Goal: Task Accomplishment & Management: Use online tool/utility

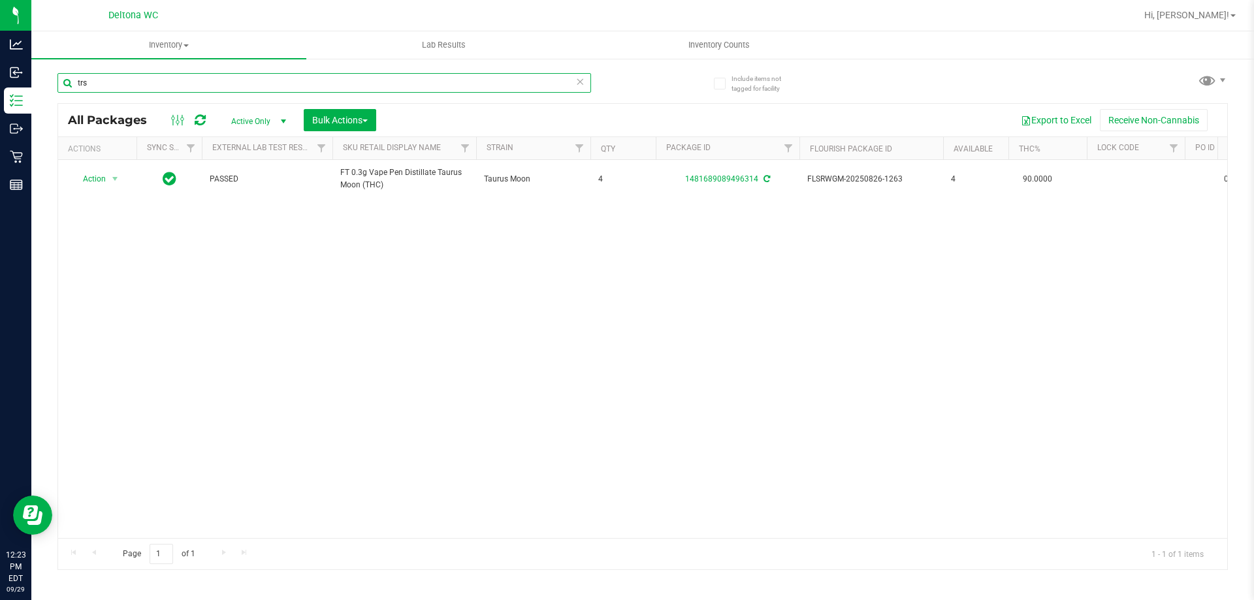
click at [233, 79] on input "trs" at bounding box center [324, 83] width 534 height 20
paste input "FT 1g Vape Cart CDT Distillate PK Trophy (Hybrid-Indica)"
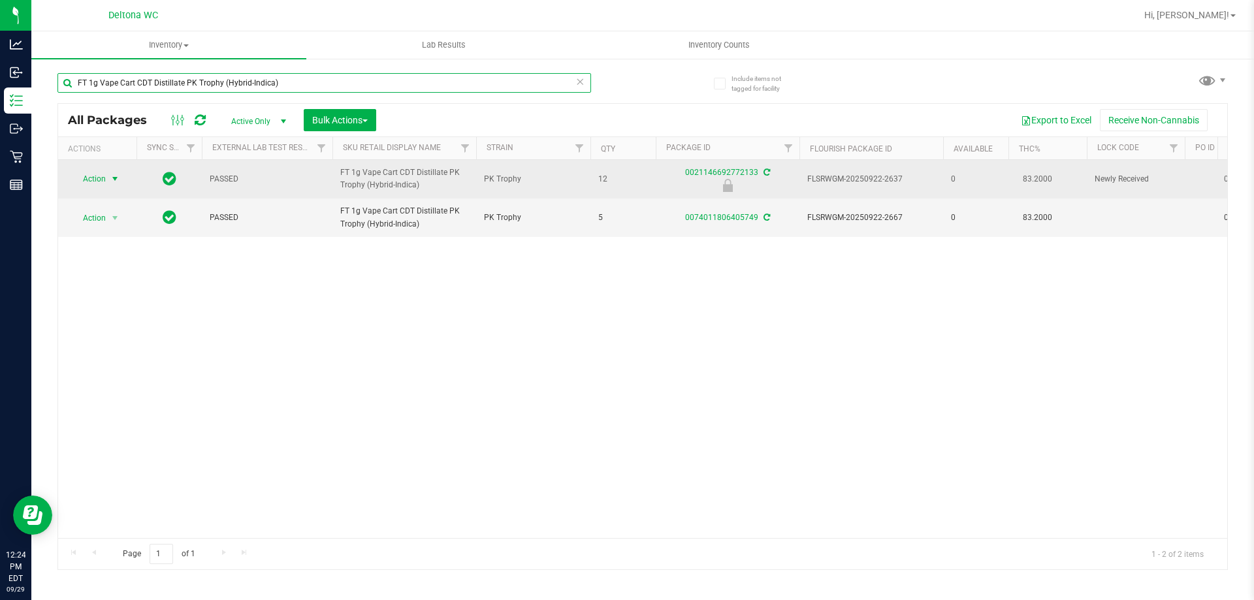
type input "FT 1g Vape Cart CDT Distillate PK Trophy (Hybrid-Indica)"
click at [98, 182] on span "Action" at bounding box center [88, 179] width 35 height 18
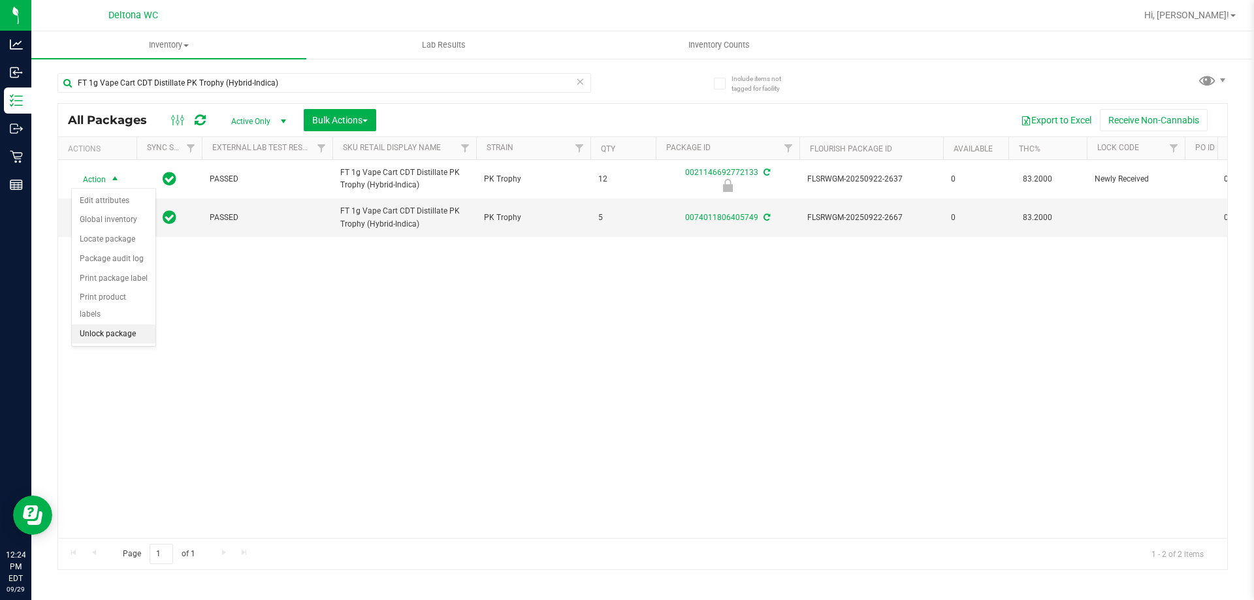
click at [140, 325] on li "Unlock package" at bounding box center [114, 335] width 84 height 20
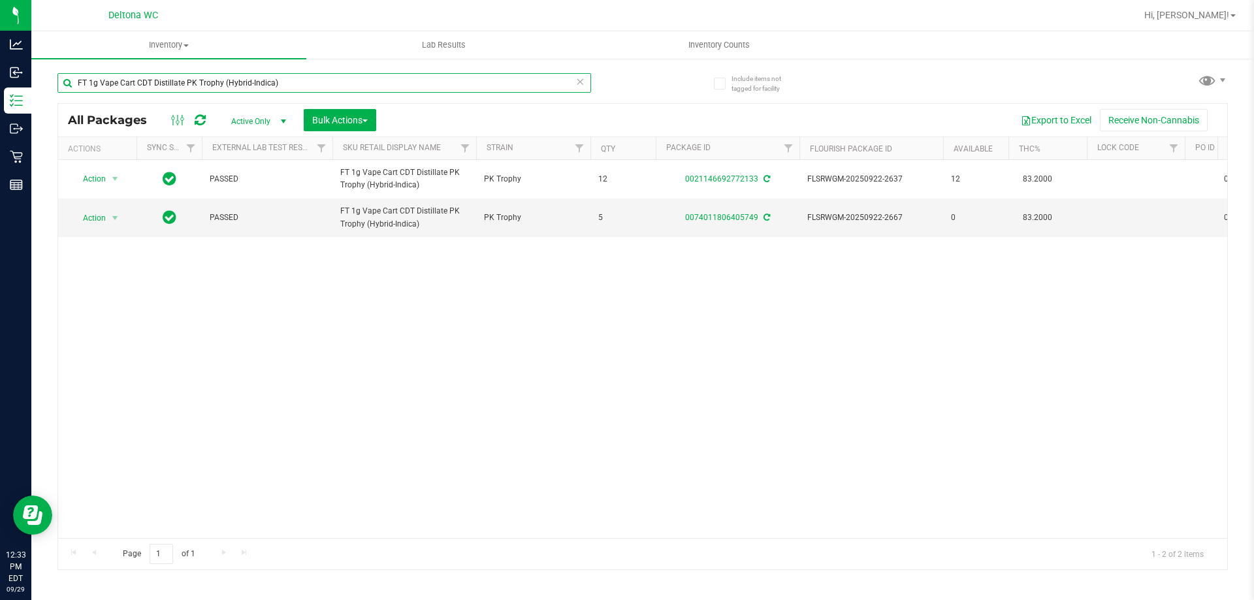
click at [308, 82] on input "FT 1g Vape Cart CDT Distillate PK Trophy (Hybrid-Indica)" at bounding box center [324, 83] width 534 height 20
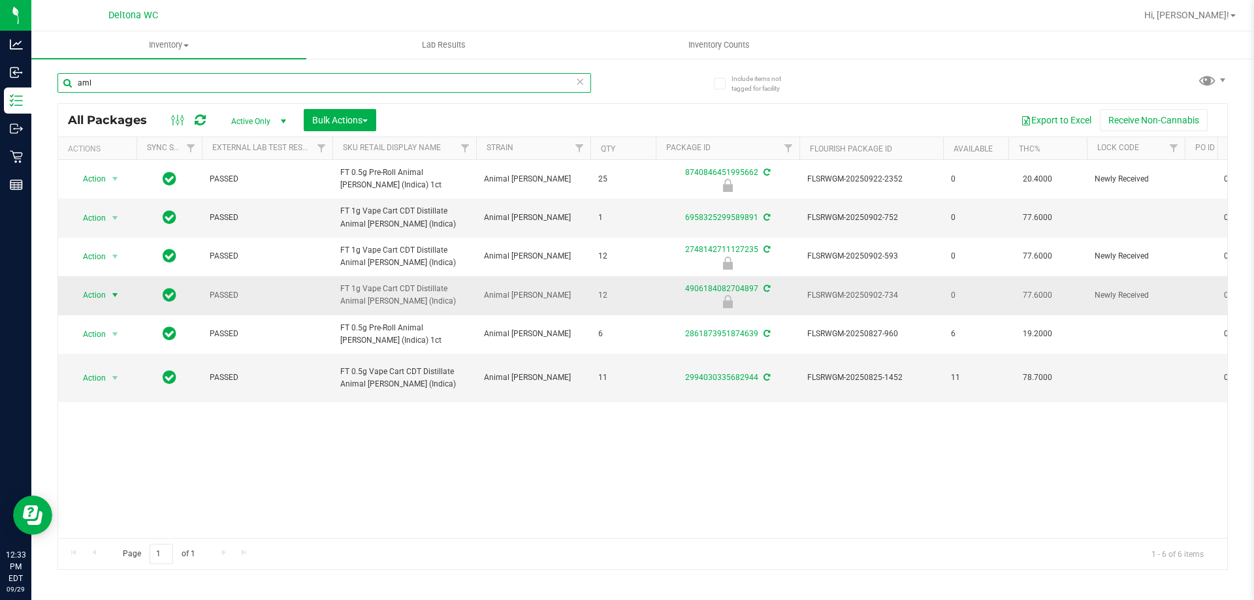
type input "aml"
click at [110, 297] on span "select" at bounding box center [115, 295] width 10 height 10
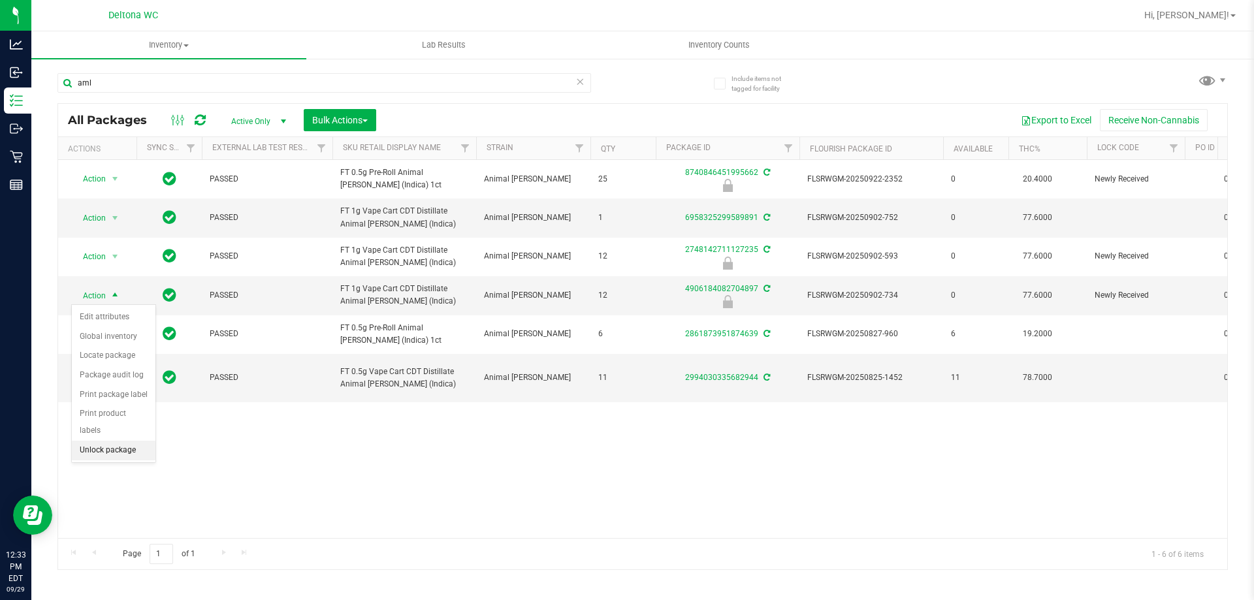
click at [117, 441] on li "Unlock package" at bounding box center [114, 451] width 84 height 20
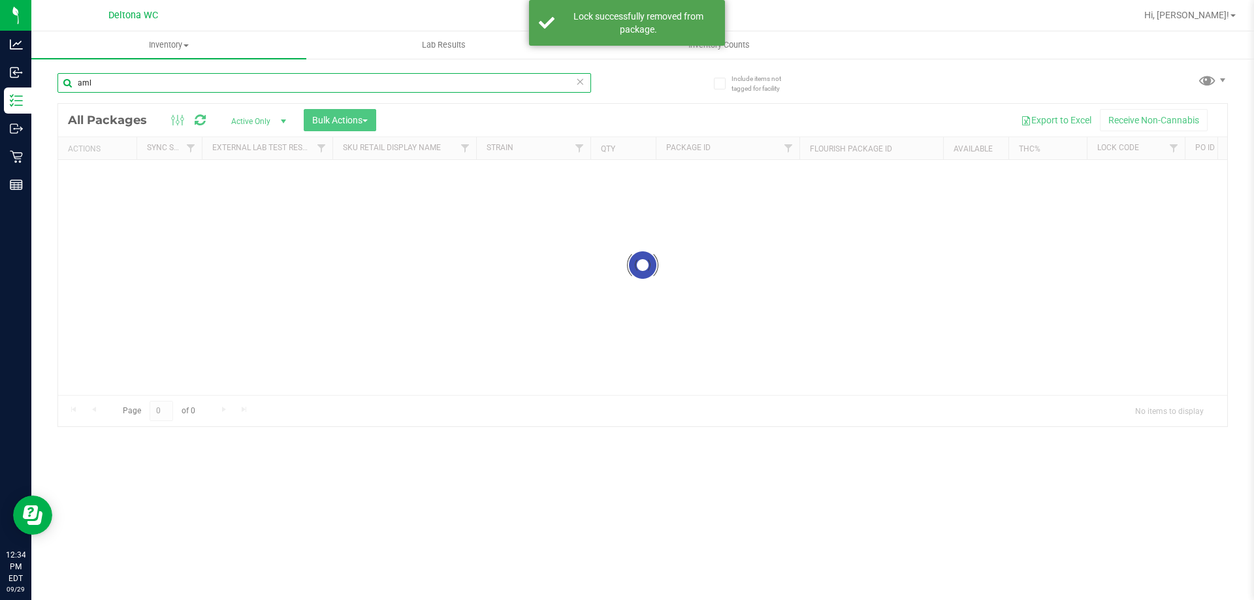
click at [249, 85] on input "aml" at bounding box center [324, 83] width 534 height 20
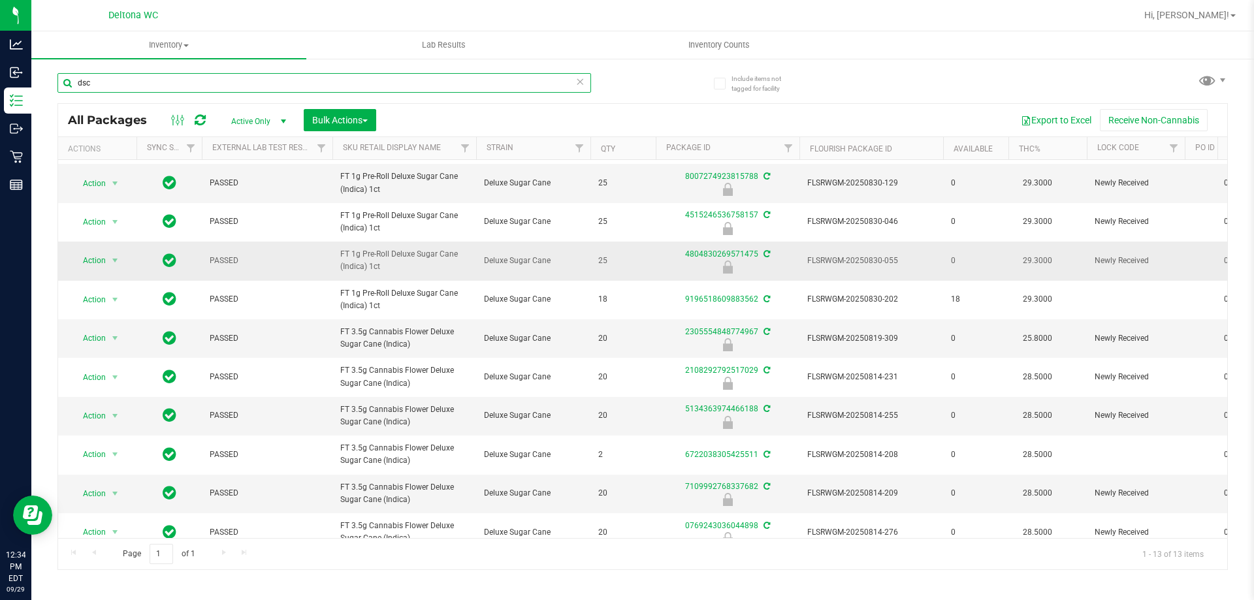
scroll to position [65, 0]
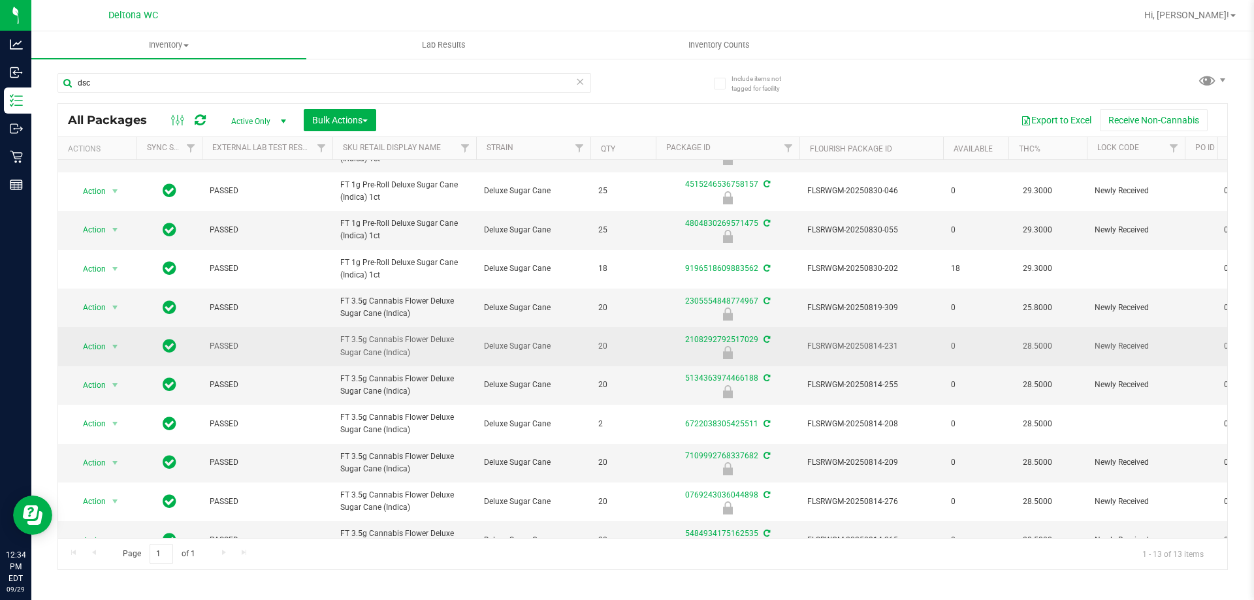
click at [396, 339] on span "FT 3.5g Cannabis Flower Deluxe Sugar Cane (Indica)" at bounding box center [404, 346] width 128 height 25
copy tr "FT 3.5g Cannabis Flower Deluxe Sugar Cane (Indica)"
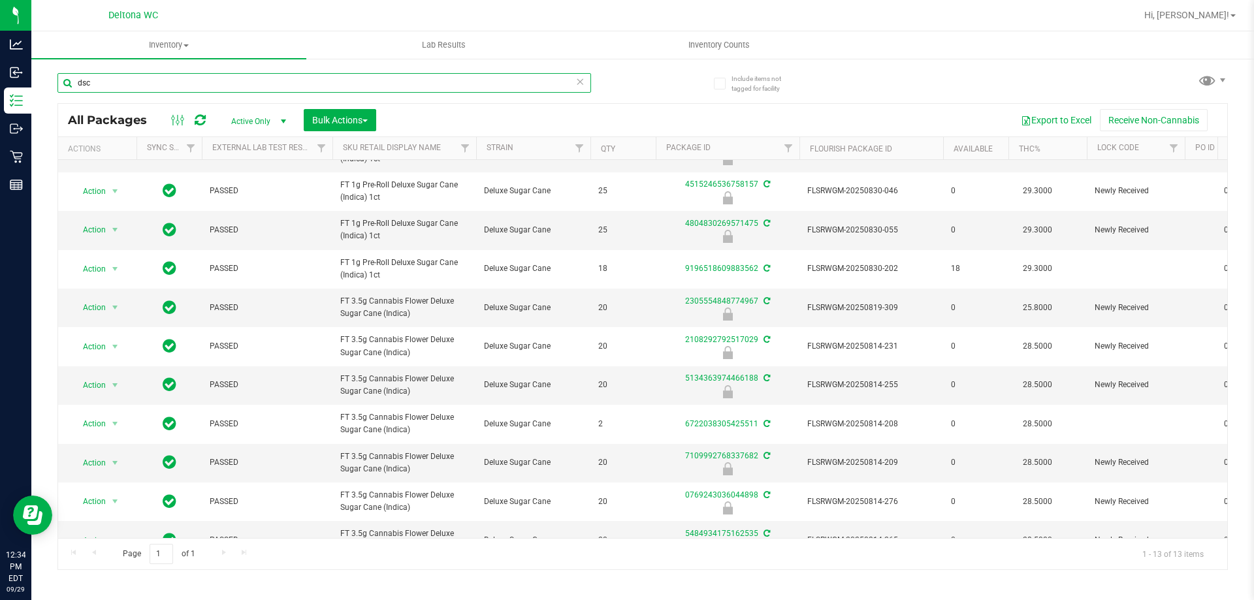
click at [349, 84] on input "dsc" at bounding box center [324, 83] width 534 height 20
paste input "FT 3.5g Cannabis Flower Deluxe Sugar Cane (Indica)"
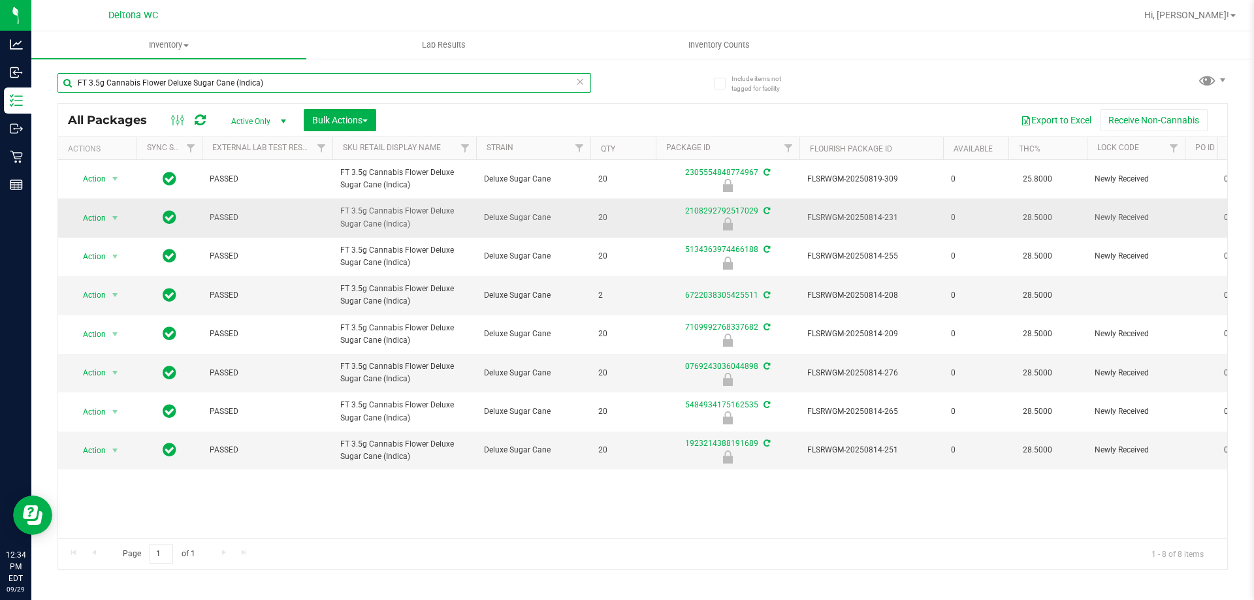
type input "FT 3.5g Cannabis Flower Deluxe Sugar Cane (Indica)"
click at [95, 215] on span "Action" at bounding box center [88, 218] width 35 height 18
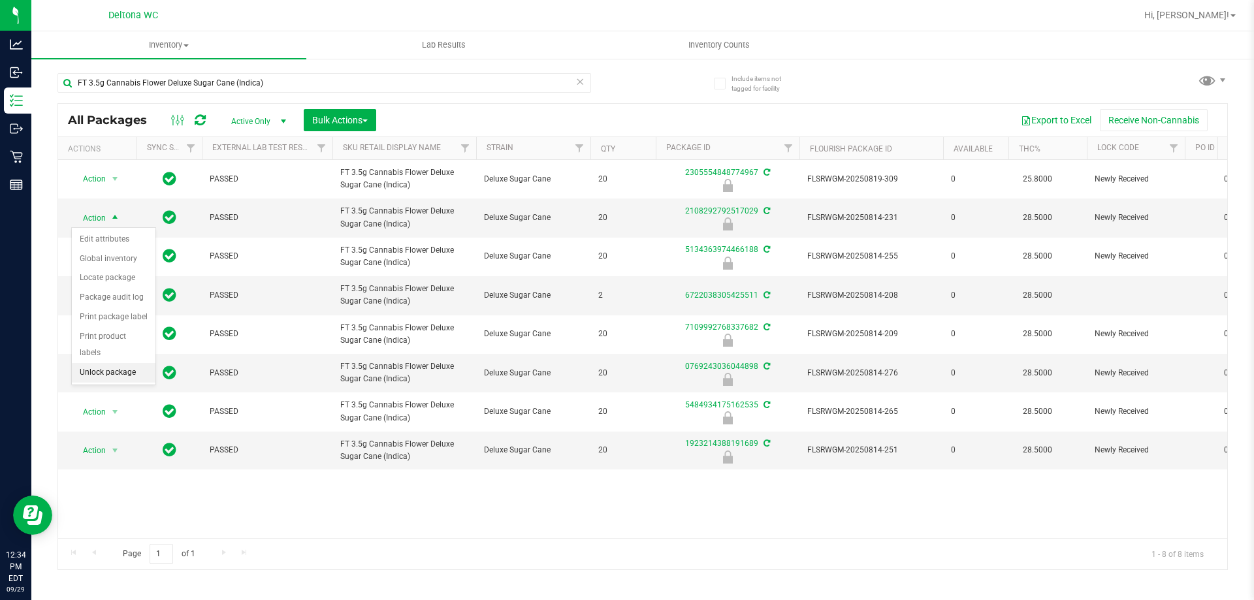
click at [125, 363] on li "Unlock package" at bounding box center [114, 373] width 84 height 20
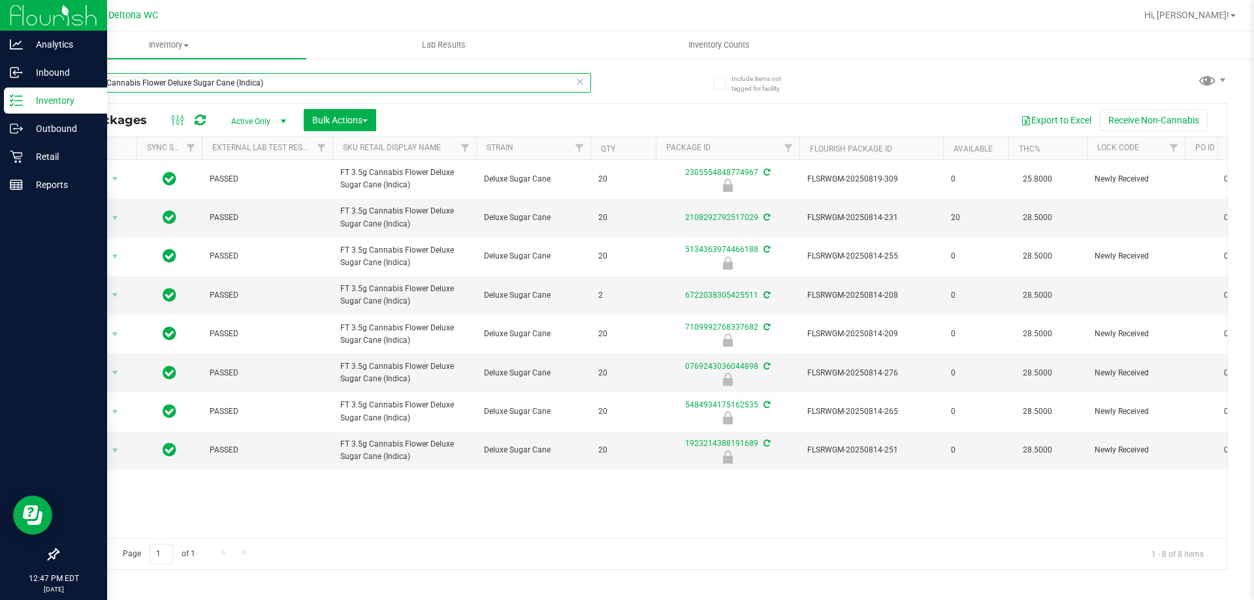
drag, startPoint x: 268, startPoint y: 88, endPoint x: 0, endPoint y: 5, distance: 280.5
click at [0, 5] on div "Analytics Inbound Inventory Outbound Retail Reports 12:47 PM EDT 09/29/2025 09/…" at bounding box center [627, 300] width 1254 height 600
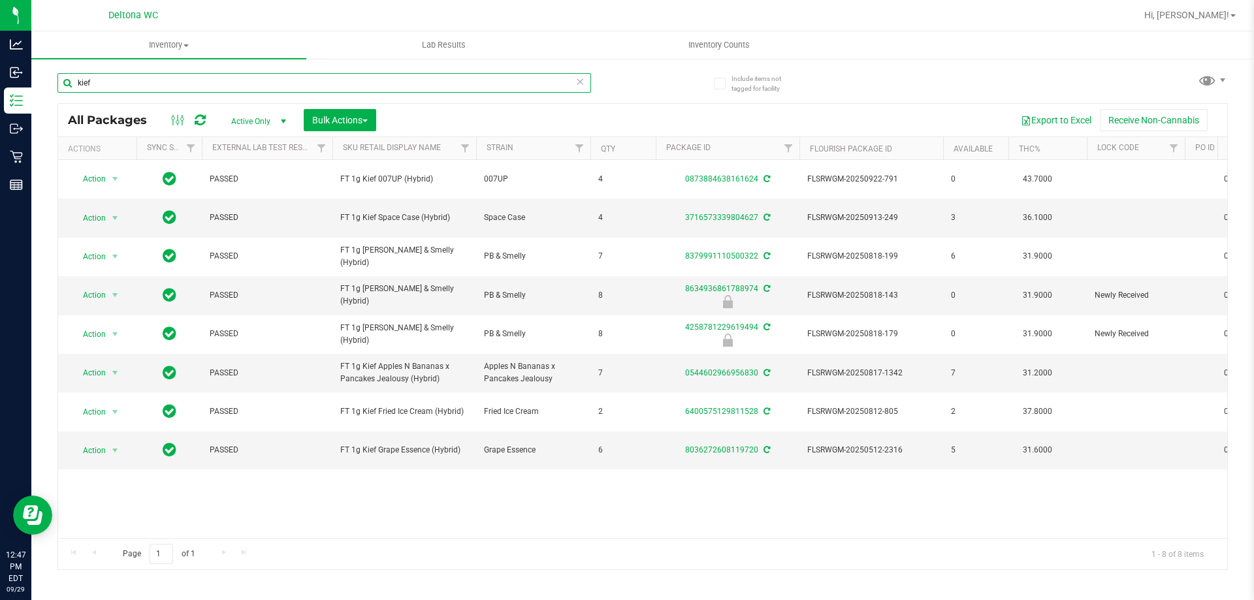
type input "kief"
drag, startPoint x: 293, startPoint y: 78, endPoint x: 0, endPoint y: -52, distance: 320.5
click at [0, 0] on html "Analytics Inbound Inventory Outbound Retail Reports 01:21 PM EDT [DATE] 09/29 D…" at bounding box center [627, 300] width 1254 height 600
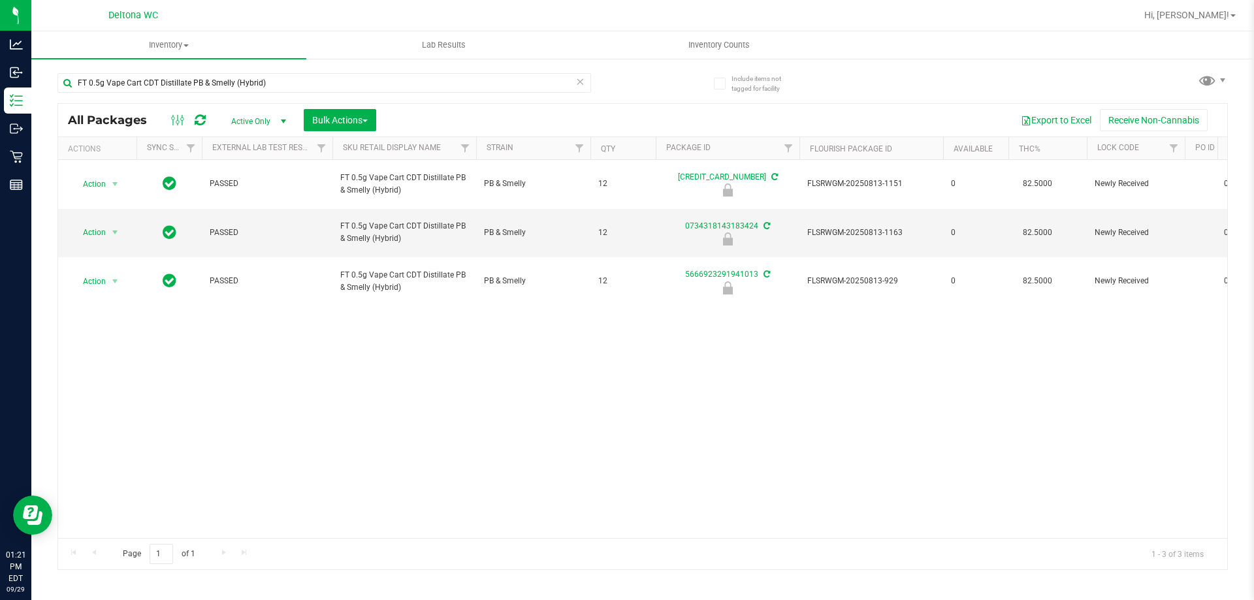
type input "FT 0.5g Vape Cart CDT Distillate PB & Smelly (Hybrid)"
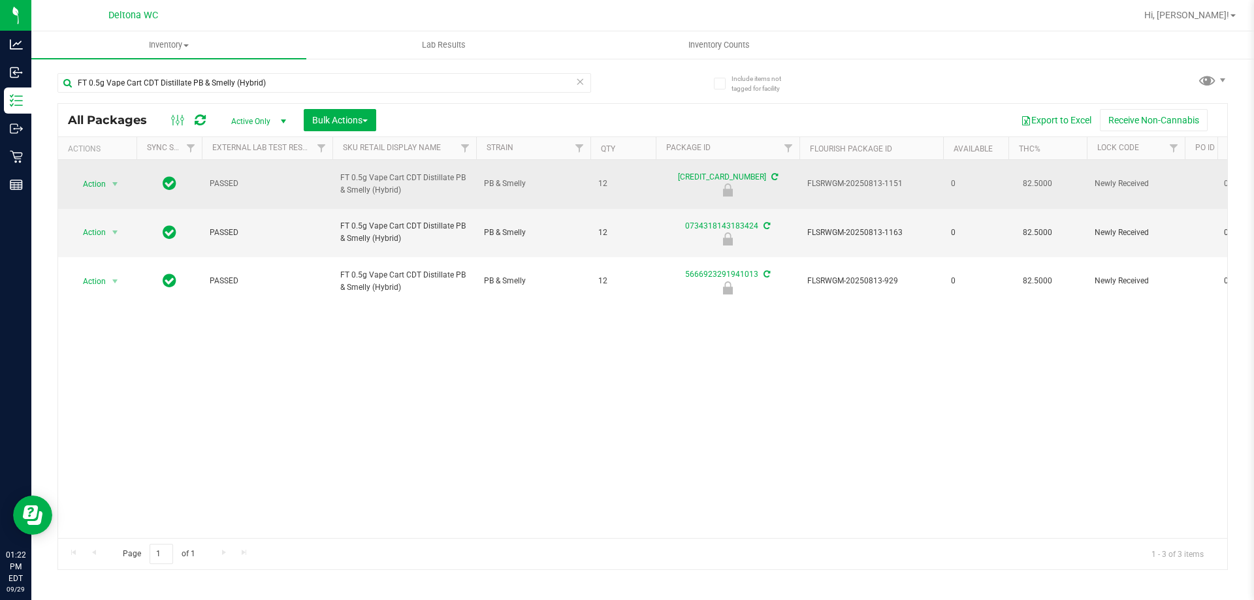
click at [99, 182] on span "Action" at bounding box center [88, 184] width 35 height 18
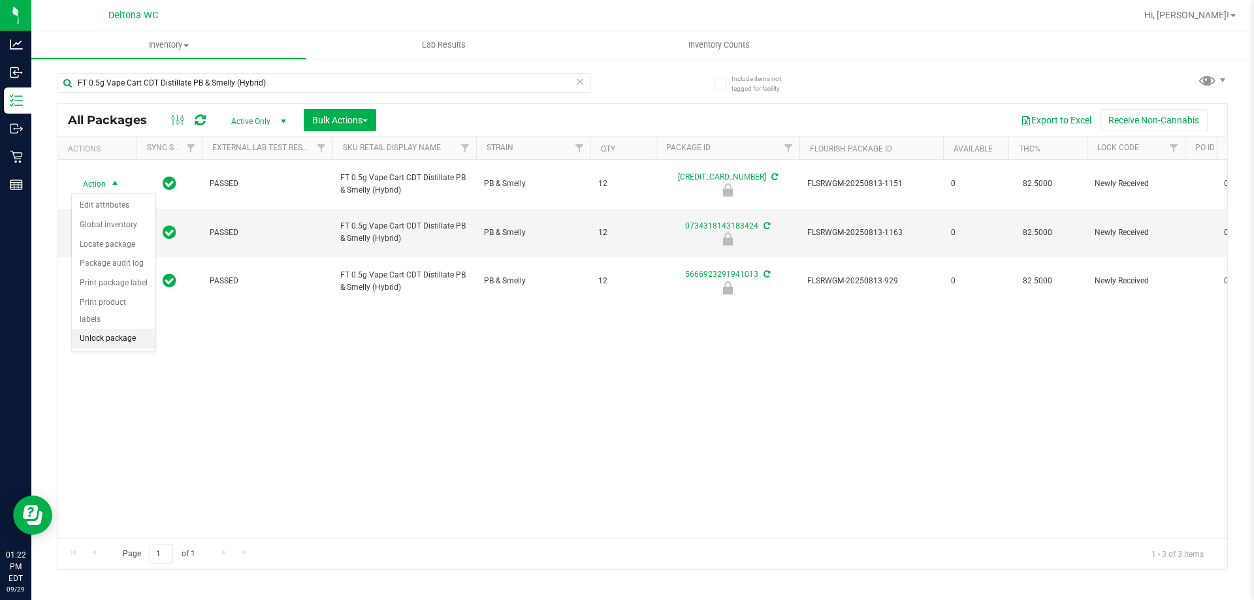
click at [123, 329] on li "Unlock package" at bounding box center [114, 339] width 84 height 20
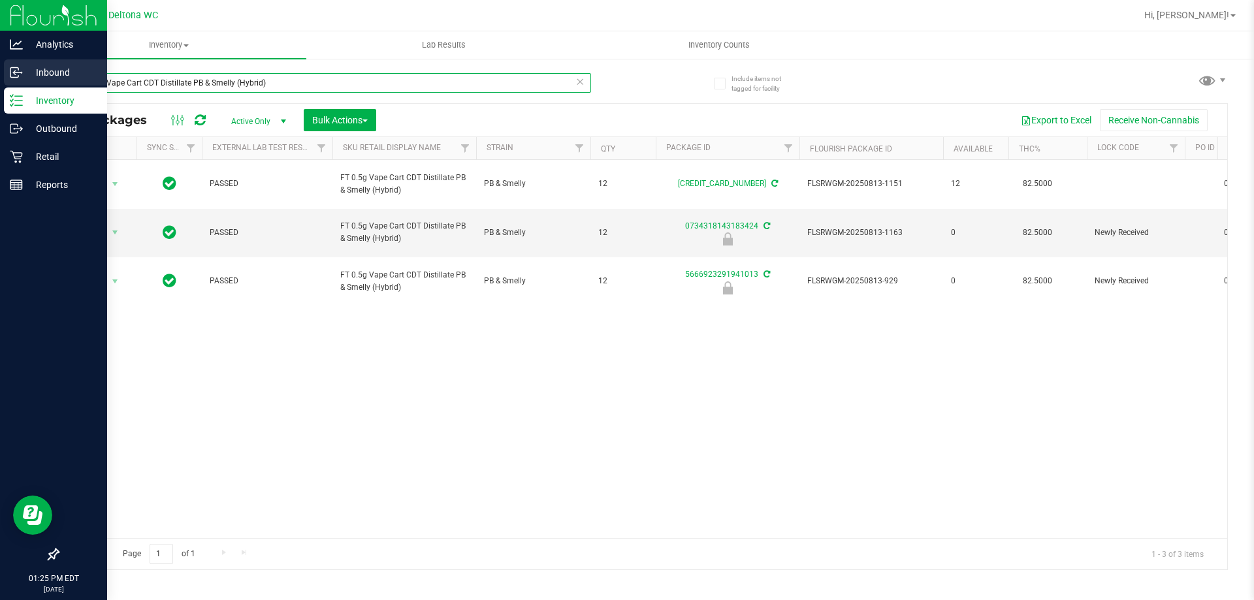
drag, startPoint x: 305, startPoint y: 91, endPoint x: 0, endPoint y: 76, distance: 305.4
click at [0, 76] on div "Analytics Inbound Inventory Outbound Retail Reports 01:25 PM EDT [DATE] 09/29 D…" at bounding box center [627, 300] width 1254 height 600
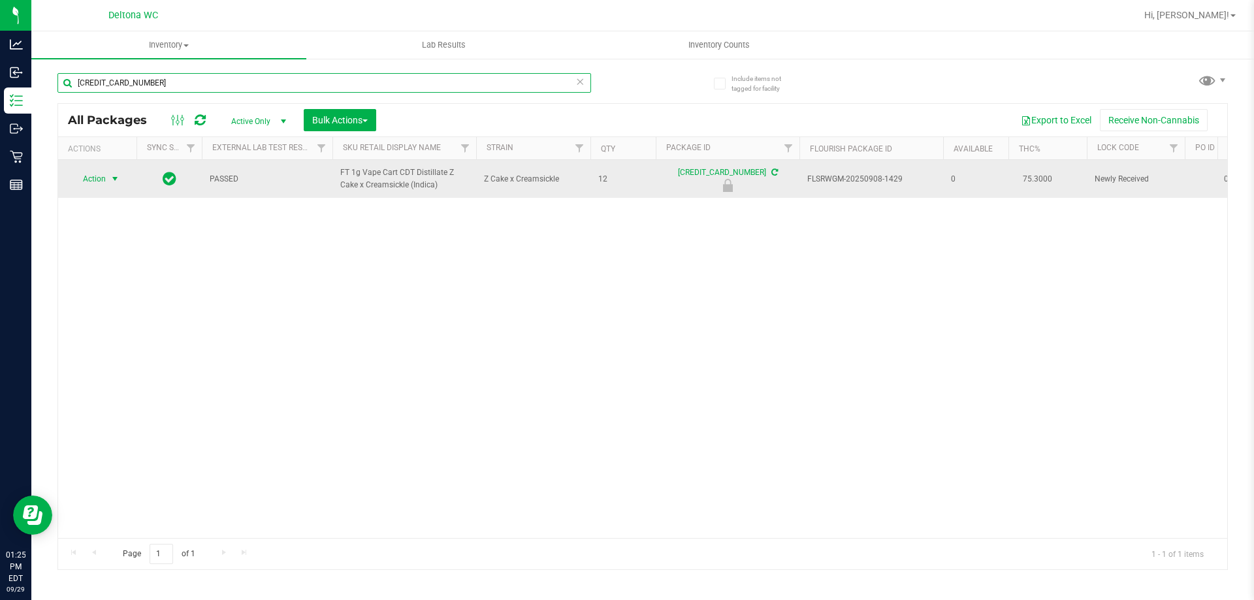
type input "[CREDIT_CARD_NUMBER]"
click at [97, 186] on span "Action" at bounding box center [88, 179] width 35 height 18
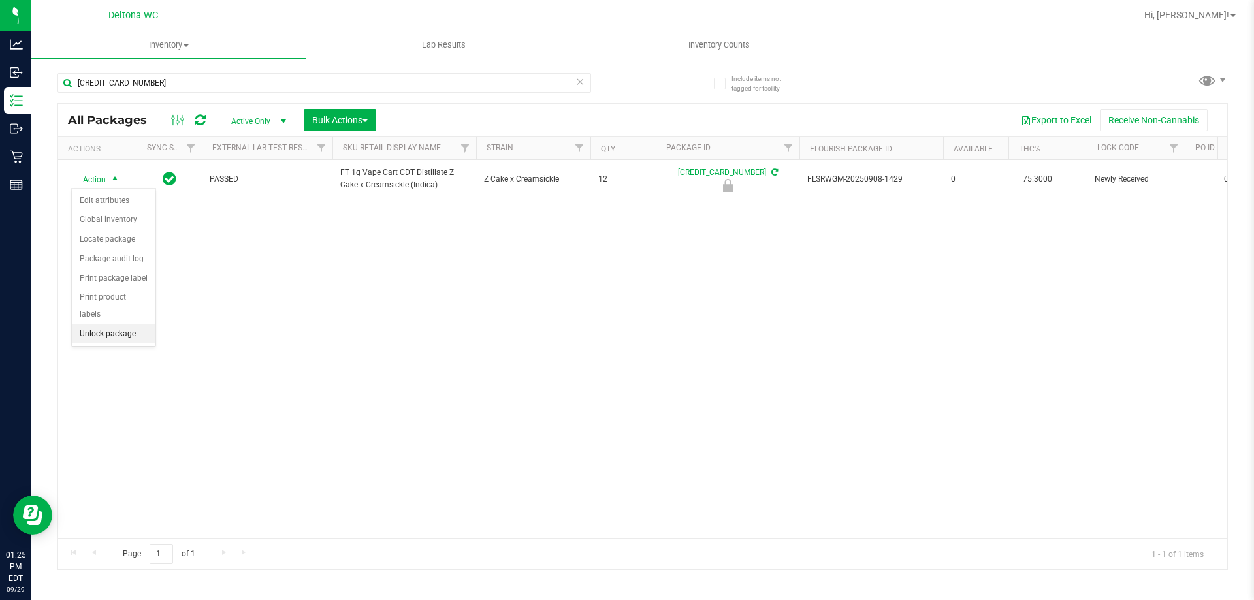
click at [127, 325] on li "Unlock package" at bounding box center [114, 335] width 84 height 20
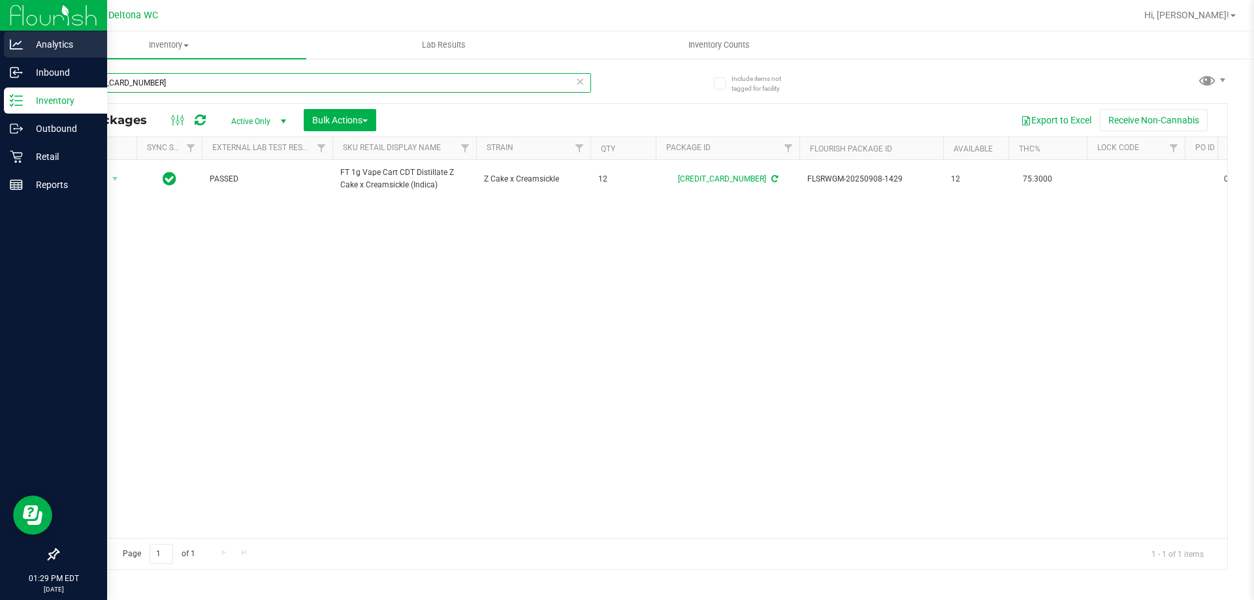
drag, startPoint x: 178, startPoint y: 73, endPoint x: 0, endPoint y: 39, distance: 181.5
click at [0, 42] on div "Analytics Inbound Inventory Outbound Retail Reports 01:29 PM EDT [DATE] 09/29 D…" at bounding box center [627, 300] width 1254 height 600
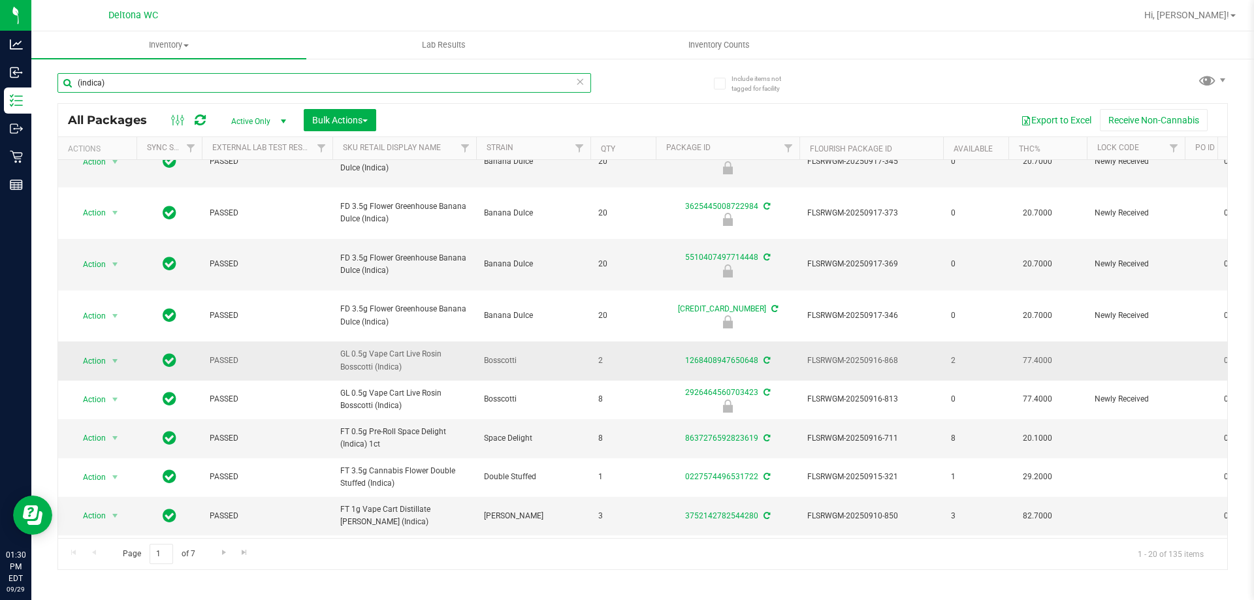
scroll to position [407, 0]
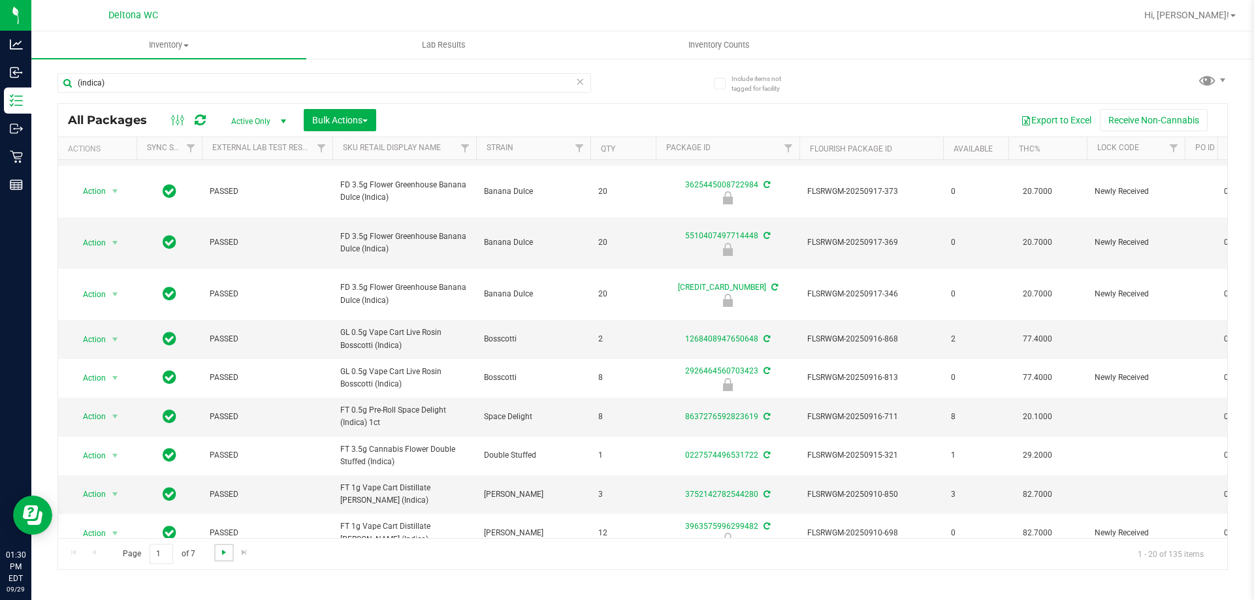
click at [224, 553] on span "Go to the next page" at bounding box center [224, 552] width 10 height 10
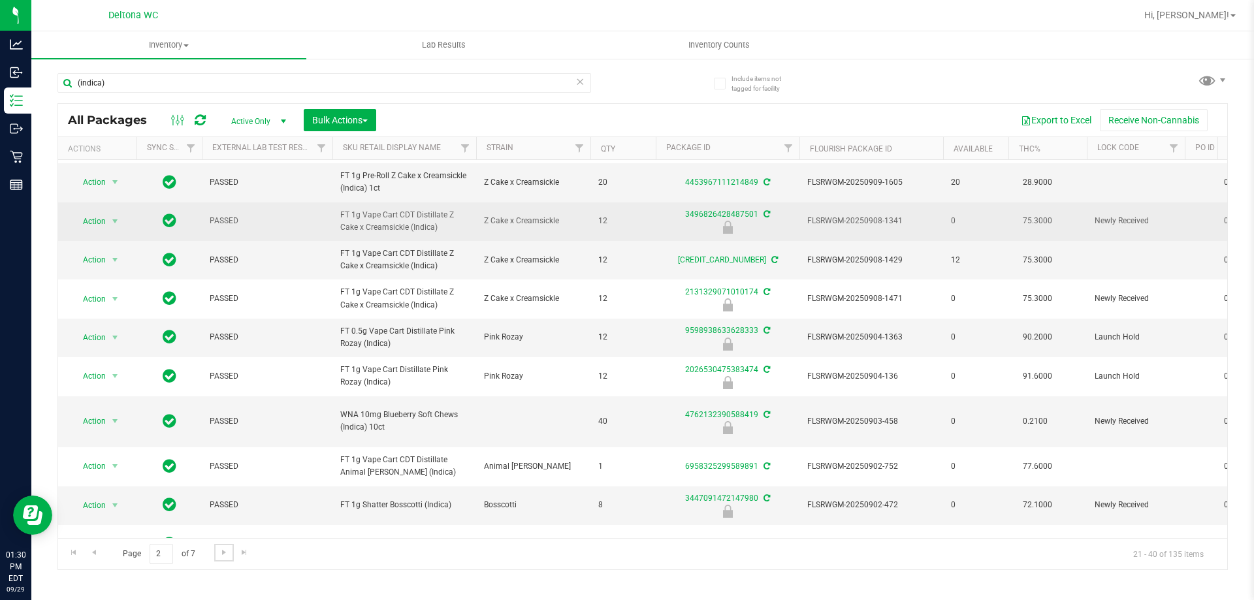
scroll to position [131, 0]
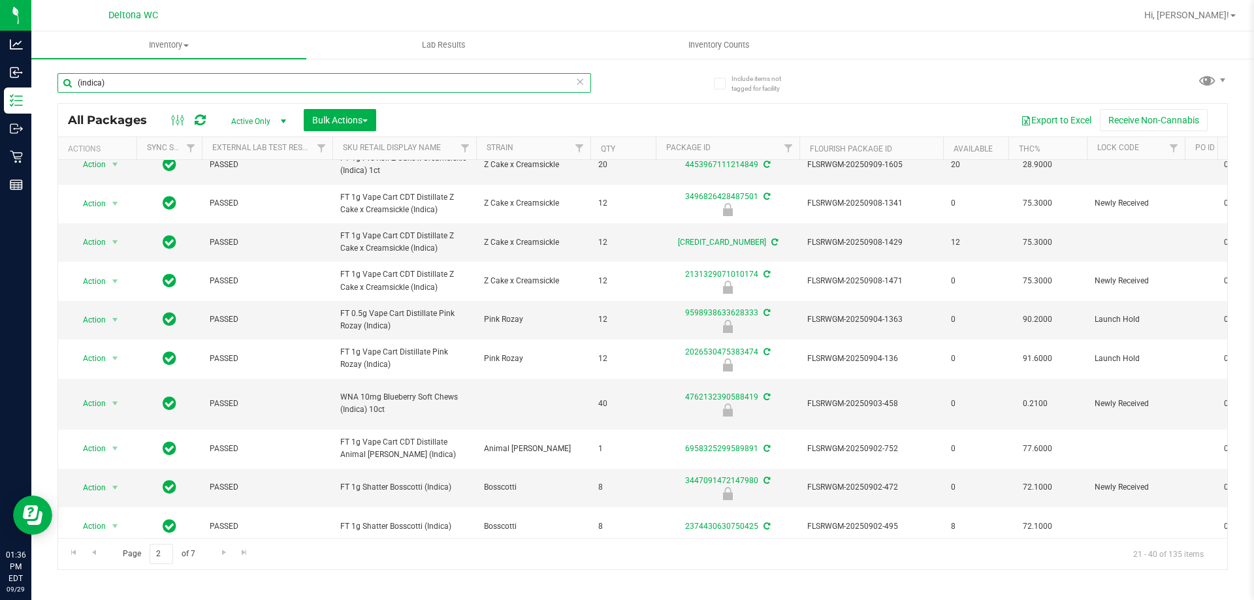
drag, startPoint x: 236, startPoint y: 83, endPoint x: 0, endPoint y: -58, distance: 274.8
click at [0, 0] on html "Analytics Inbound Inventory Outbound Retail Reports 01:36 PM EDT [DATE] 09/29 D…" at bounding box center [627, 300] width 1254 height 600
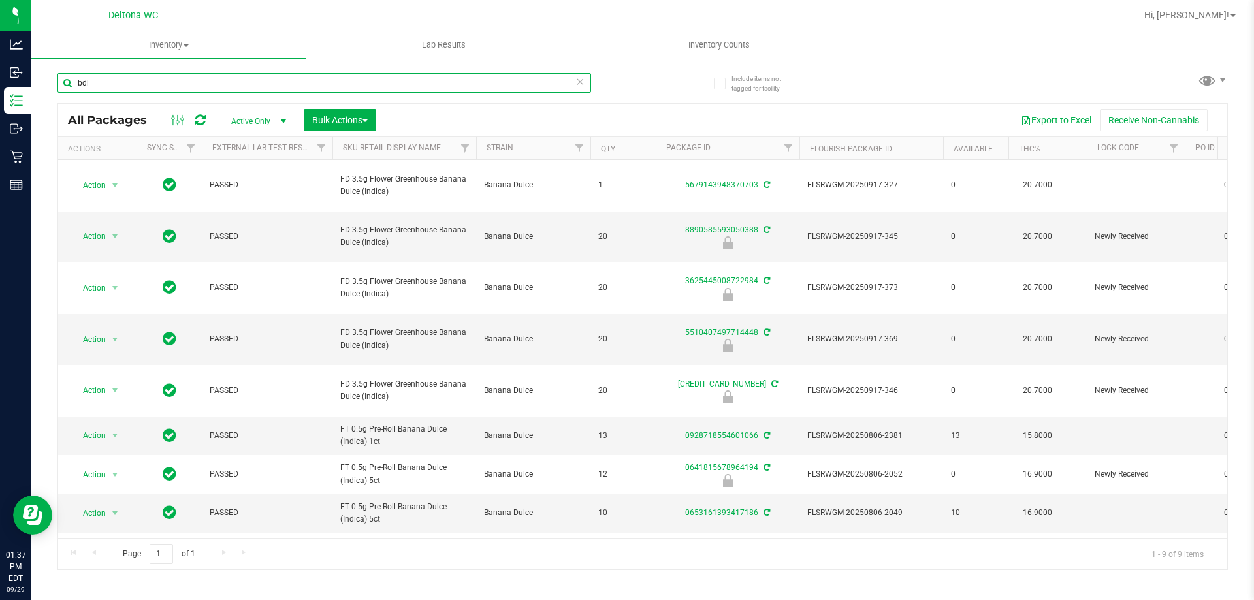
type input "bdl"
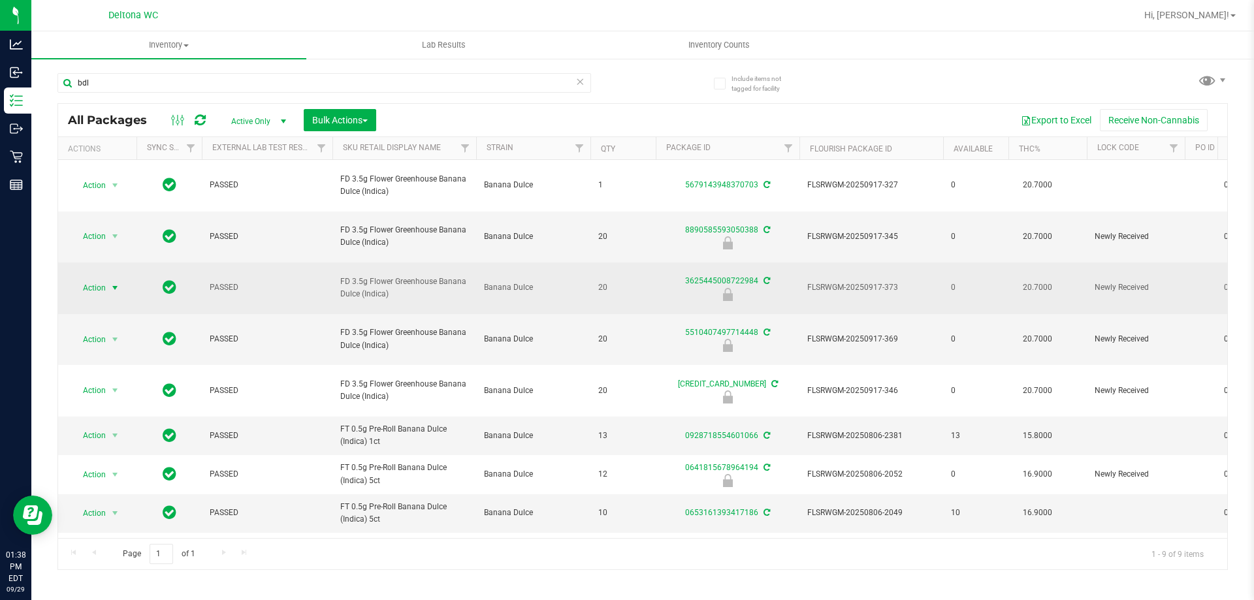
click at [108, 279] on span "select" at bounding box center [115, 288] width 16 height 18
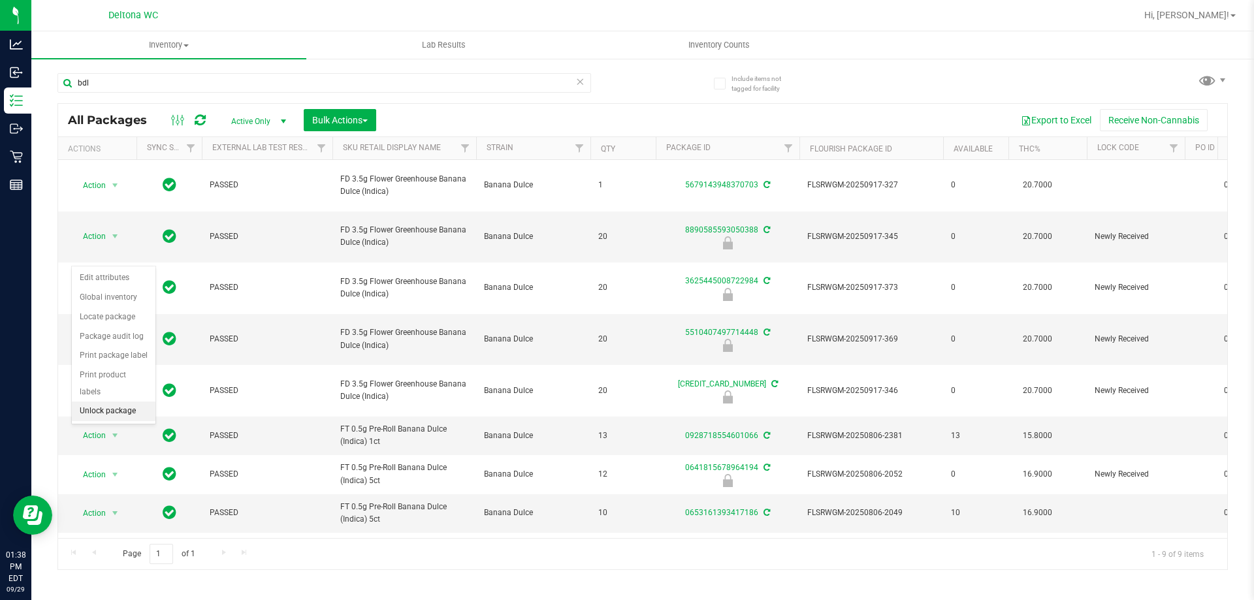
click at [122, 402] on li "Unlock package" at bounding box center [114, 412] width 84 height 20
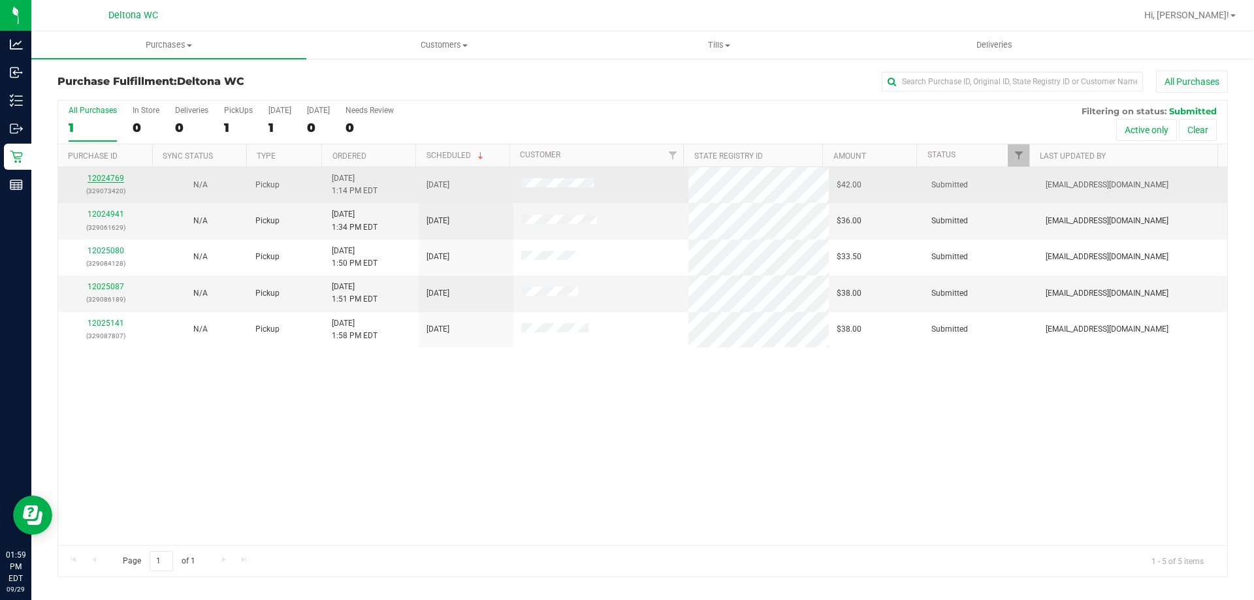
click at [118, 182] on link "12024769" at bounding box center [106, 178] width 37 height 9
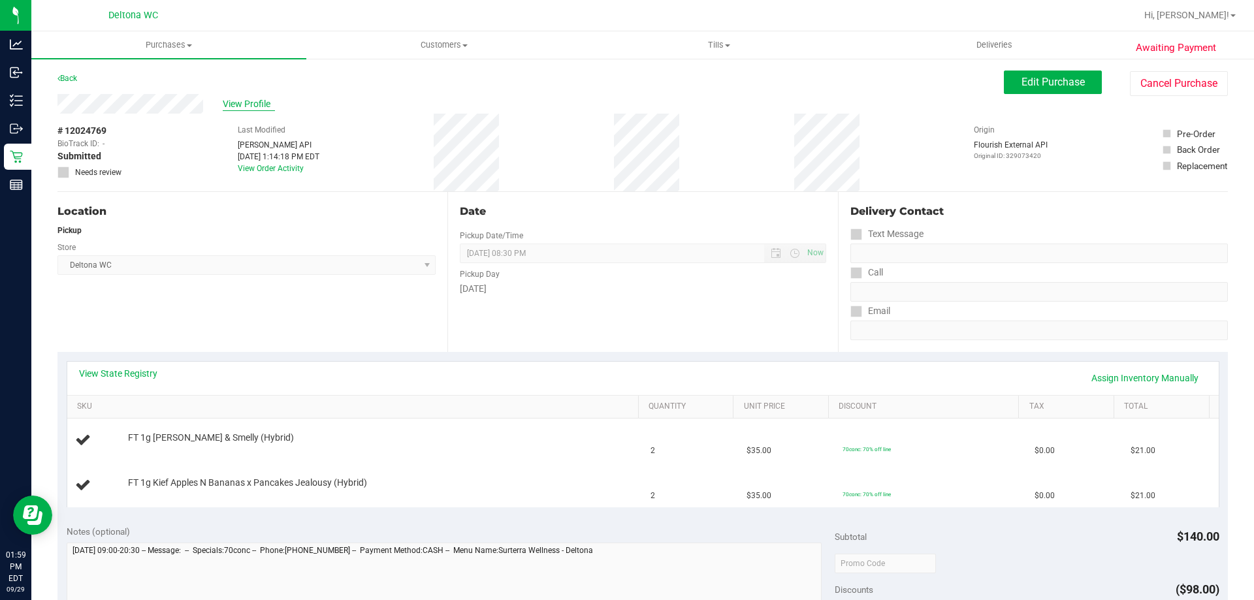
click at [253, 101] on span "View Profile" at bounding box center [249, 104] width 52 height 14
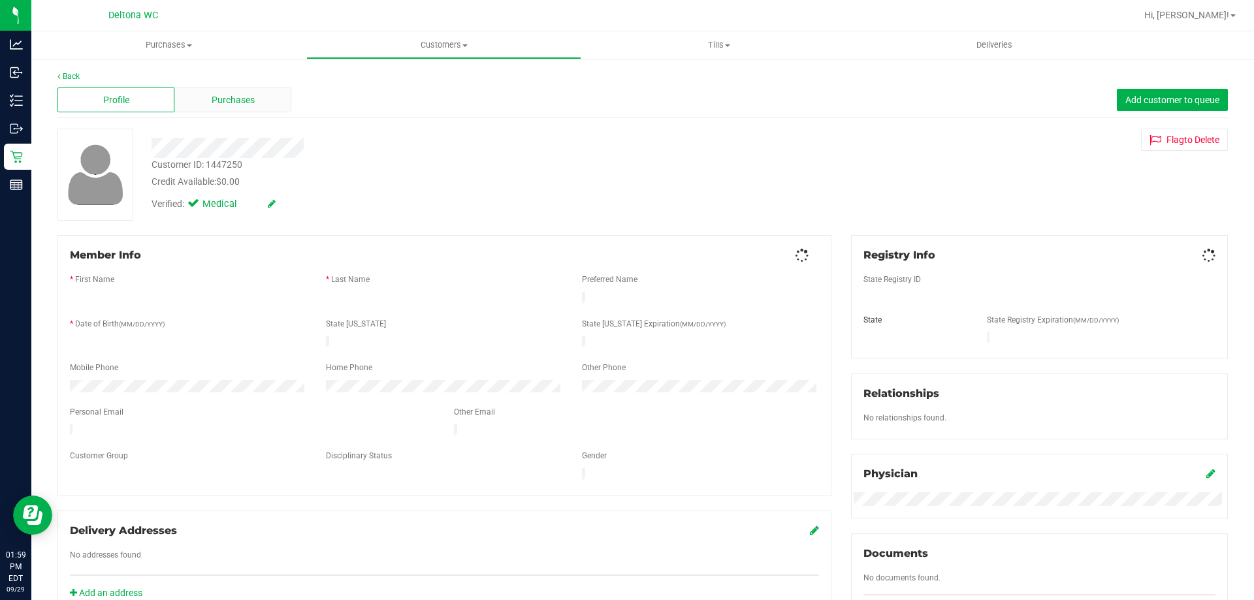
click at [274, 108] on div "Purchases" at bounding box center [232, 100] width 117 height 25
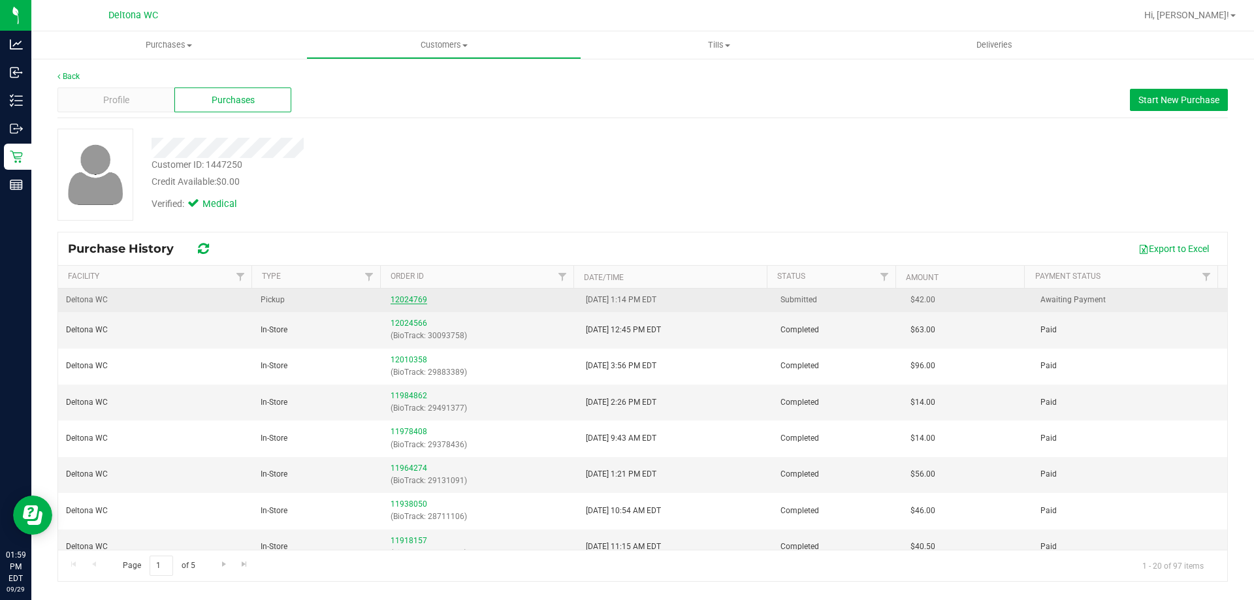
click at [399, 298] on link "12024769" at bounding box center [409, 299] width 37 height 9
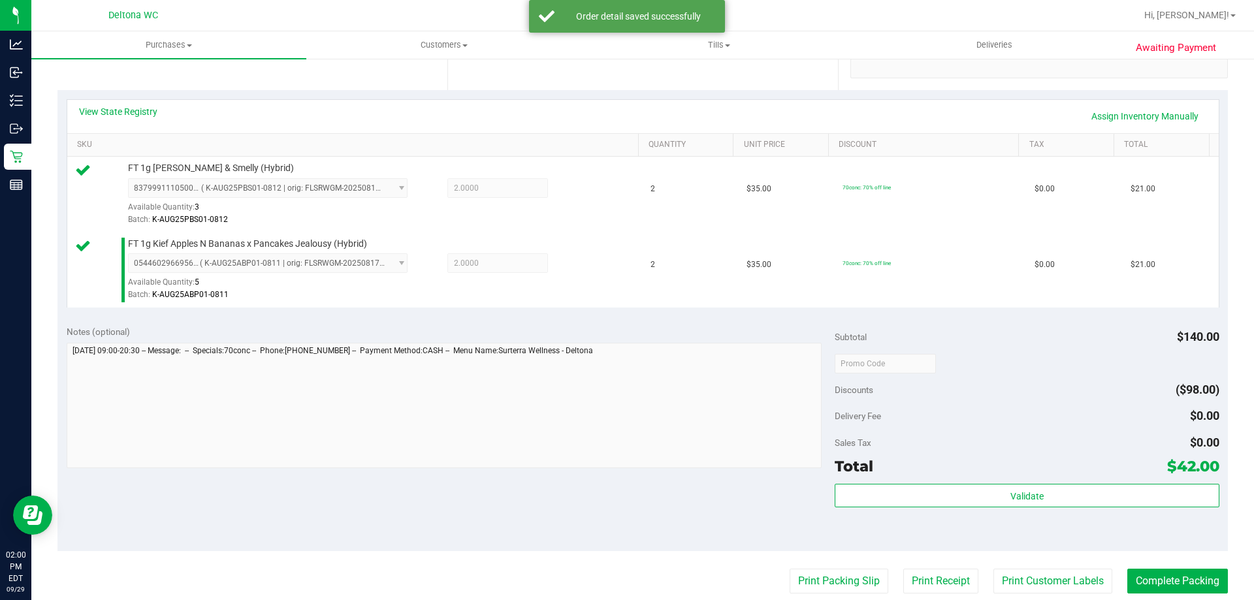
scroll to position [457, 0]
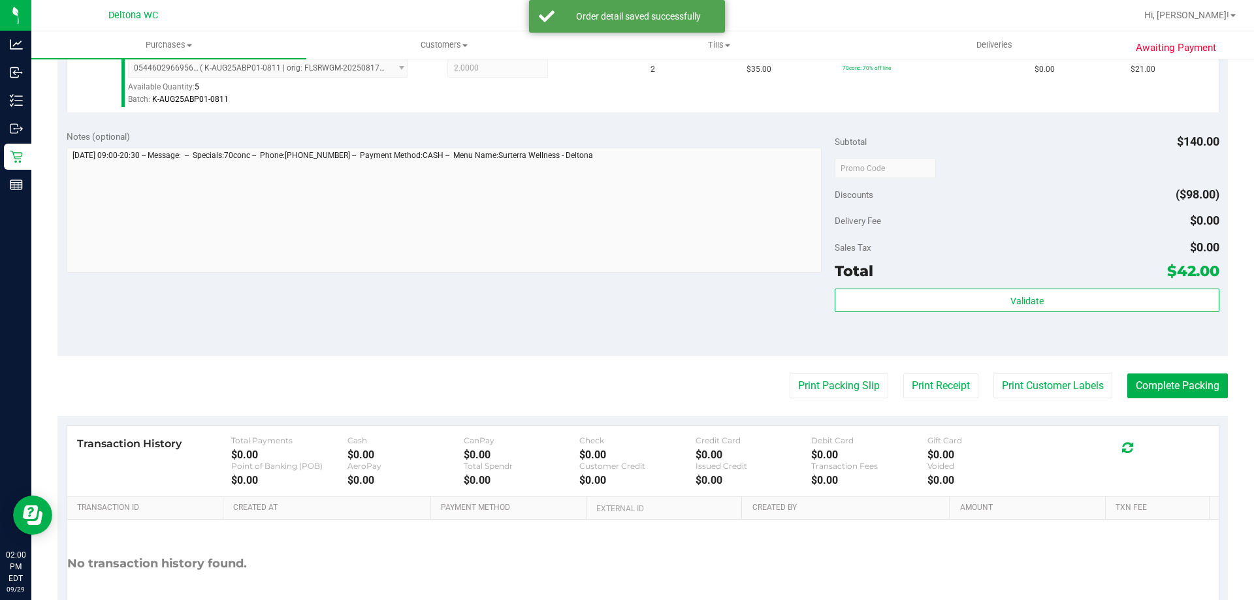
drag, startPoint x: 863, startPoint y: 286, endPoint x: 861, endPoint y: 326, distance: 39.9
click at [863, 289] on div "Subtotal $140.00 Discounts ($98.00) Delivery Fee $0.00 Sales Tax $0.00 Total $4…" at bounding box center [1027, 238] width 384 height 217
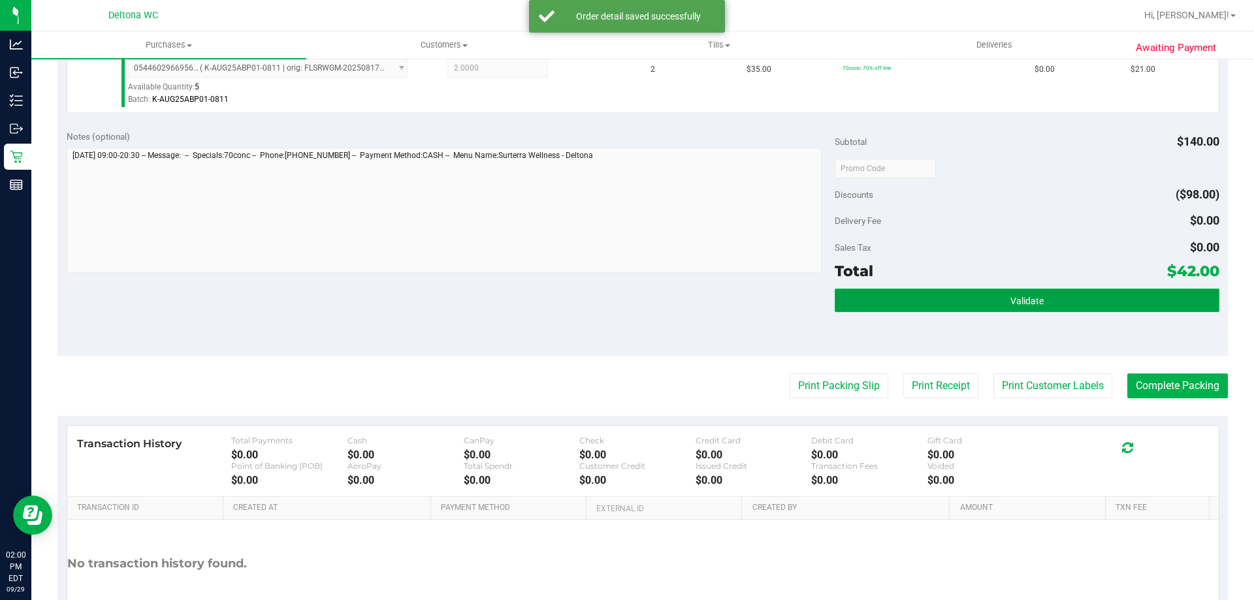
click at [878, 295] on button "Validate" at bounding box center [1027, 301] width 384 height 24
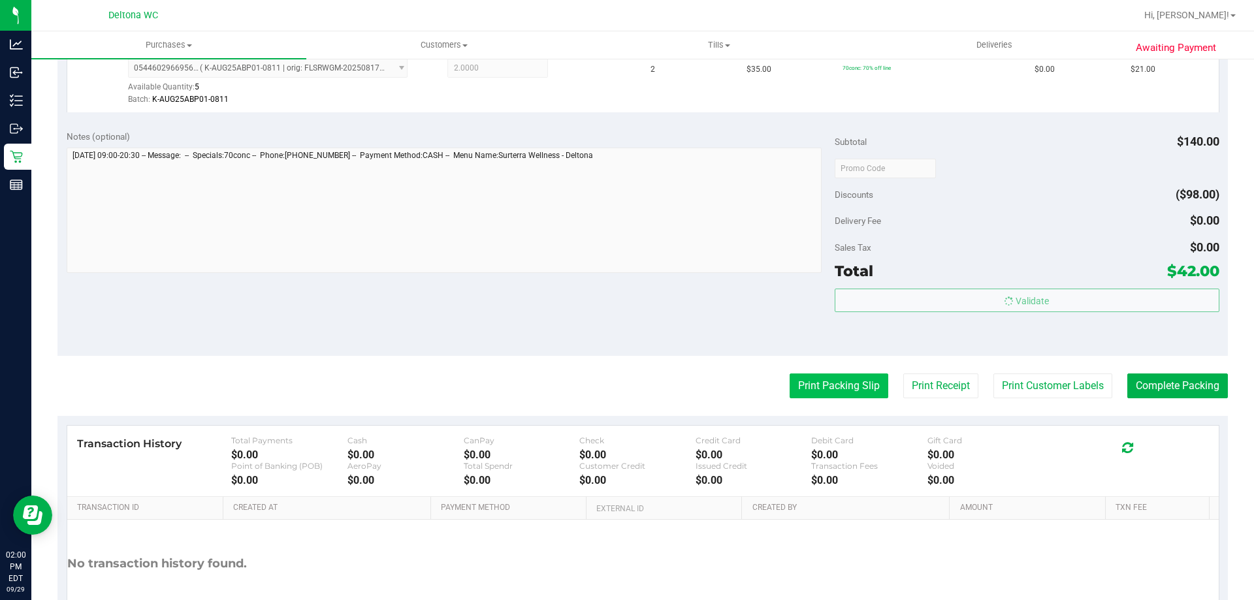
click at [822, 385] on button "Print Packing Slip" at bounding box center [839, 386] width 99 height 25
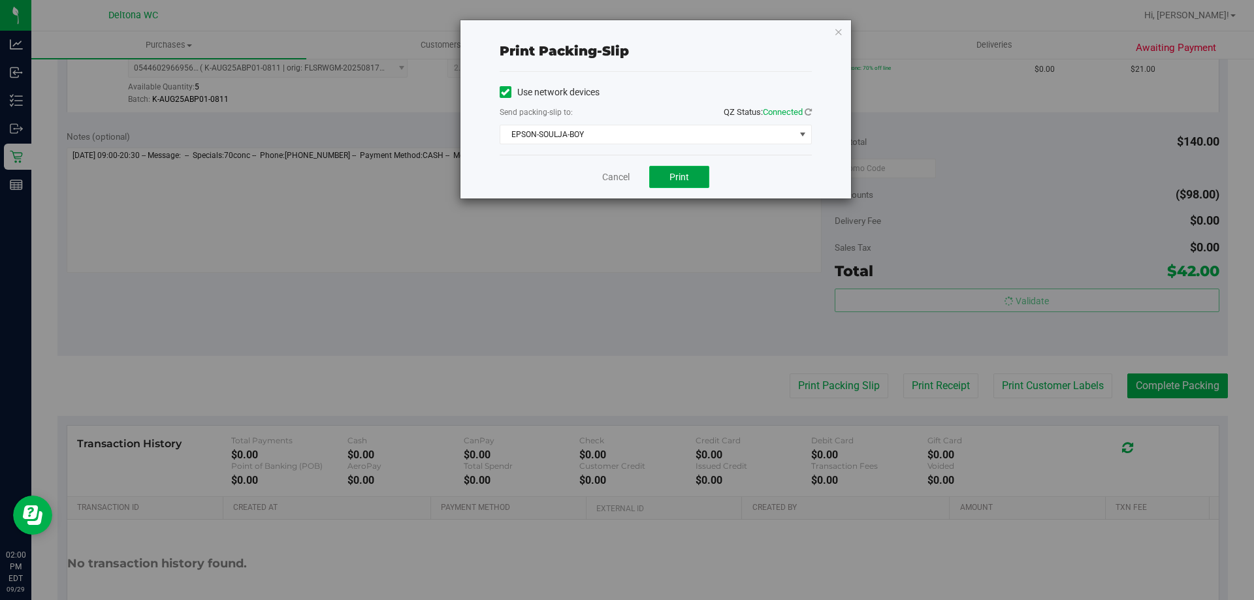
click at [681, 174] on span "Print" at bounding box center [679, 177] width 20 height 10
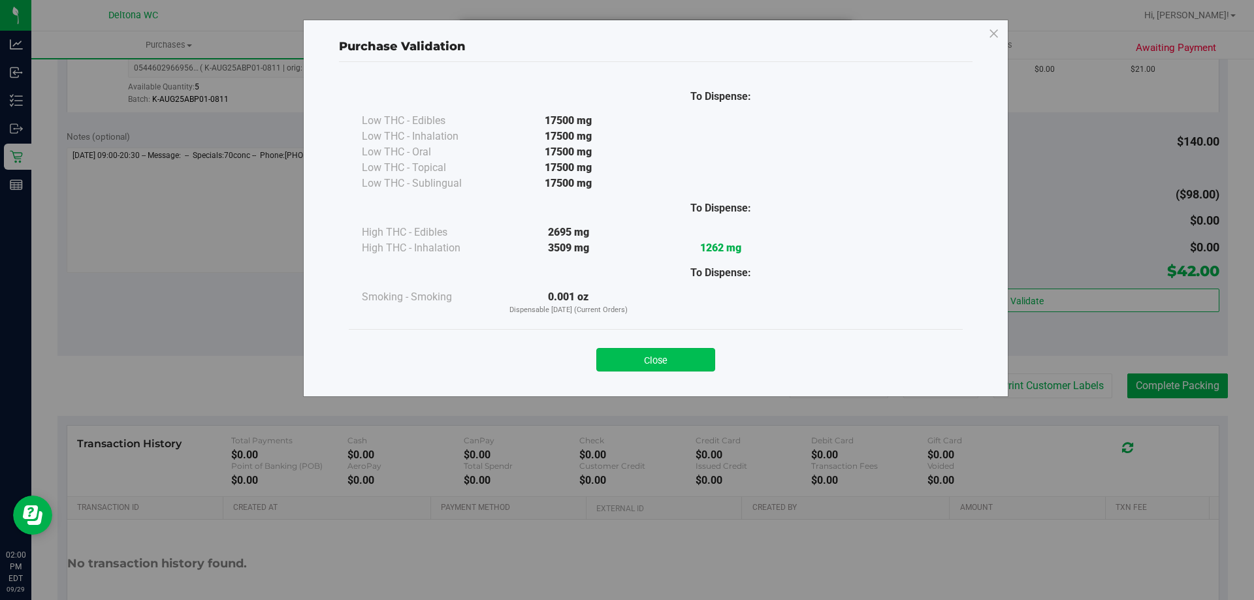
click at [676, 359] on button "Close" at bounding box center [655, 360] width 119 height 24
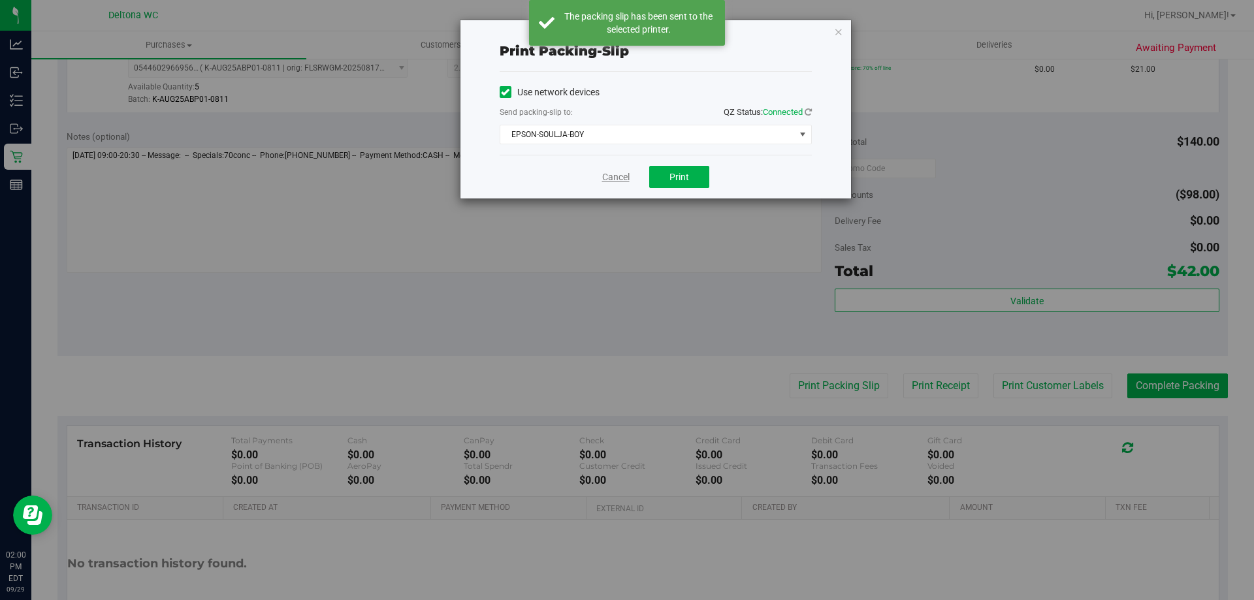
click at [627, 177] on link "Cancel" at bounding box center [615, 177] width 27 height 14
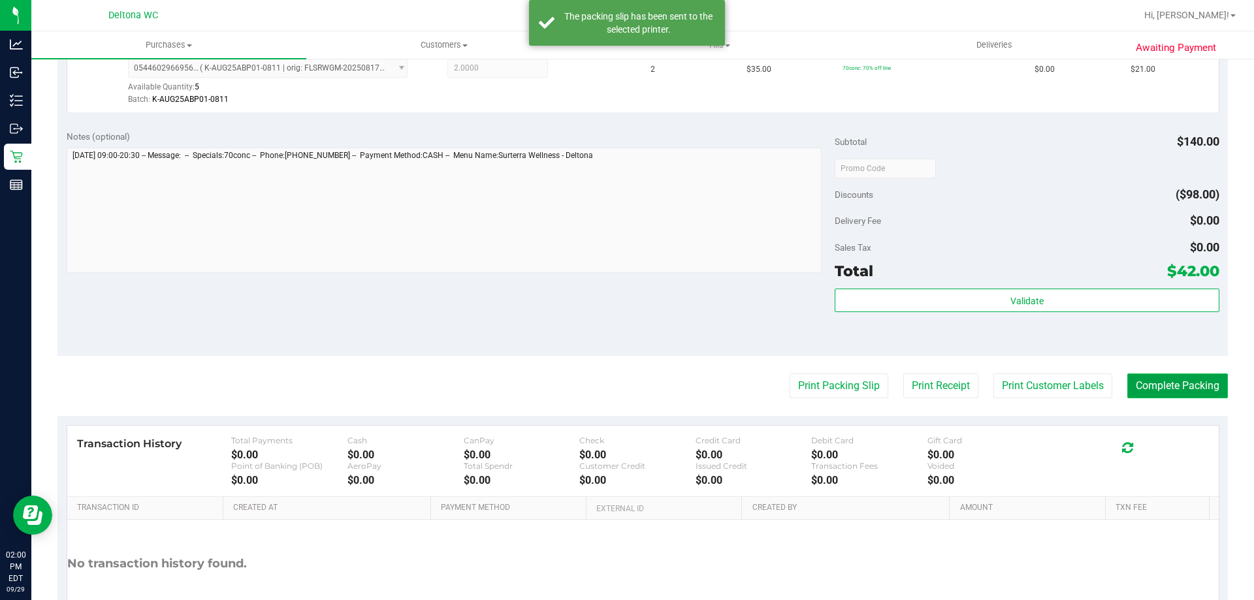
click at [1140, 387] on button "Complete Packing" at bounding box center [1177, 386] width 101 height 25
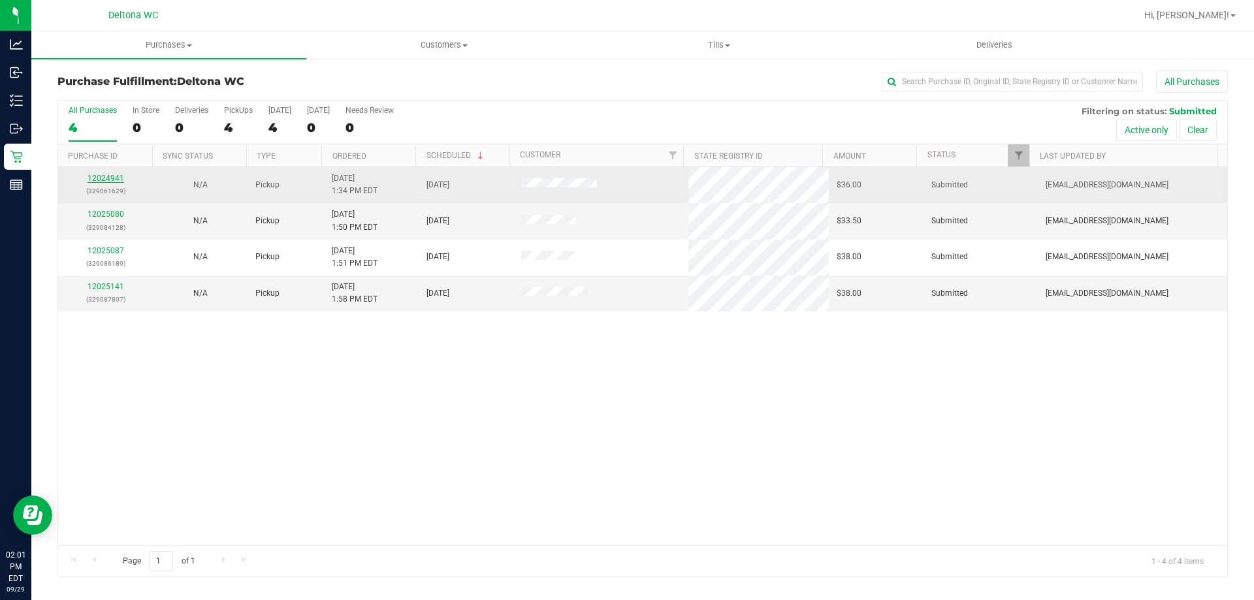
click at [112, 174] on link "12024941" at bounding box center [106, 178] width 37 height 9
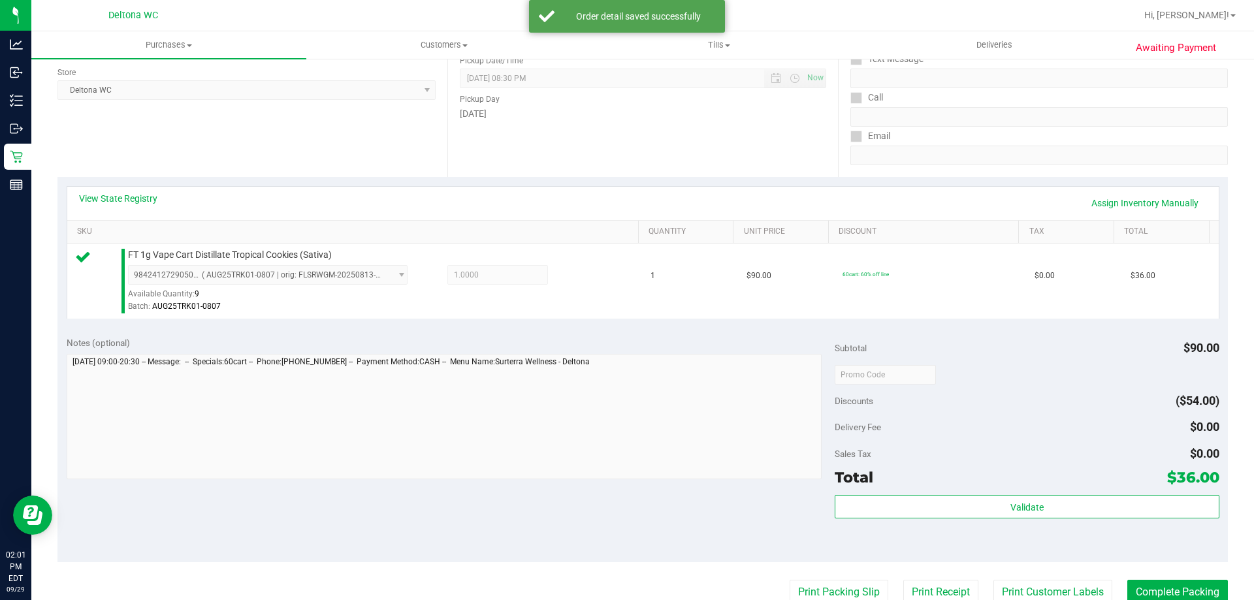
scroll to position [196, 0]
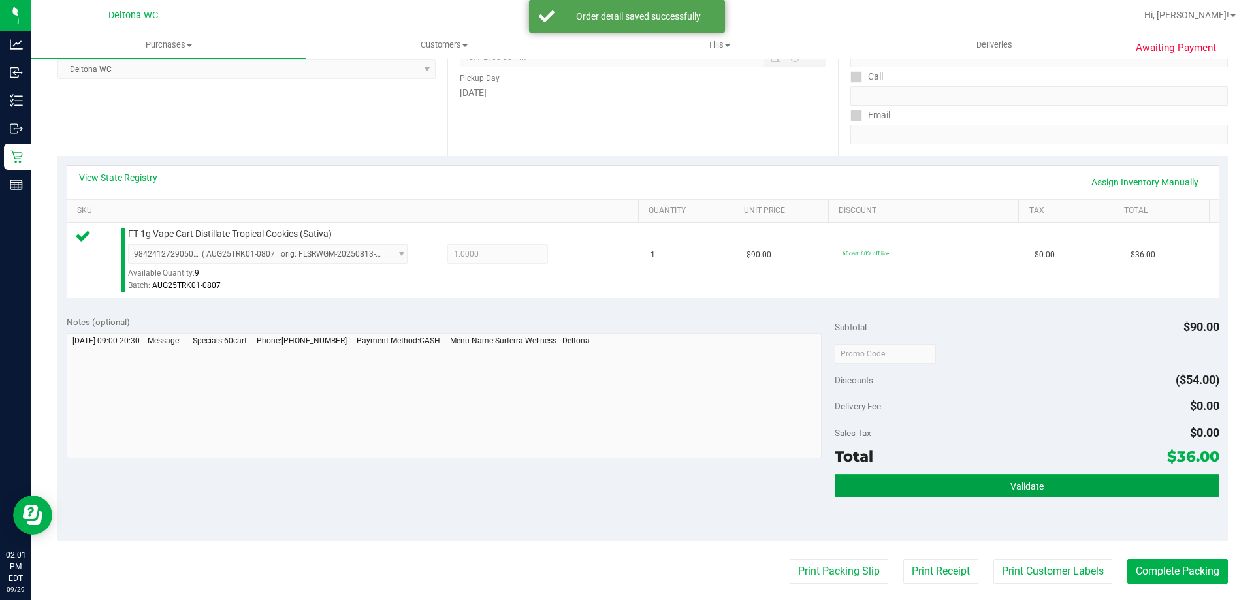
click at [986, 484] on button "Validate" at bounding box center [1027, 486] width 384 height 24
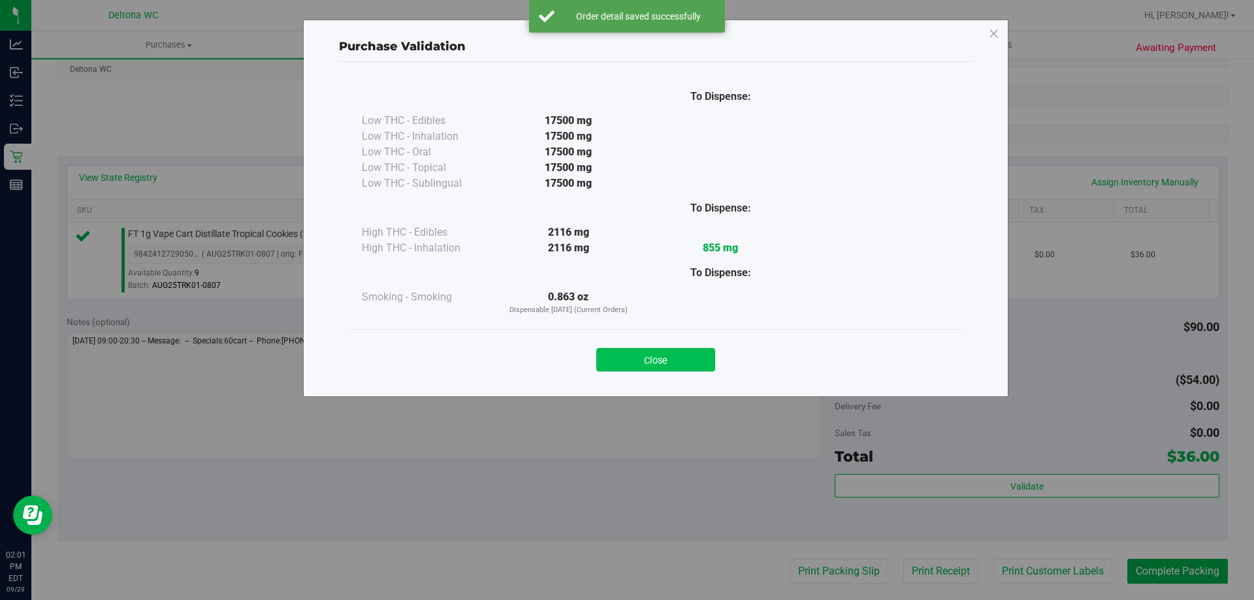
click at [658, 369] on button "Close" at bounding box center [655, 360] width 119 height 24
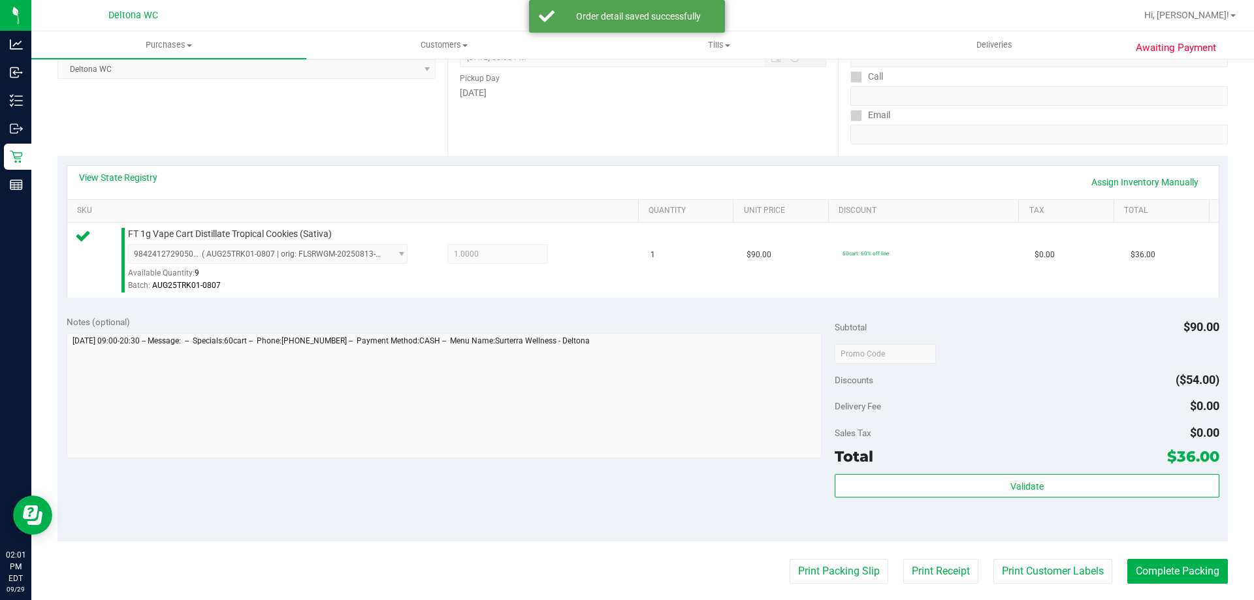
click at [1212, 590] on purchase-details "Back Edit Purchase Cancel Purchase View Profile # 12024941 BioTrack ID: - Submi…" at bounding box center [642, 360] width 1170 height 971
click at [1196, 579] on button "Complete Packing" at bounding box center [1177, 571] width 101 height 25
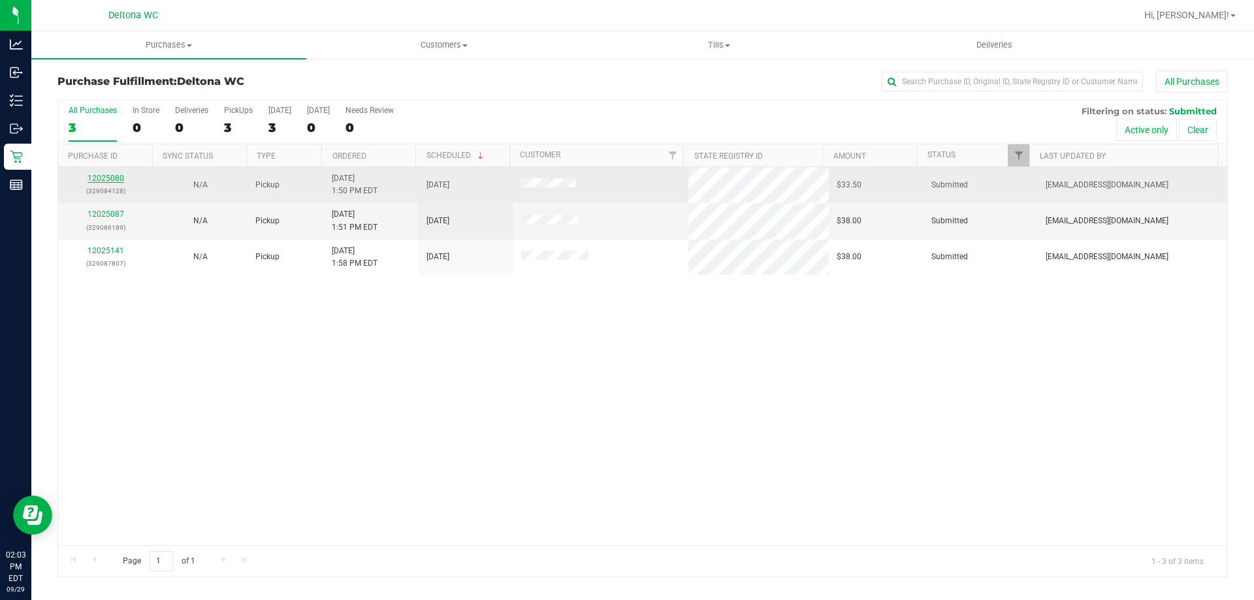
click at [116, 180] on link "12025080" at bounding box center [106, 178] width 37 height 9
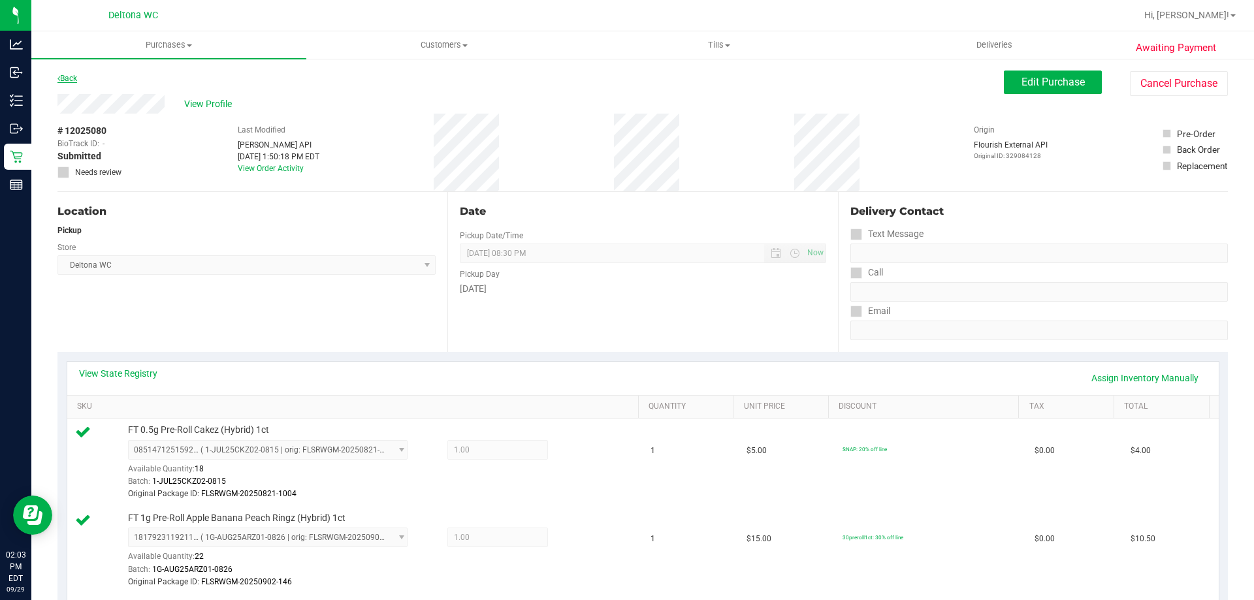
click at [71, 74] on link "Back" at bounding box center [67, 78] width 20 height 9
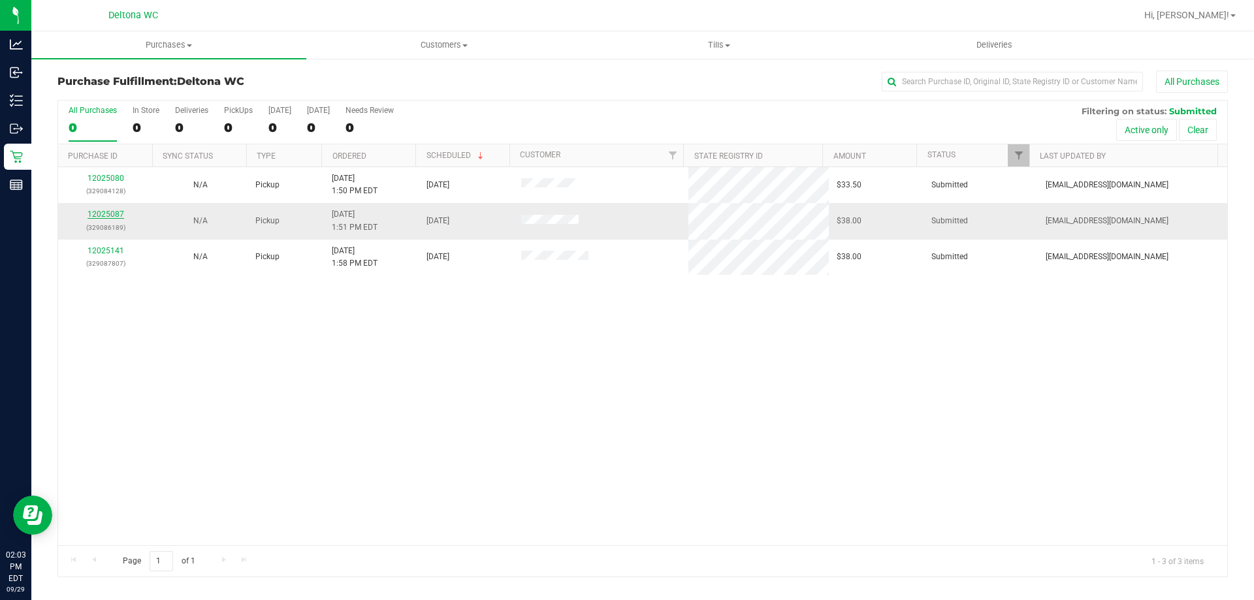
click at [112, 211] on link "12025087" at bounding box center [106, 214] width 37 height 9
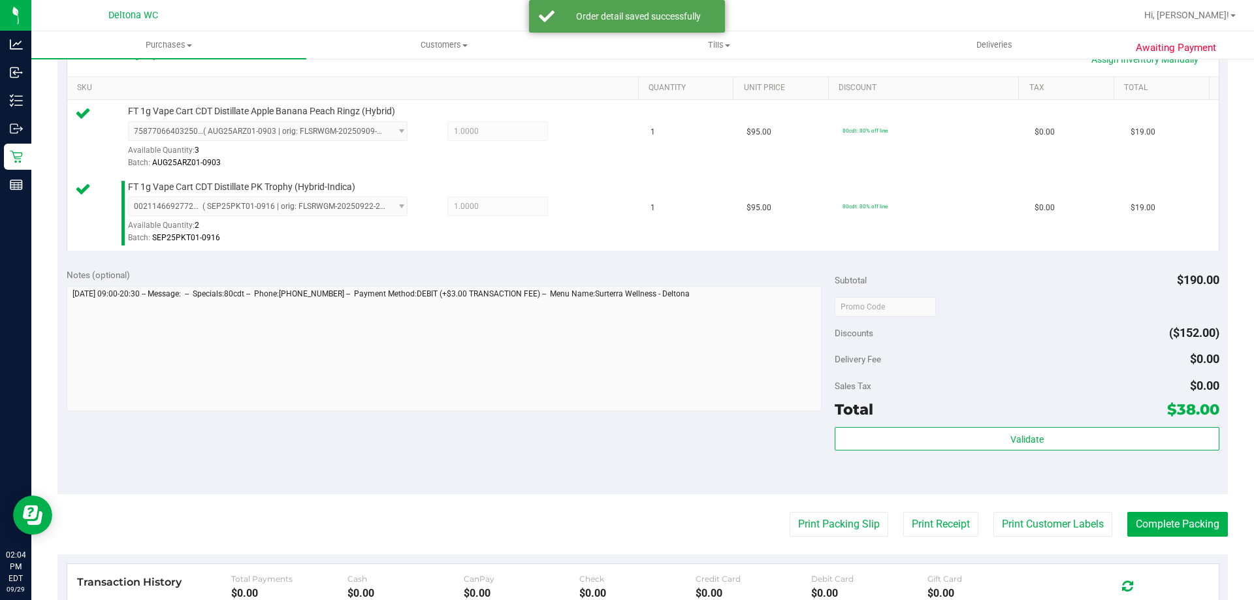
scroll to position [392, 0]
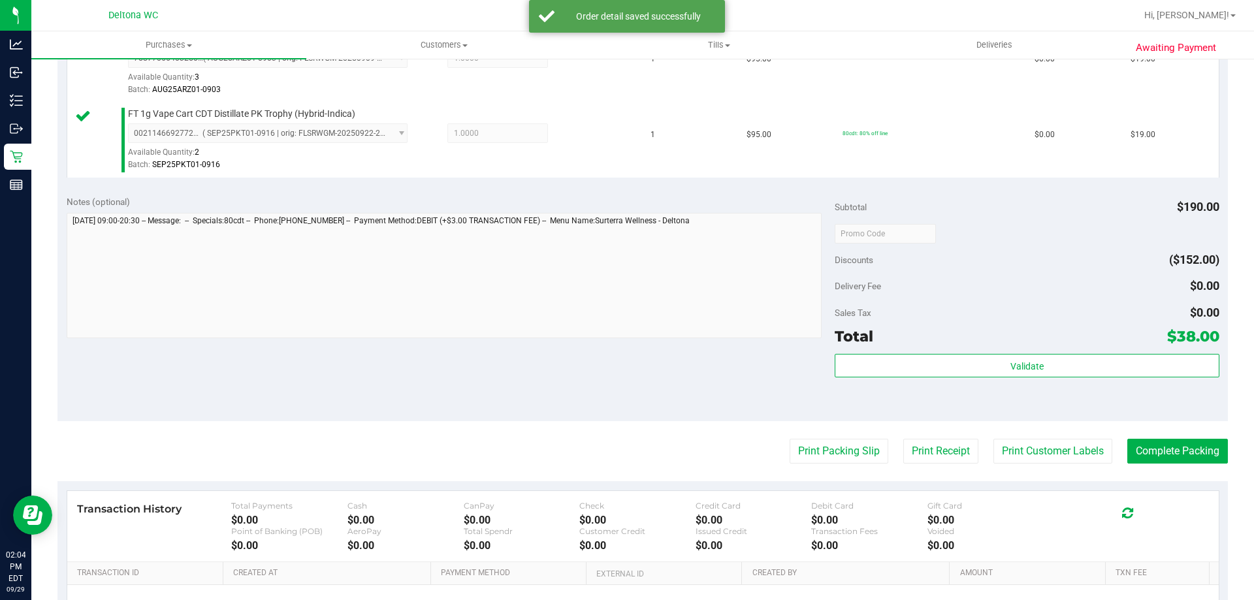
click at [920, 378] on div "Validate" at bounding box center [1027, 383] width 384 height 59
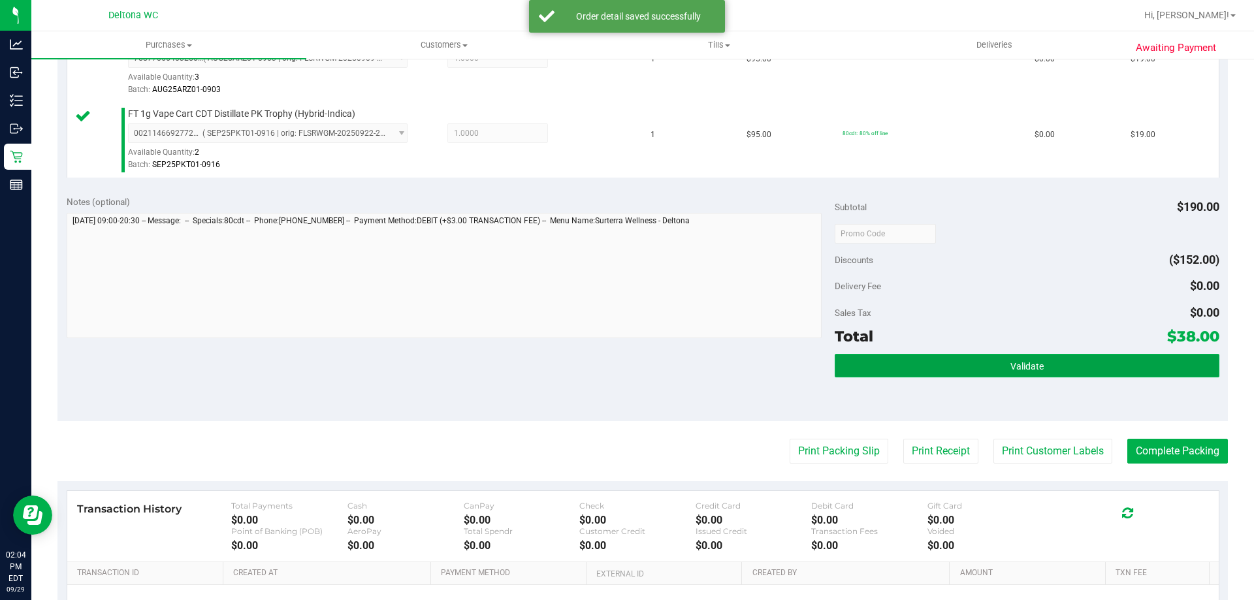
click at [920, 376] on button "Validate" at bounding box center [1027, 366] width 384 height 24
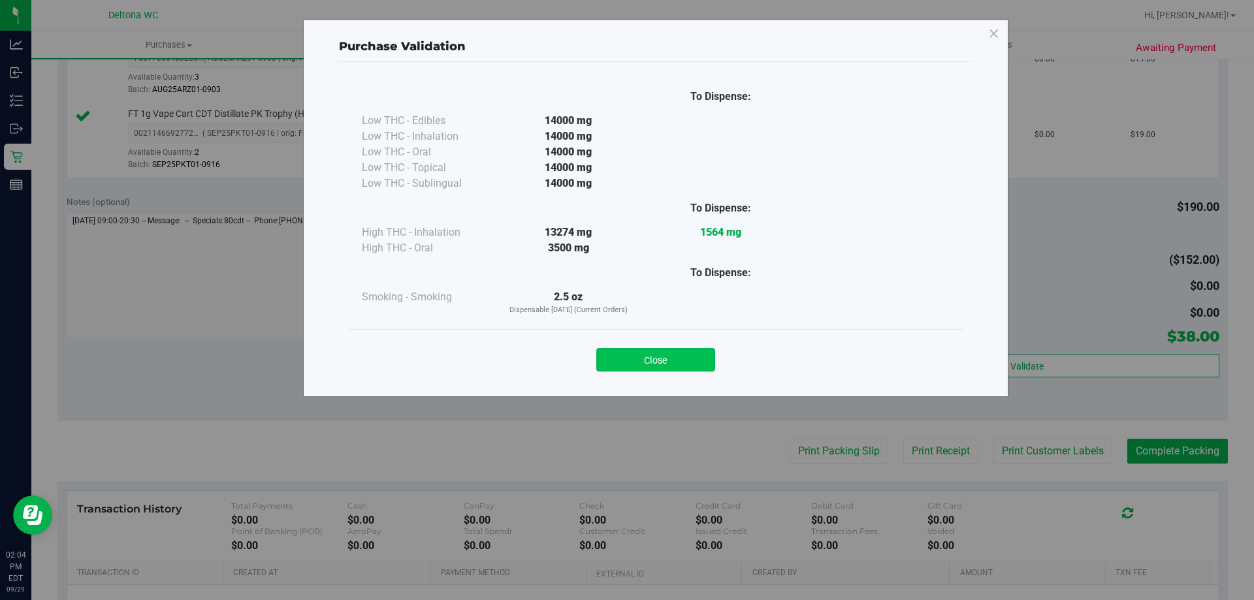
click at [690, 364] on button "Close" at bounding box center [655, 360] width 119 height 24
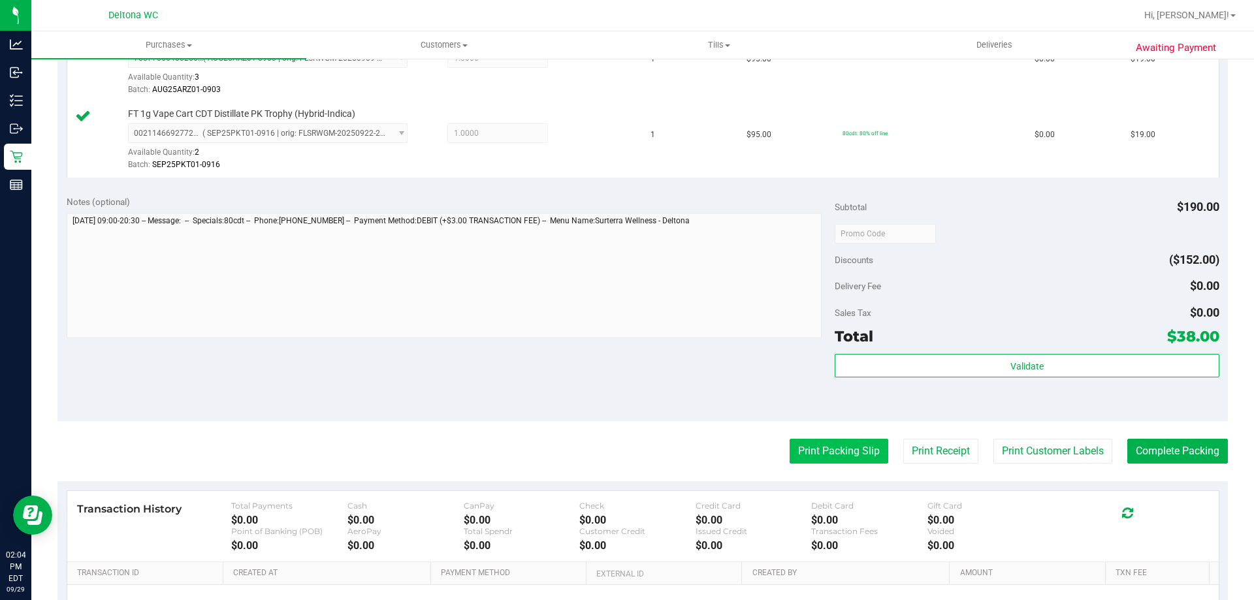
click at [869, 460] on button "Print Packing Slip" at bounding box center [839, 451] width 99 height 25
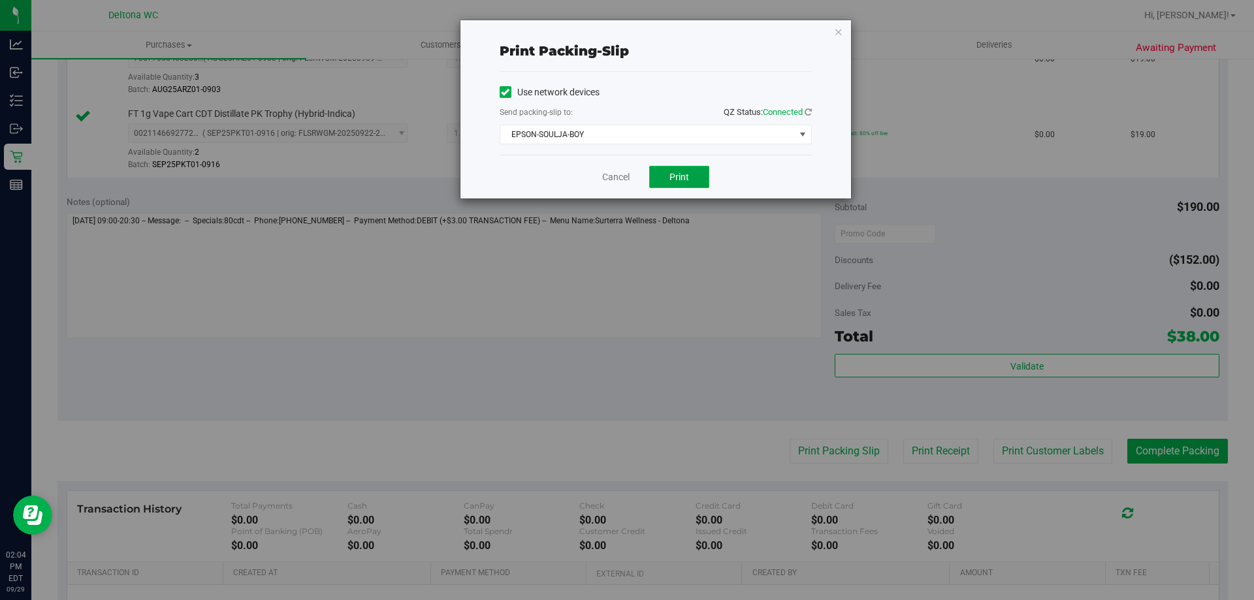
click at [696, 181] on button "Print" at bounding box center [679, 177] width 60 height 22
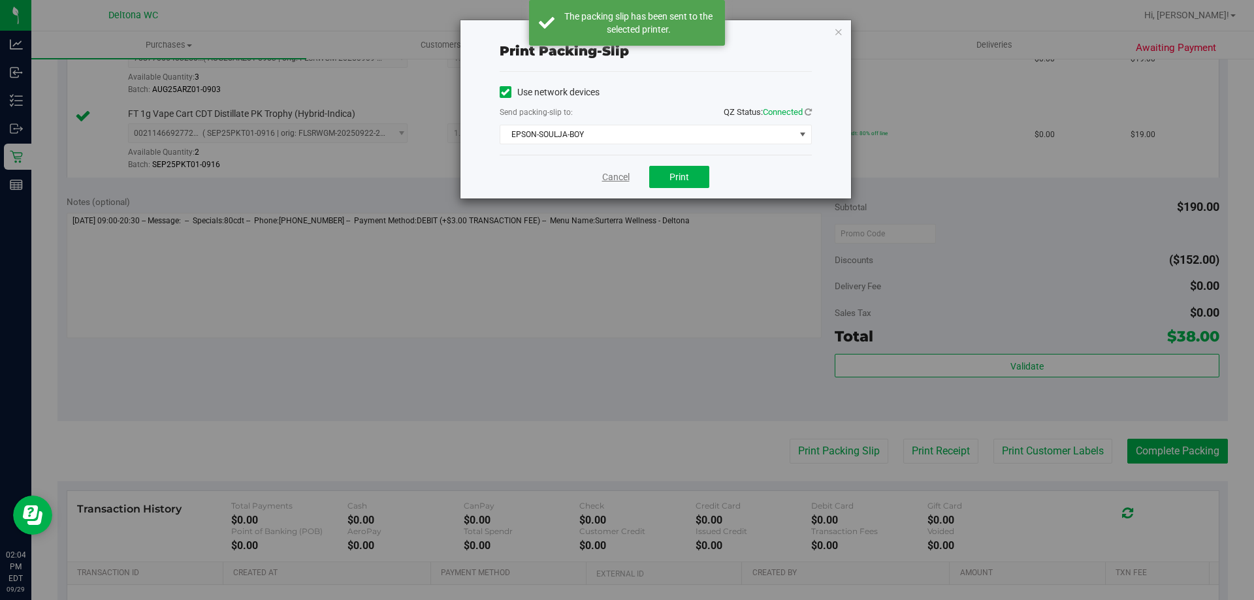
click at [624, 170] on link "Cancel" at bounding box center [615, 177] width 27 height 14
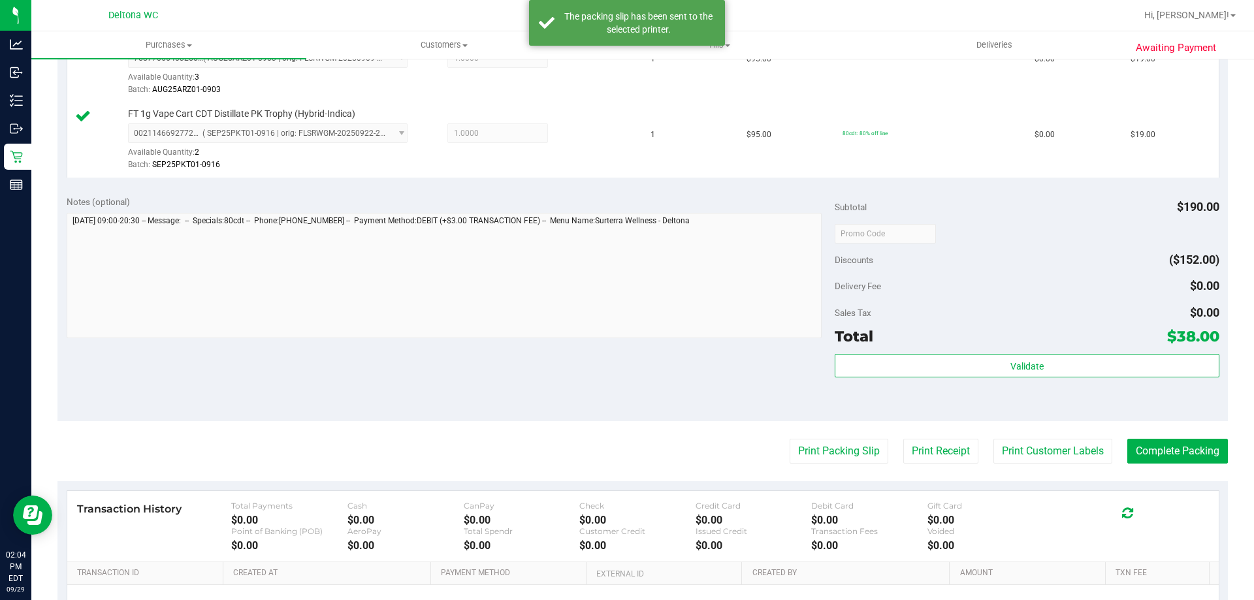
click at [1190, 475] on purchase-details "Back Edit Purchase Cancel Purchase View Profile # 12025087 BioTrack ID: - Submi…" at bounding box center [642, 202] width 1170 height 1047
click at [1189, 475] on purchase-details "Back Edit Purchase Cancel Purchase View Profile # 12025087 BioTrack ID: - Submi…" at bounding box center [642, 202] width 1170 height 1047
click at [1180, 458] on button "Complete Packing" at bounding box center [1177, 451] width 101 height 25
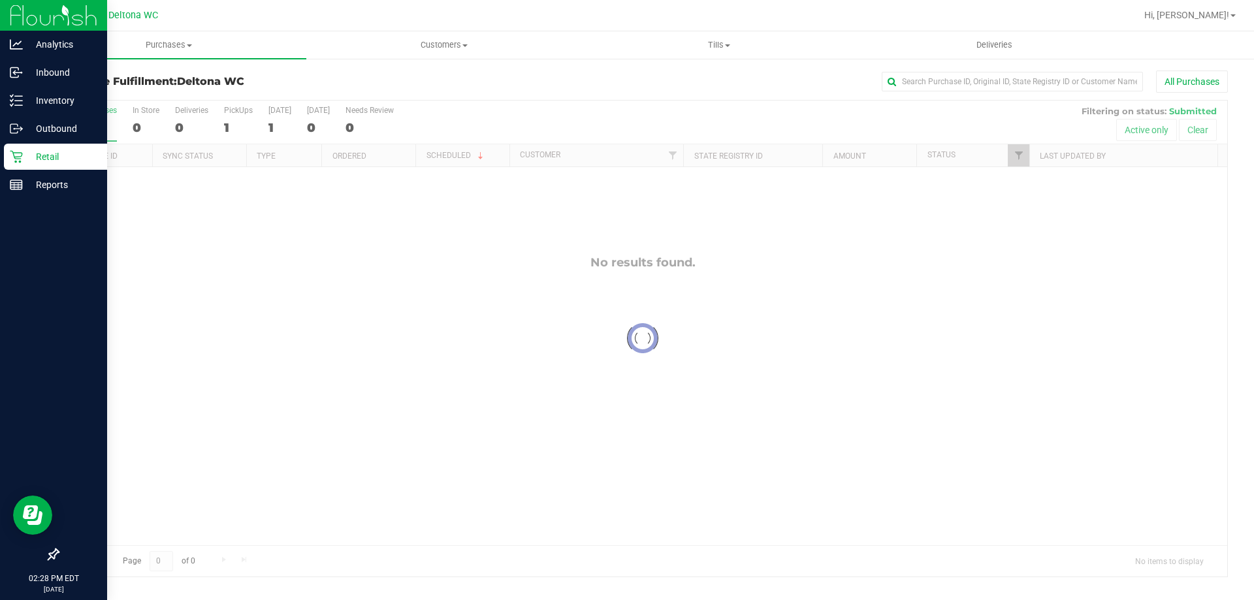
click at [20, 163] on div "Retail" at bounding box center [55, 157] width 103 height 26
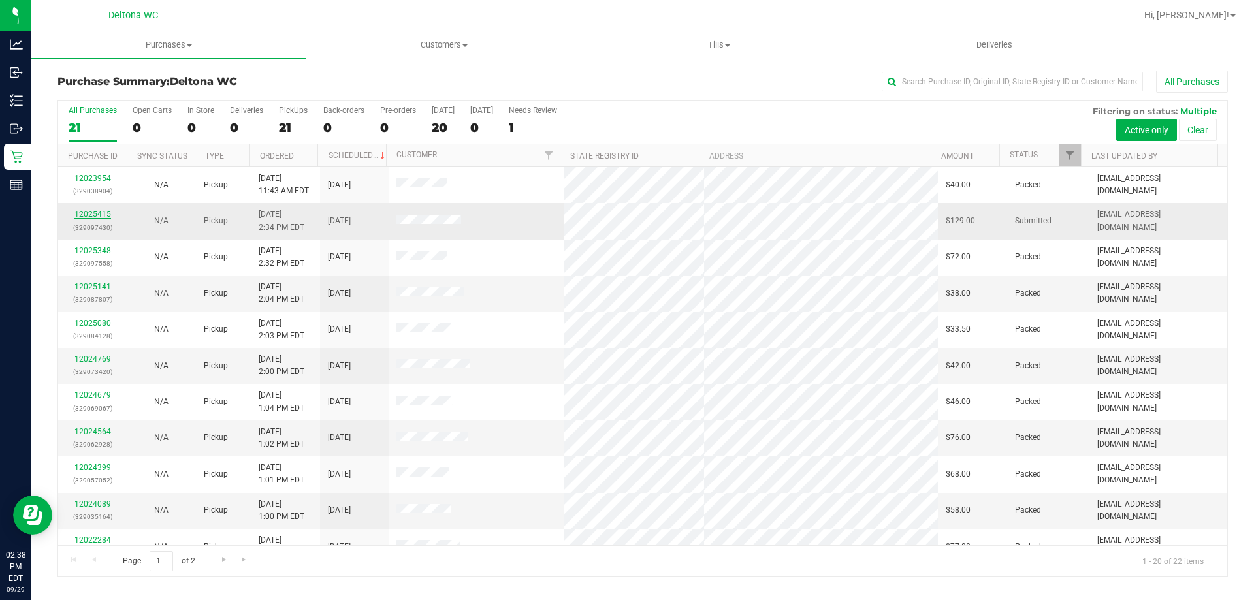
click at [105, 213] on link "12025415" at bounding box center [92, 214] width 37 height 9
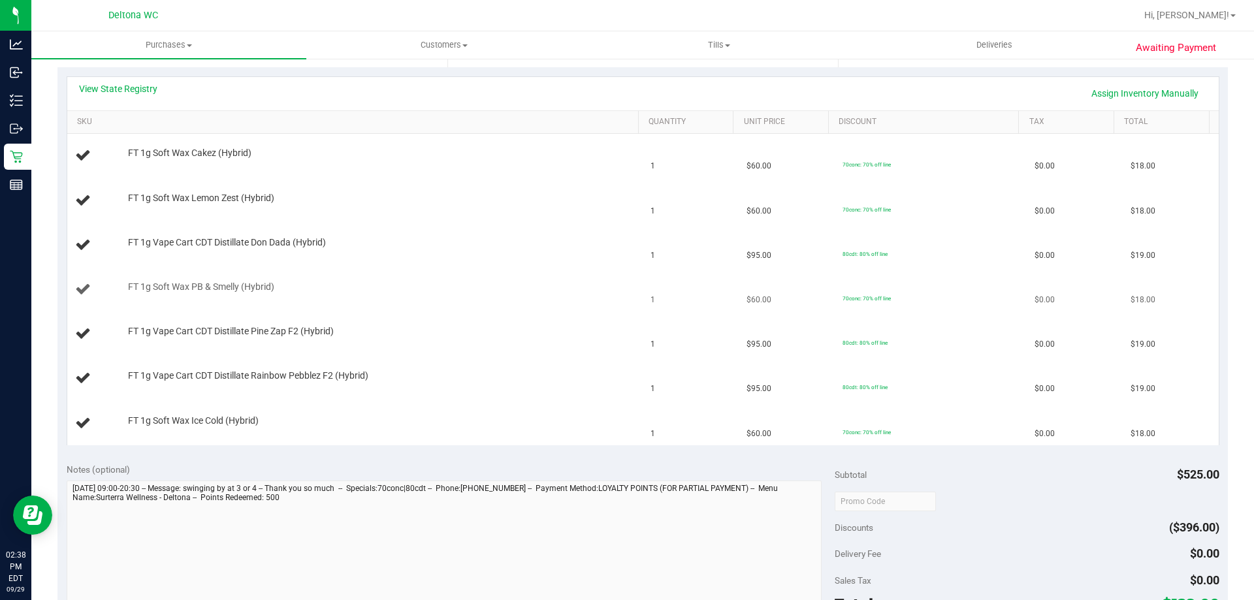
scroll to position [261, 0]
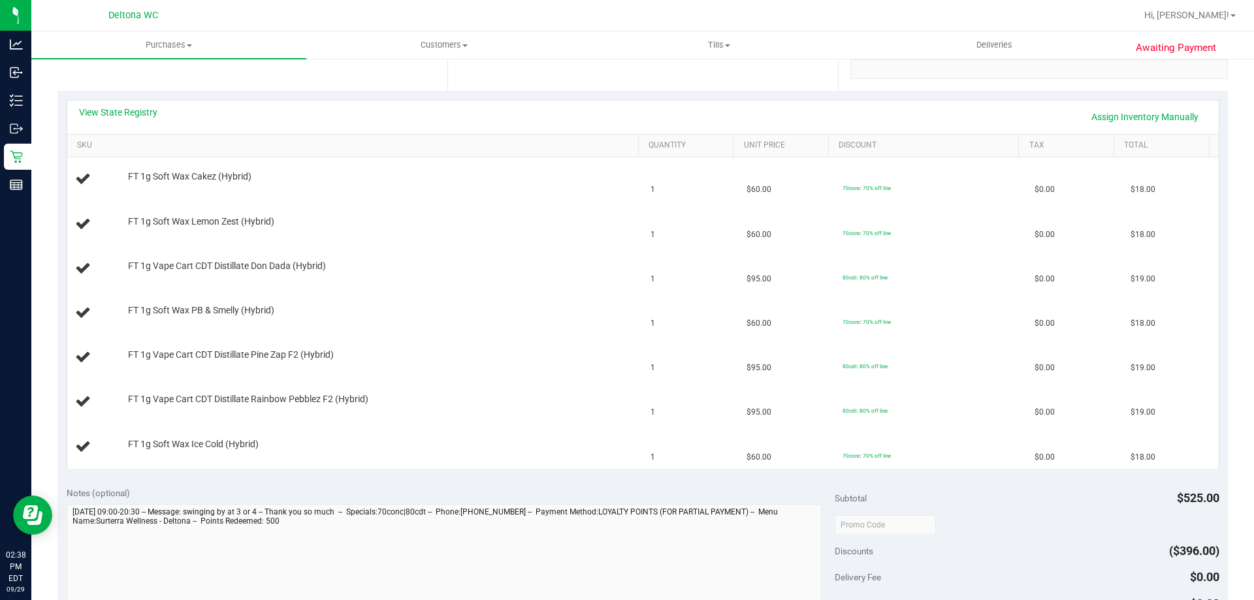
click at [163, 109] on div "View State Registry Assign Inventory Manually" at bounding box center [643, 117] width 1128 height 22
click at [150, 109] on link "View State Registry" at bounding box center [118, 112] width 78 height 13
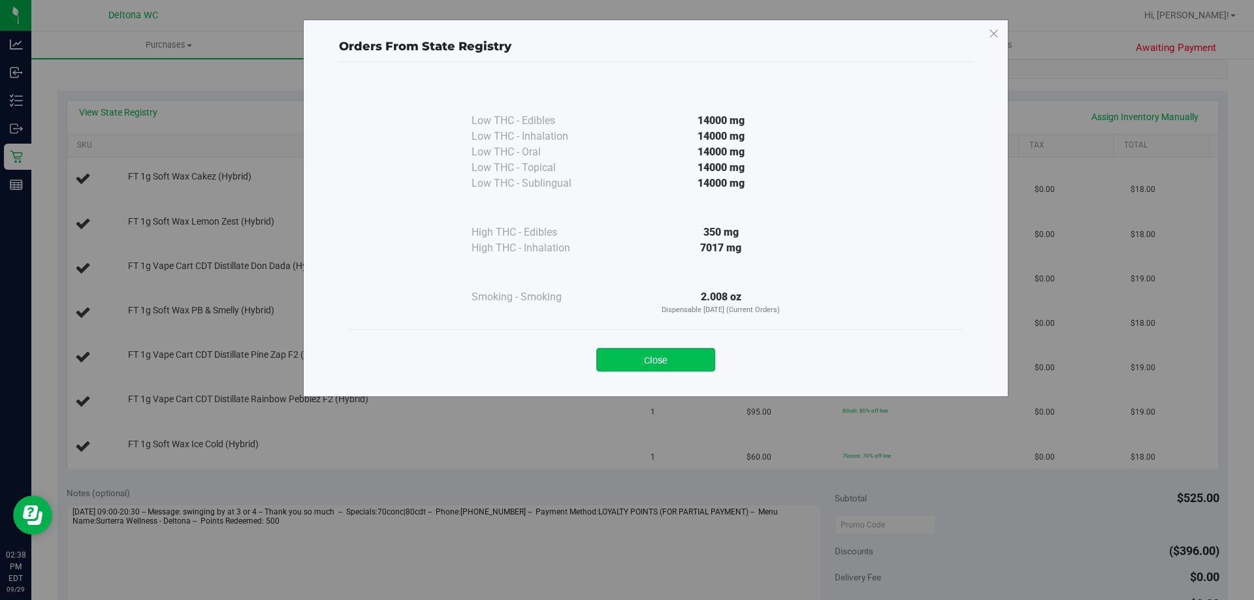
click at [662, 366] on button "Close" at bounding box center [655, 360] width 119 height 24
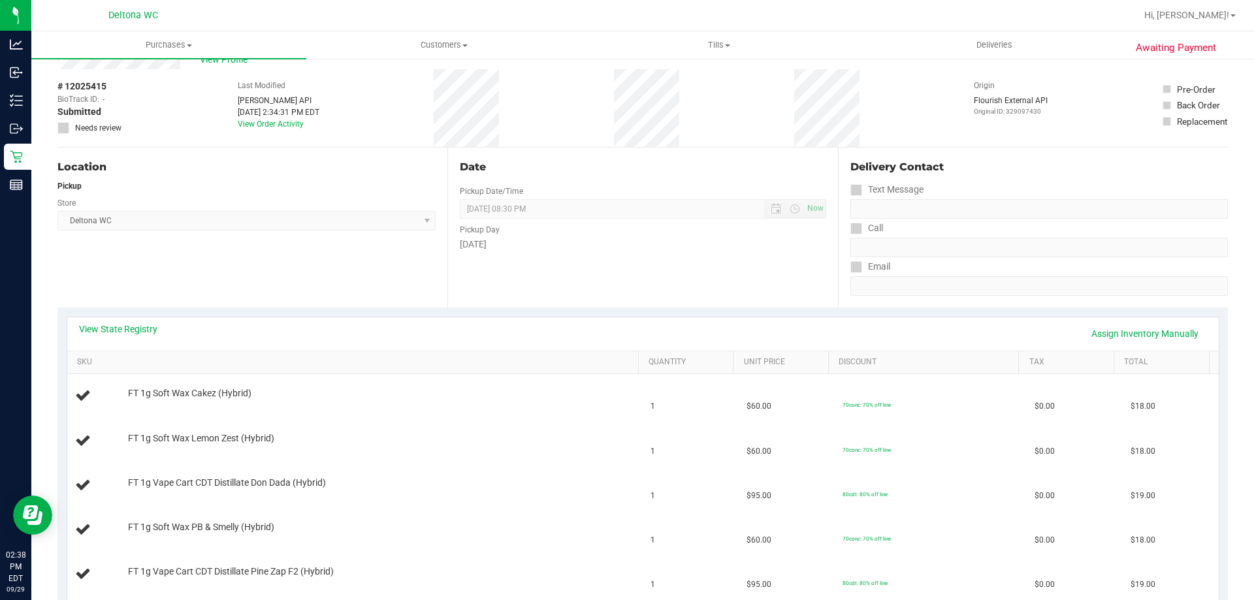
scroll to position [0, 0]
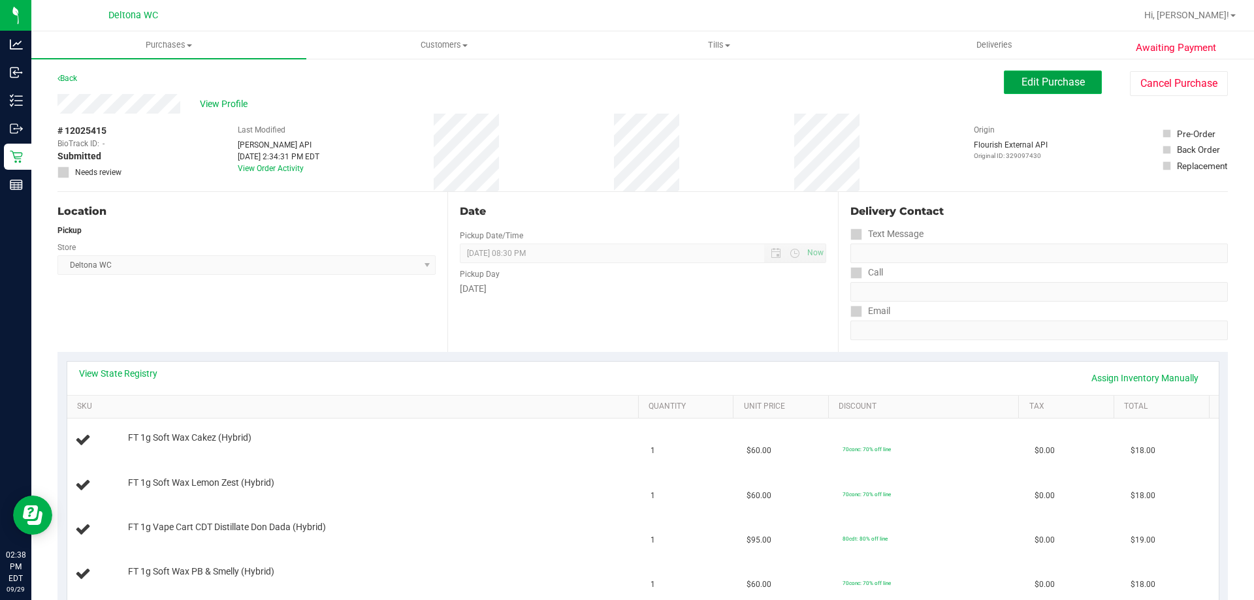
click at [1007, 74] on button "Edit Purchase" at bounding box center [1053, 83] width 98 height 24
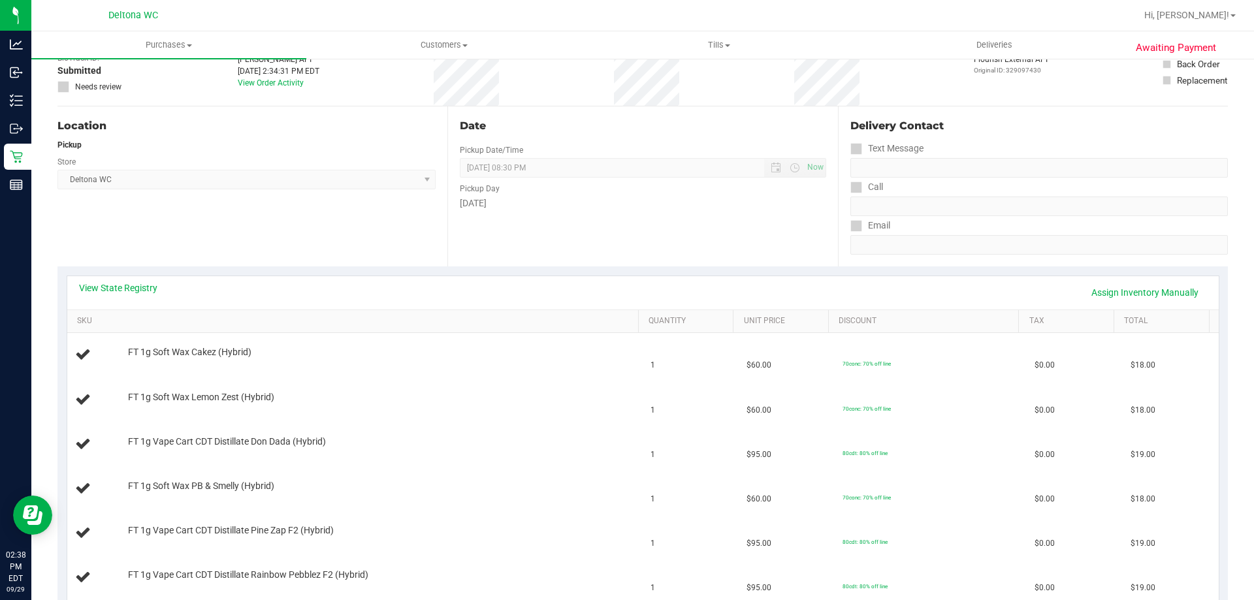
scroll to position [261, 0]
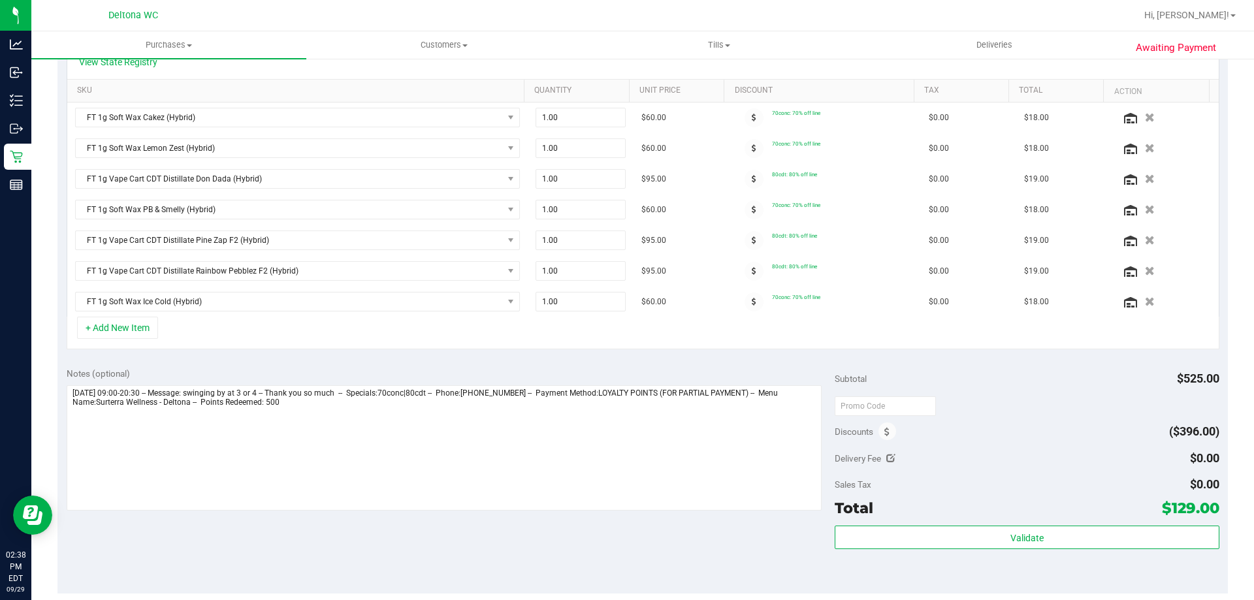
scroll to position [392, 0]
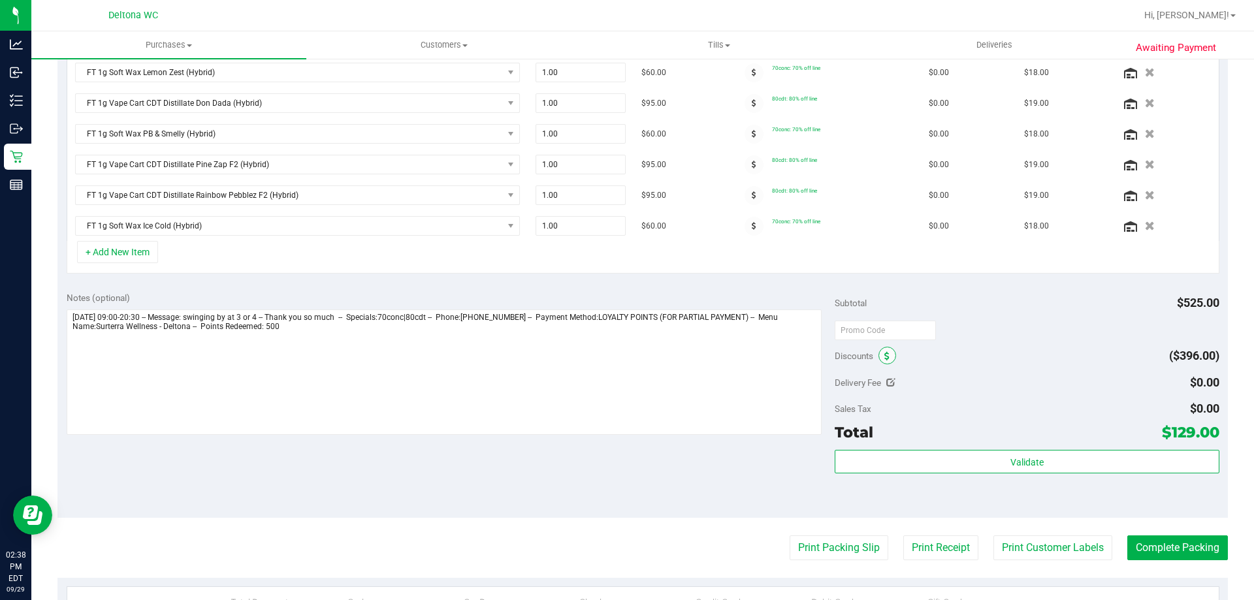
click at [878, 356] on span at bounding box center [887, 356] width 18 height 18
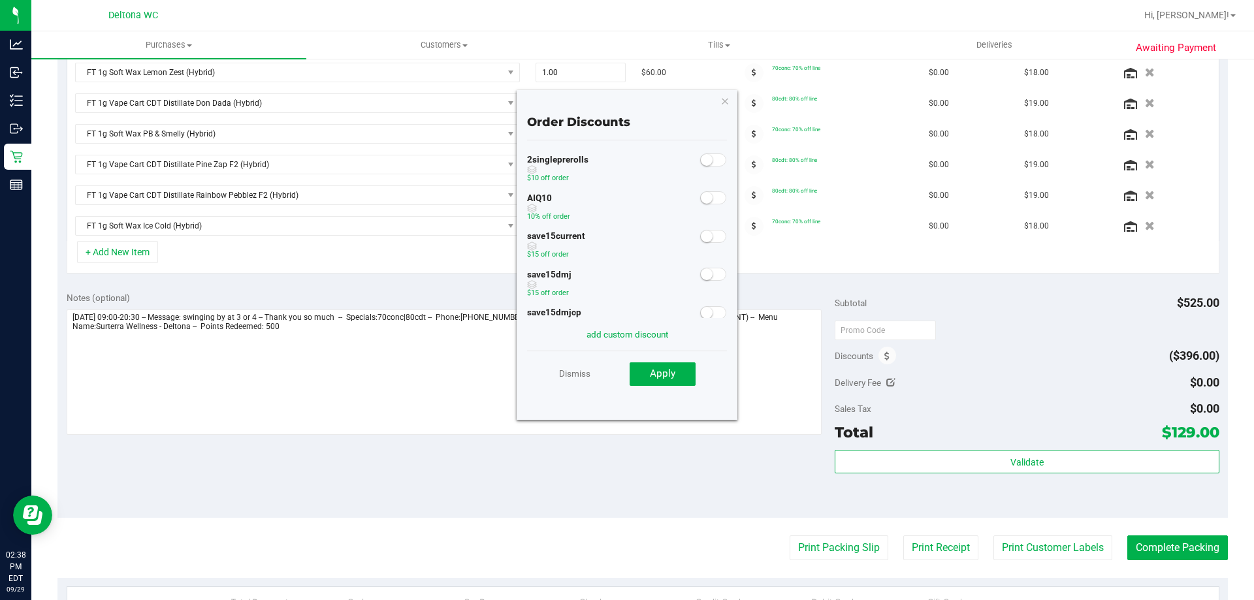
click at [701, 202] on small at bounding box center [707, 198] width 12 height 12
click at [683, 364] on button "Apply" at bounding box center [663, 374] width 66 height 24
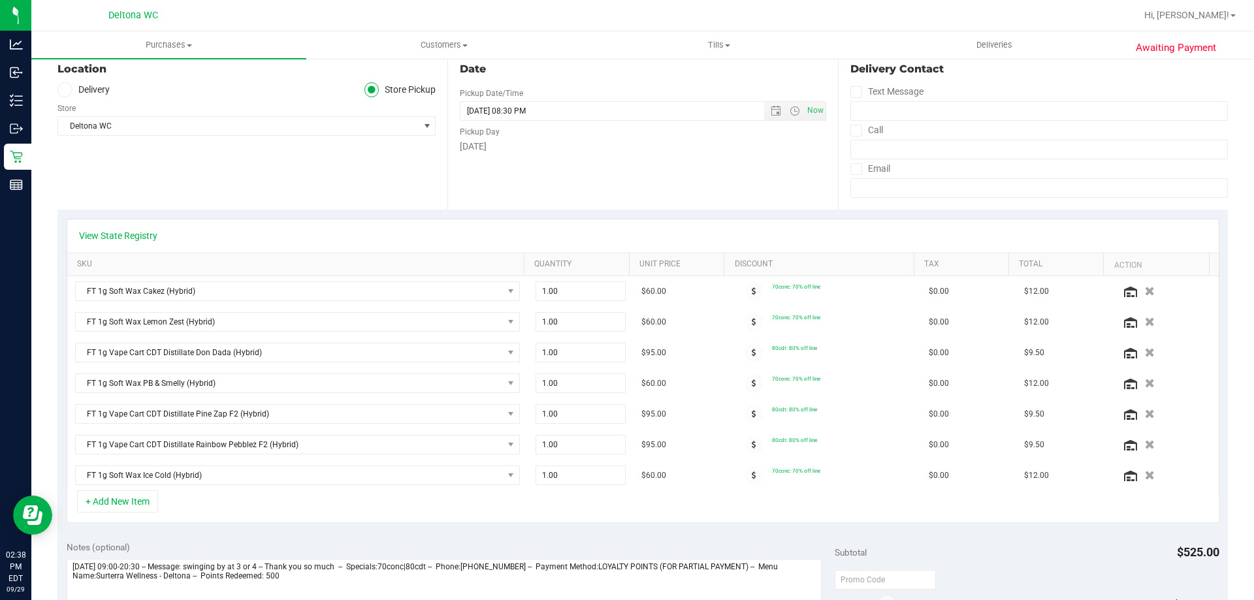
scroll to position [0, 0]
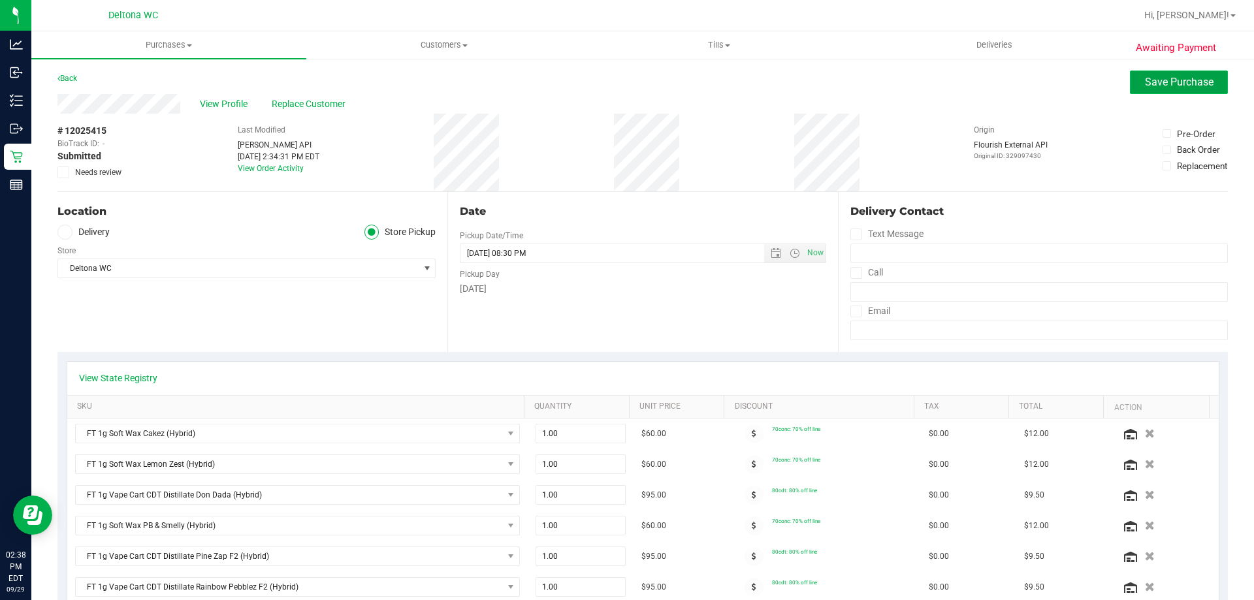
click at [1161, 88] on span "Save Purchase" at bounding box center [1179, 82] width 69 height 12
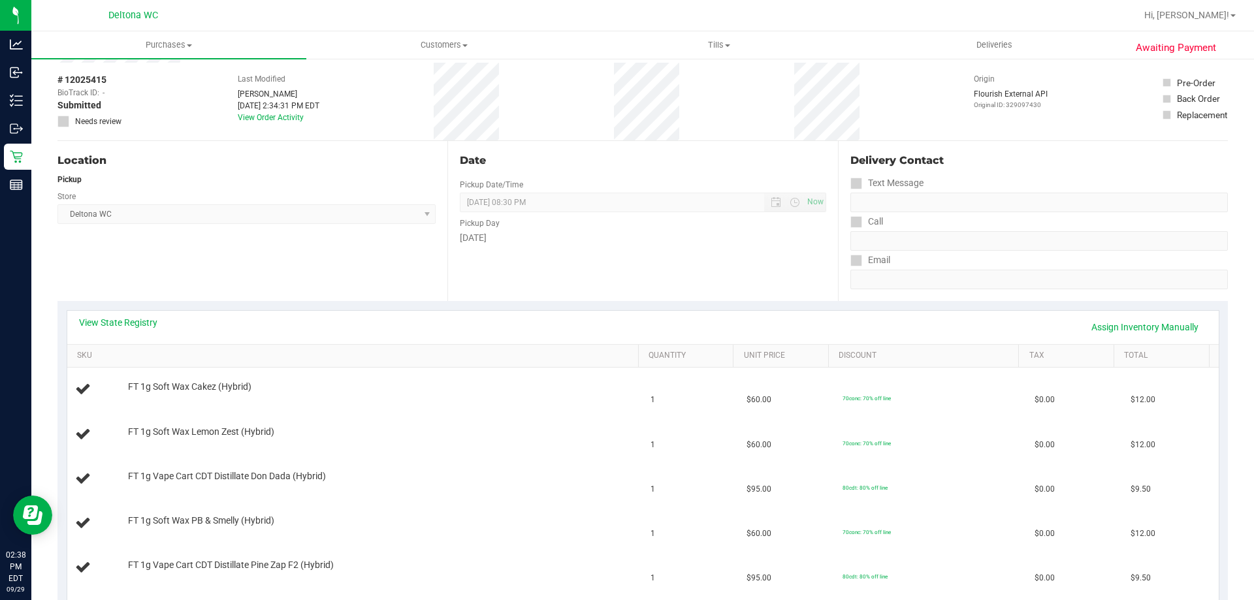
scroll to position [196, 0]
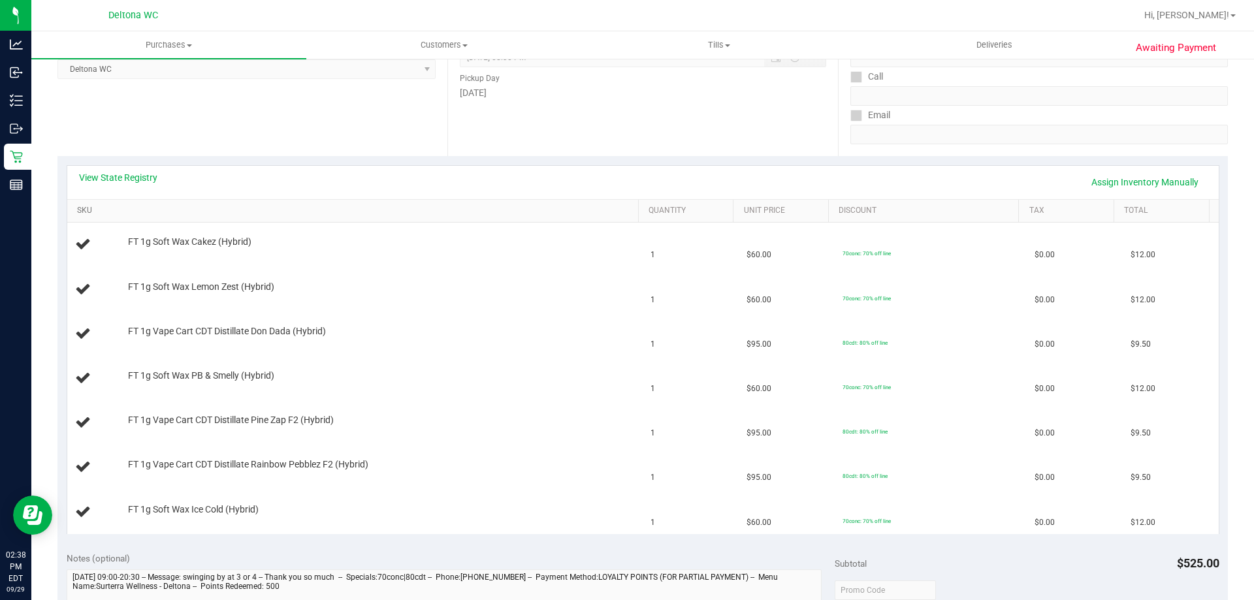
click at [329, 213] on link "SKU" at bounding box center [355, 211] width 556 height 10
click at [119, 189] on div "View State Registry Assign Inventory Manually" at bounding box center [643, 182] width 1128 height 22
click at [118, 178] on link "View State Registry" at bounding box center [118, 177] width 78 height 13
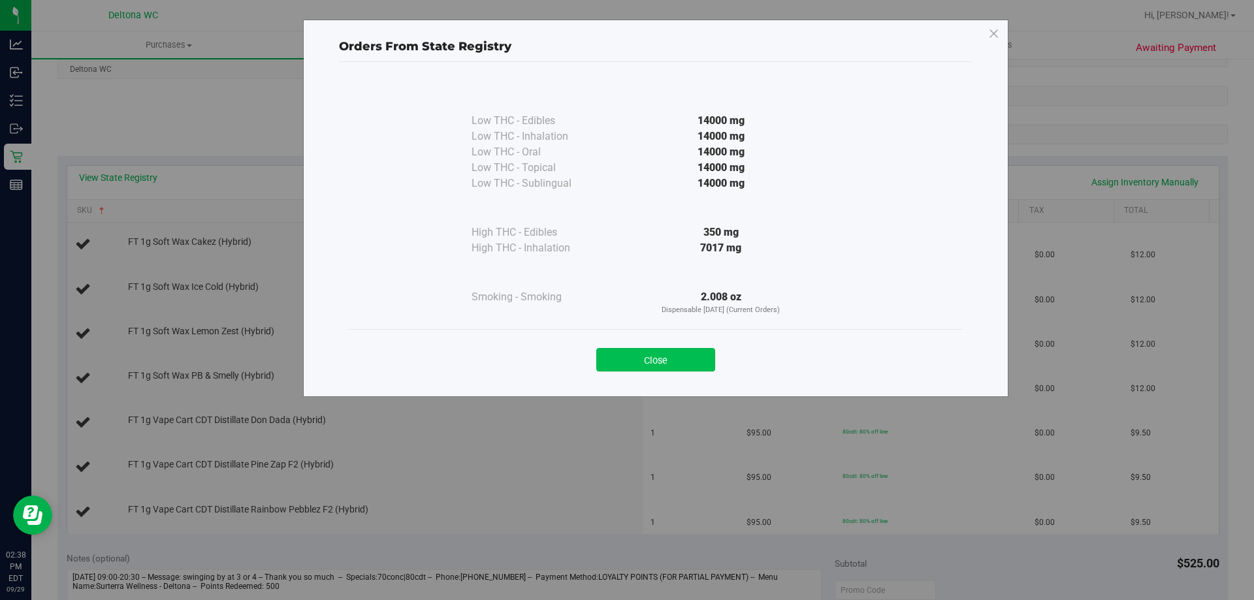
click at [680, 361] on button "Close" at bounding box center [655, 360] width 119 height 24
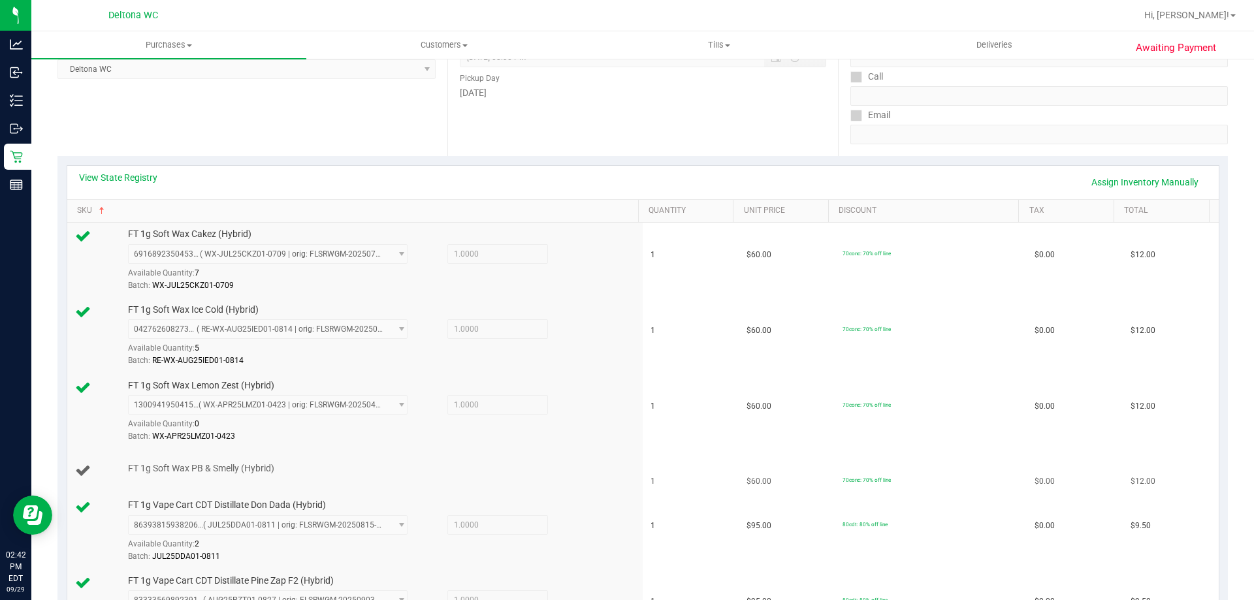
click at [259, 468] on span "FT 1g Soft Wax PB & Smelly (Hybrid)" at bounding box center [201, 468] width 146 height 12
copy div "FT 1g Soft Wax PB & Smelly (Hybrid)"
click at [436, 264] on div "6916892350453146 ( WX-JUL25CKZ01-0709 | orig: FLSRWGM-20250715-447 ) 6916892350…" at bounding box center [380, 268] width 504 height 48
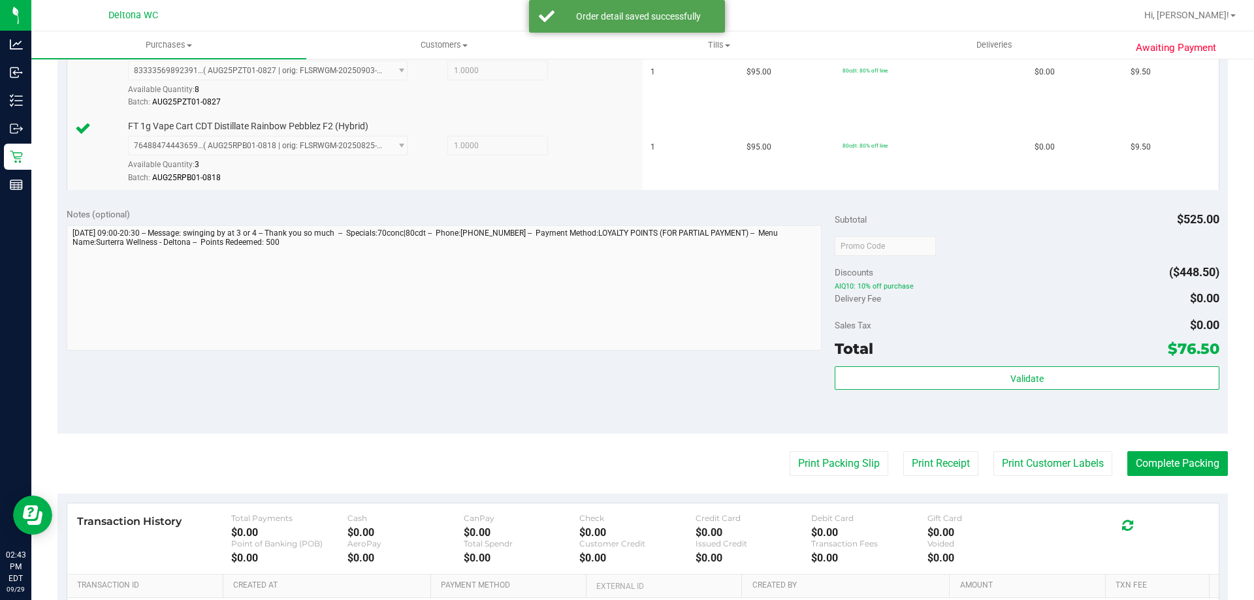
scroll to position [914, 0]
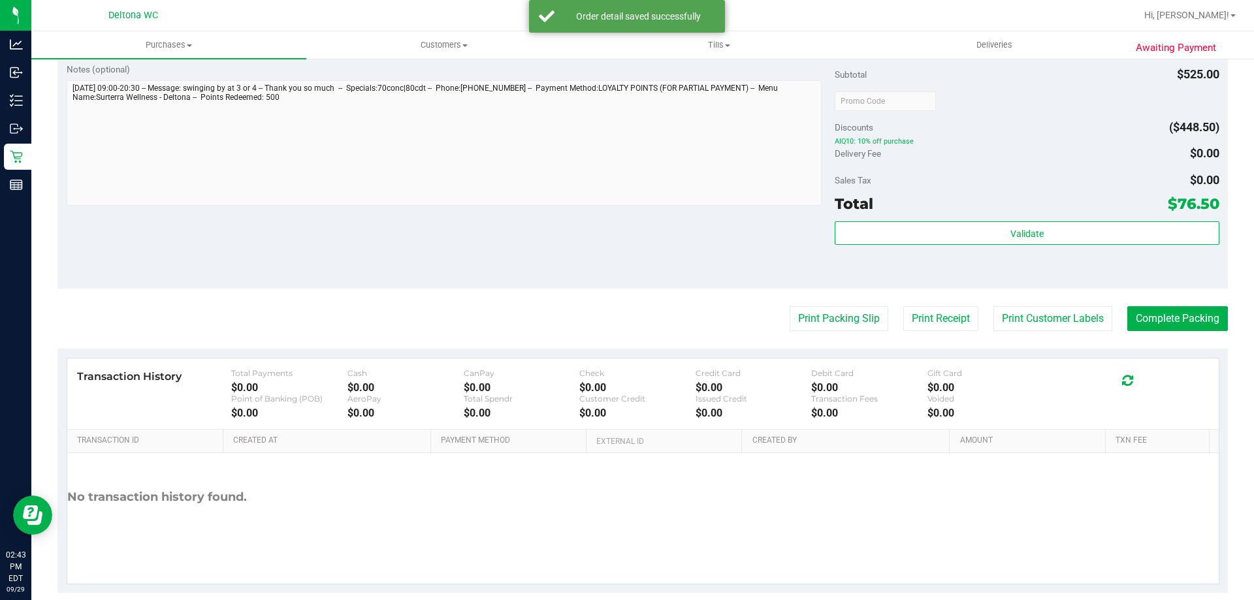
click at [918, 249] on div "Validate" at bounding box center [1027, 250] width 384 height 59
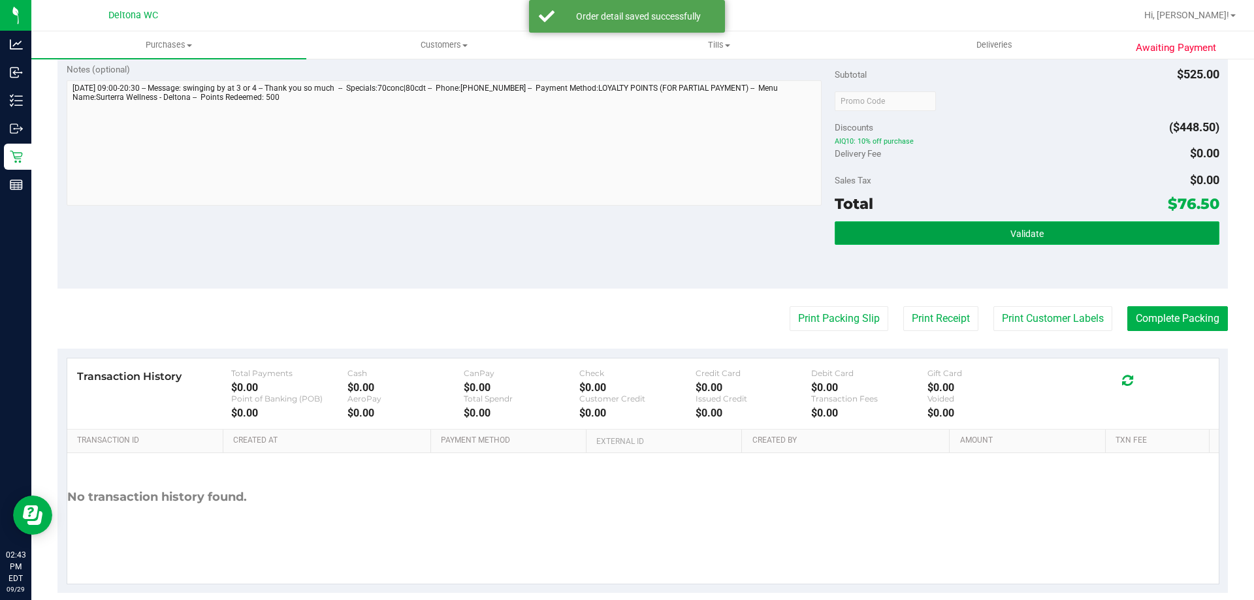
click at [918, 244] on button "Validate" at bounding box center [1027, 233] width 384 height 24
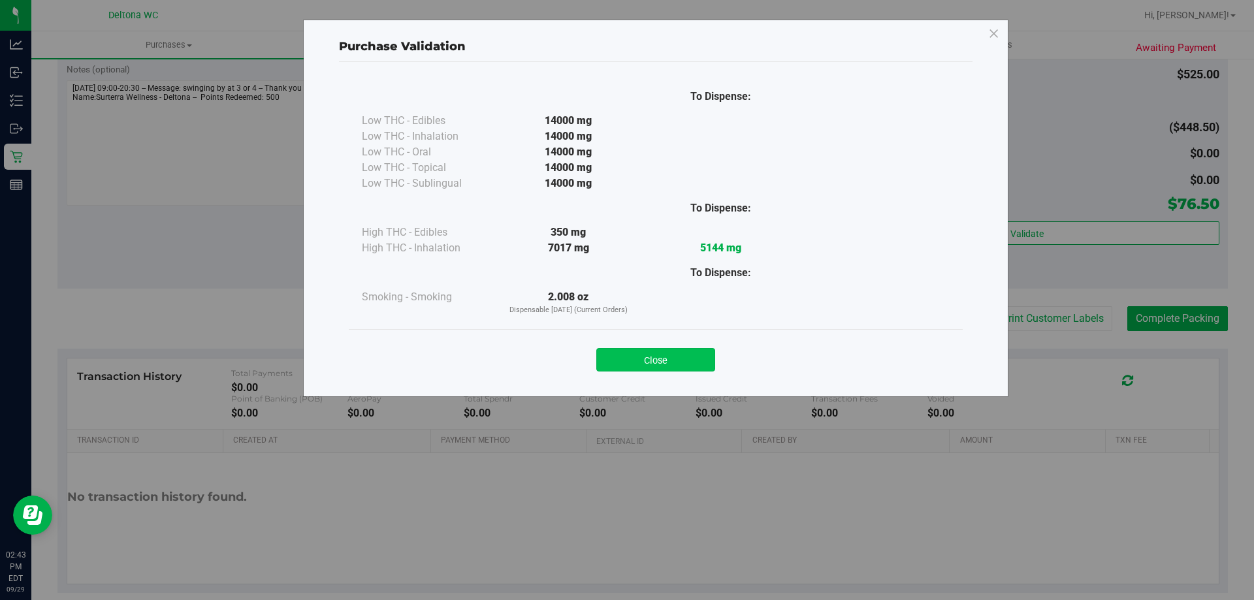
click at [688, 353] on button "Close" at bounding box center [655, 360] width 119 height 24
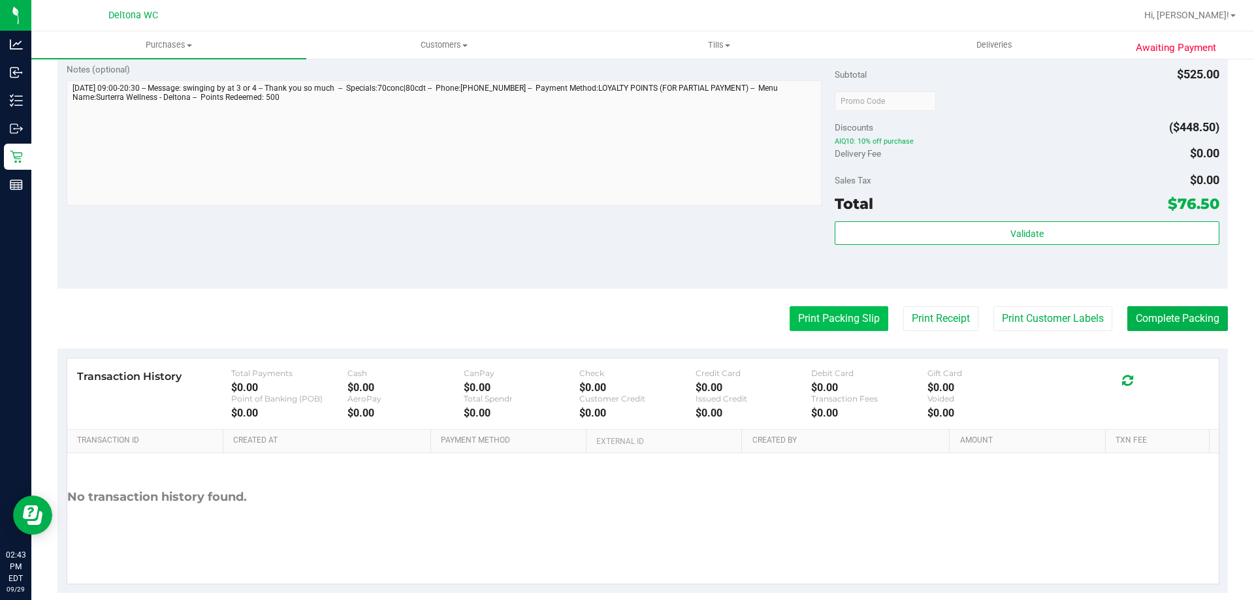
click at [818, 312] on button "Print Packing Slip" at bounding box center [839, 318] width 99 height 25
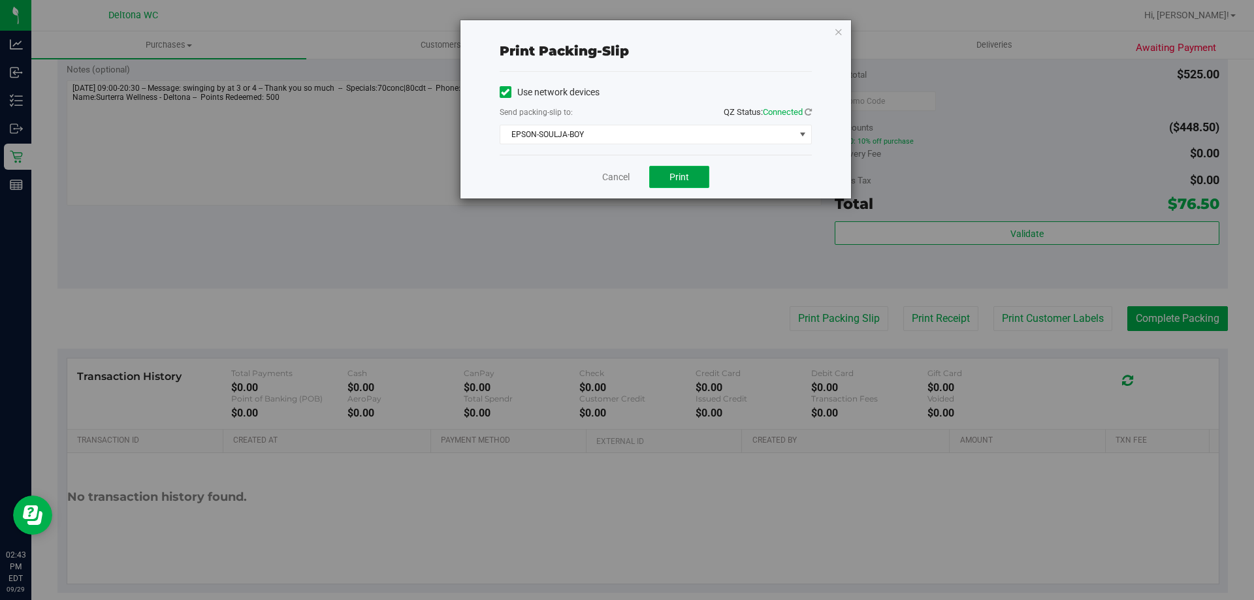
click at [689, 181] on button "Print" at bounding box center [679, 177] width 60 height 22
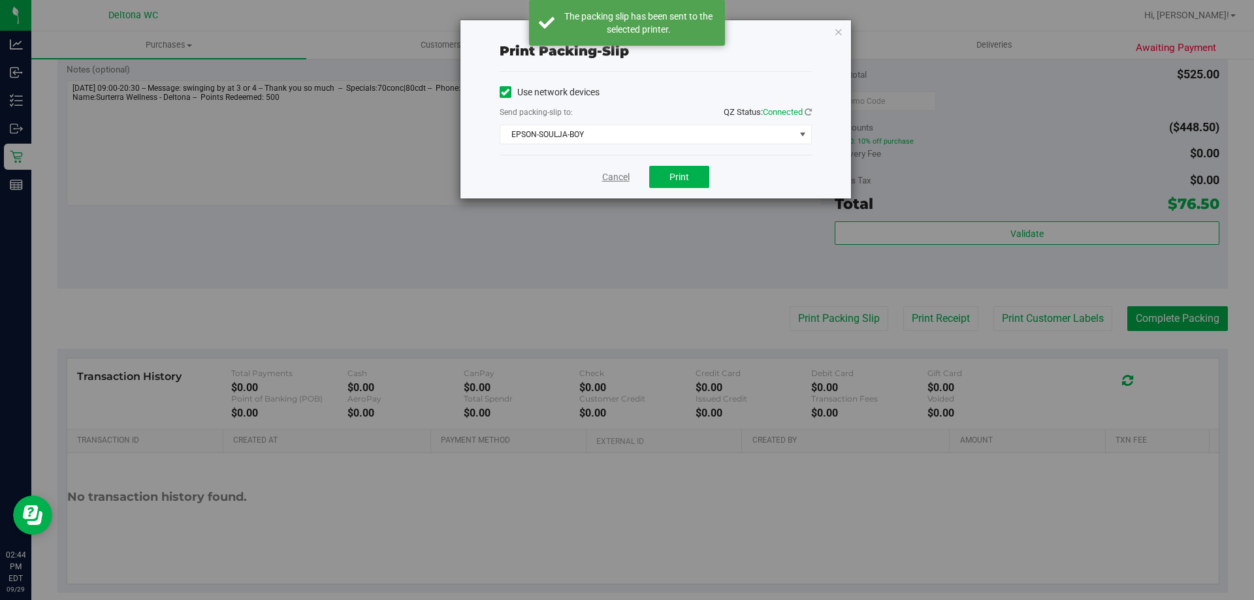
click at [605, 177] on link "Cancel" at bounding box center [615, 177] width 27 height 14
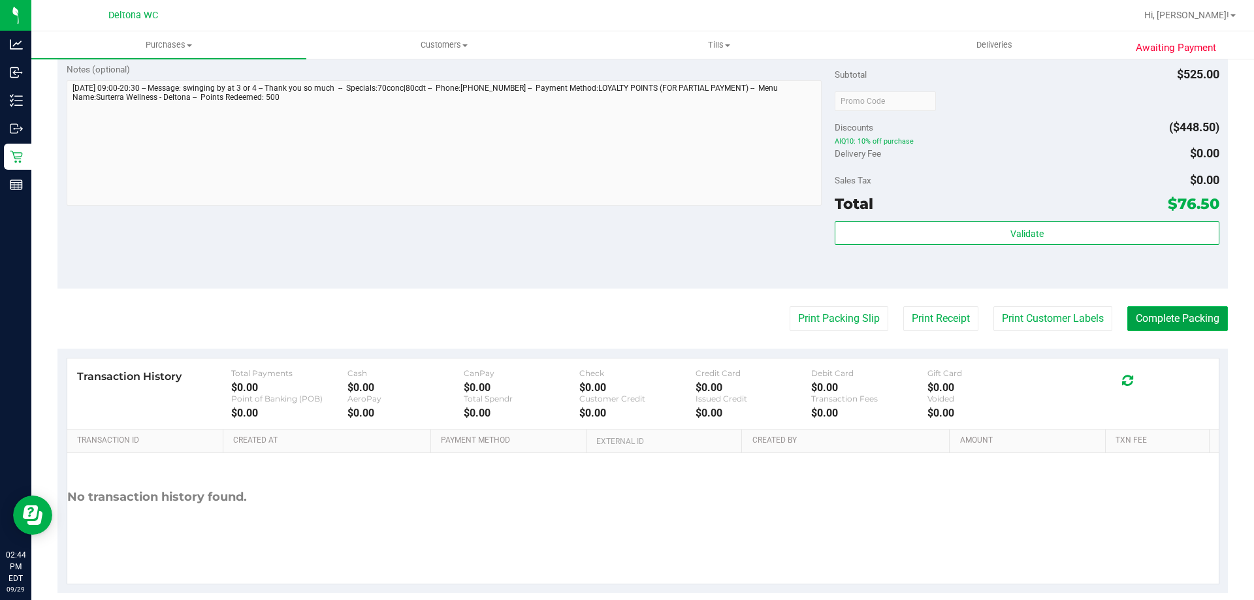
click at [1127, 317] on button "Complete Packing" at bounding box center [1177, 318] width 101 height 25
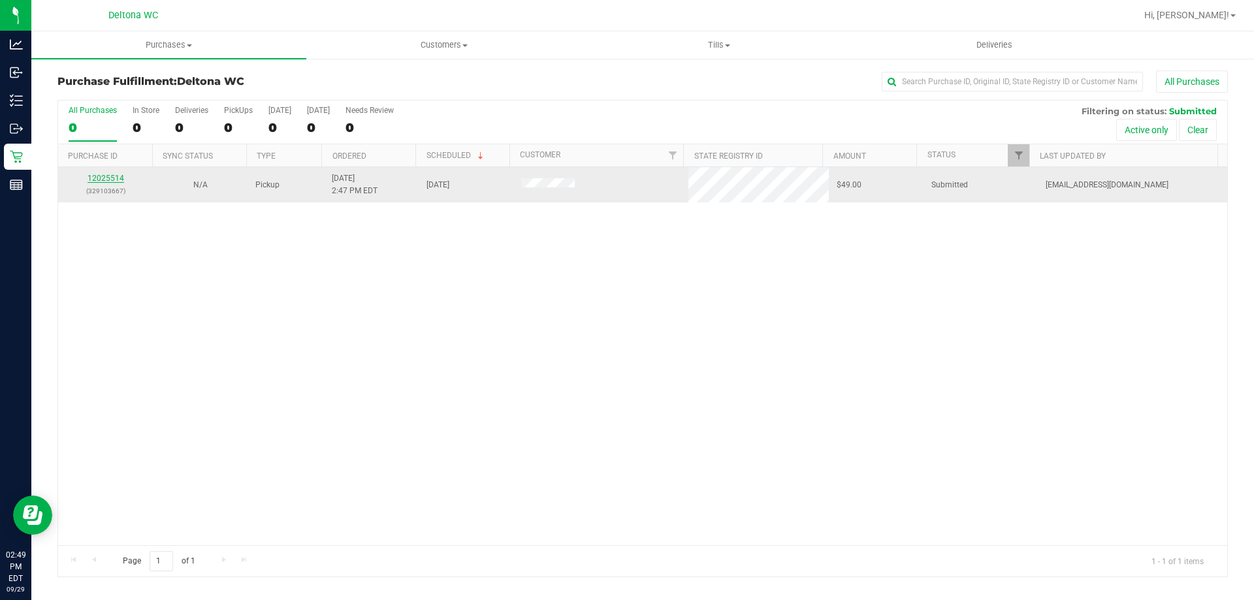
click at [109, 176] on link "12025514" at bounding box center [106, 178] width 37 height 9
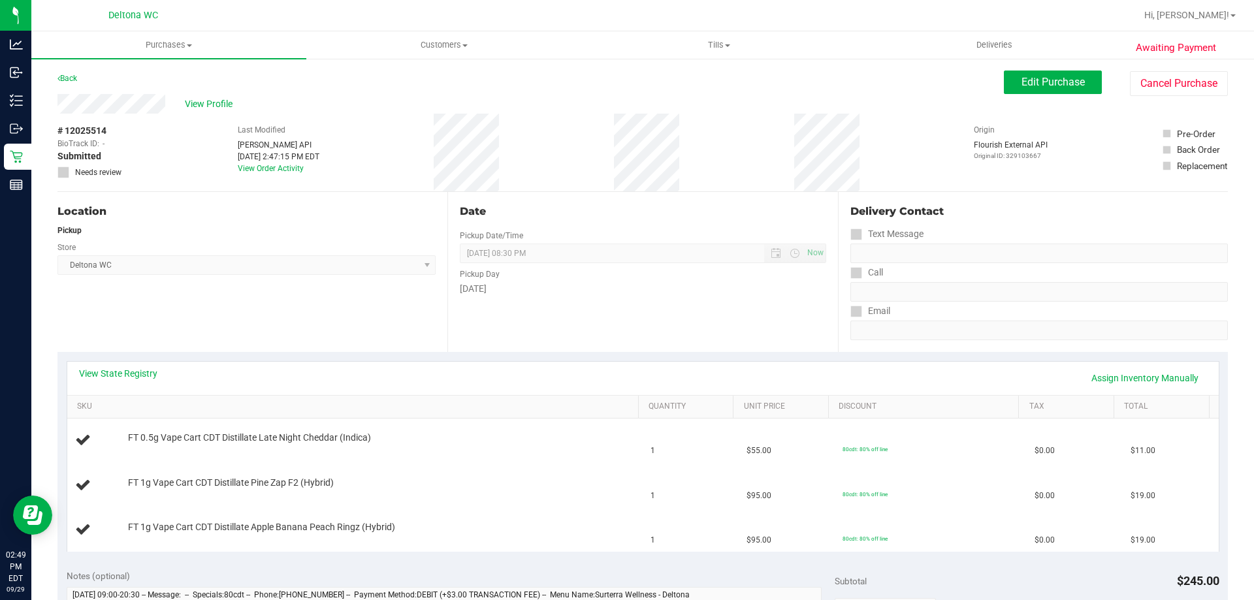
scroll to position [65, 0]
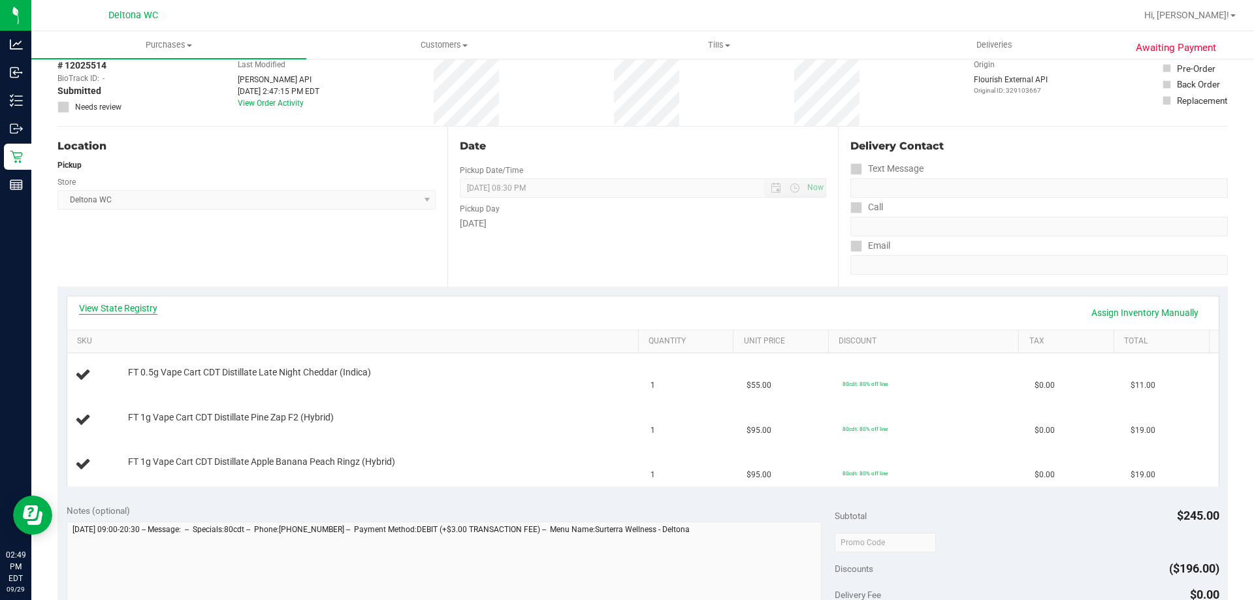
click at [141, 313] on link "View State Registry" at bounding box center [118, 308] width 78 height 13
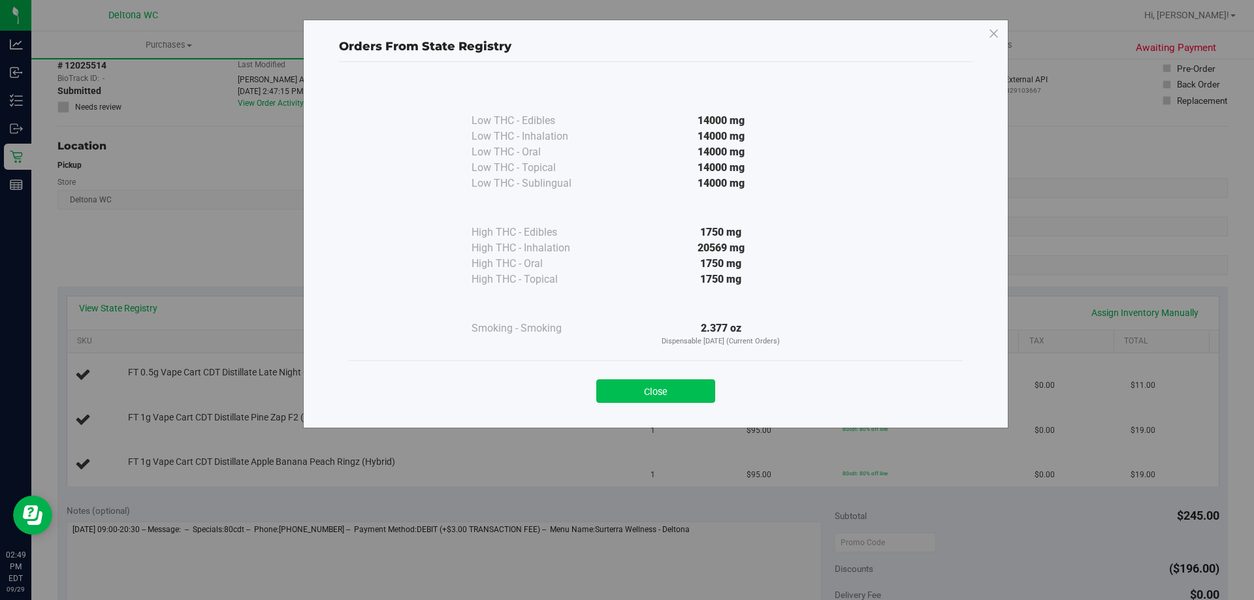
click at [662, 383] on button "Close" at bounding box center [655, 391] width 119 height 24
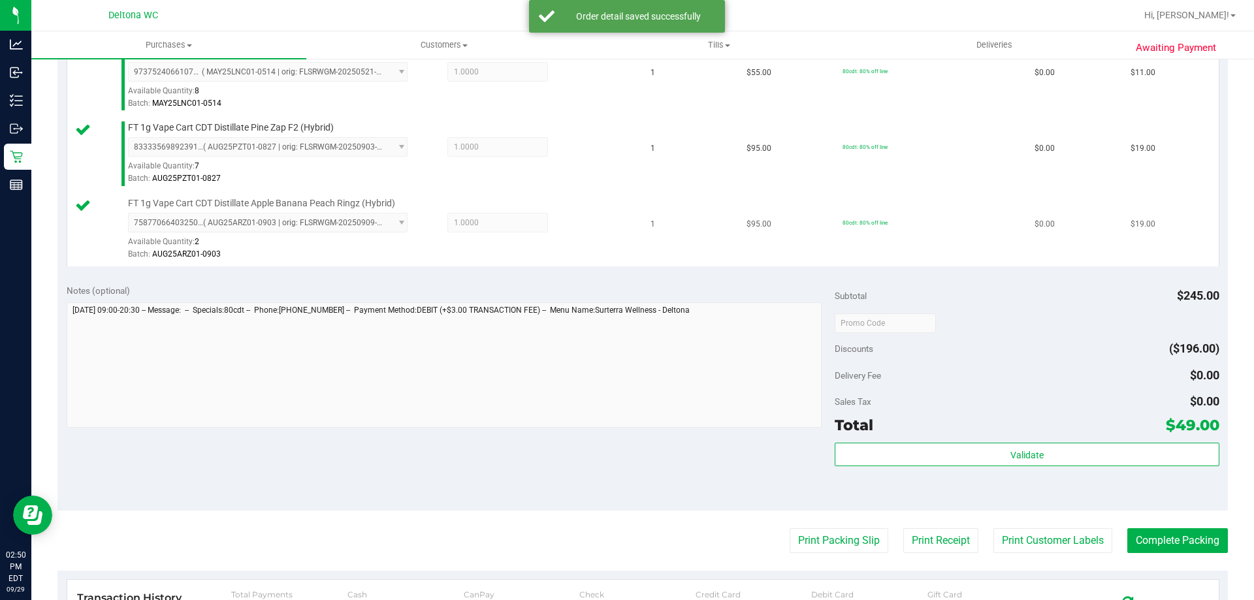
scroll to position [457, 0]
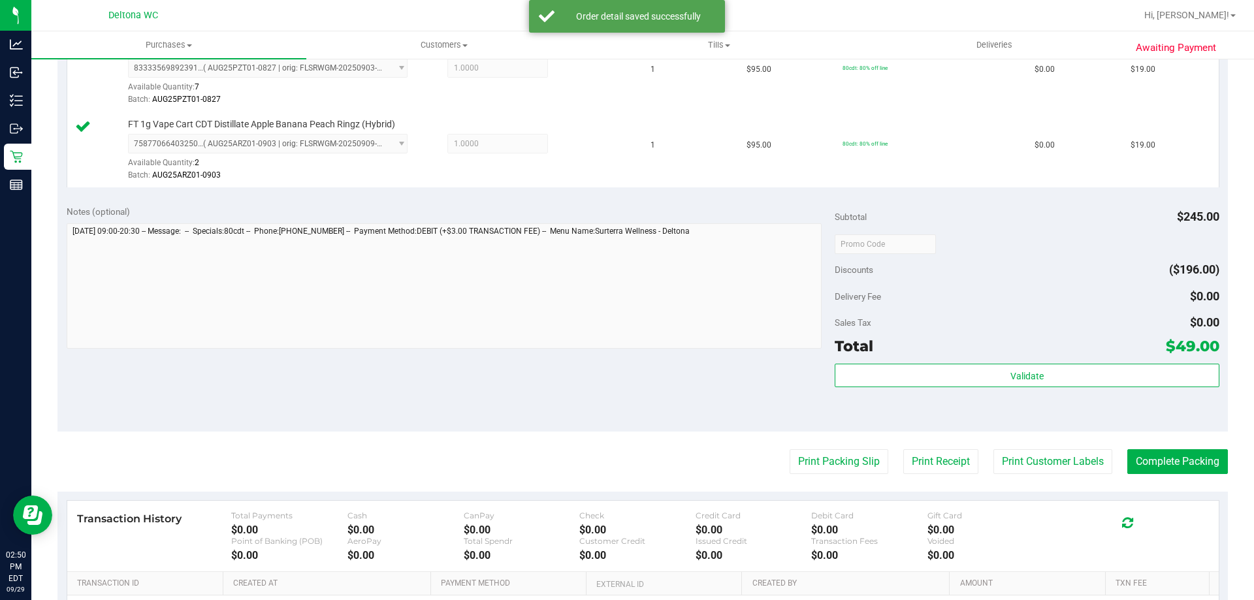
click at [908, 389] on div "Validate" at bounding box center [1027, 393] width 384 height 59
click at [910, 388] on div "Validate" at bounding box center [1027, 376] width 384 height 25
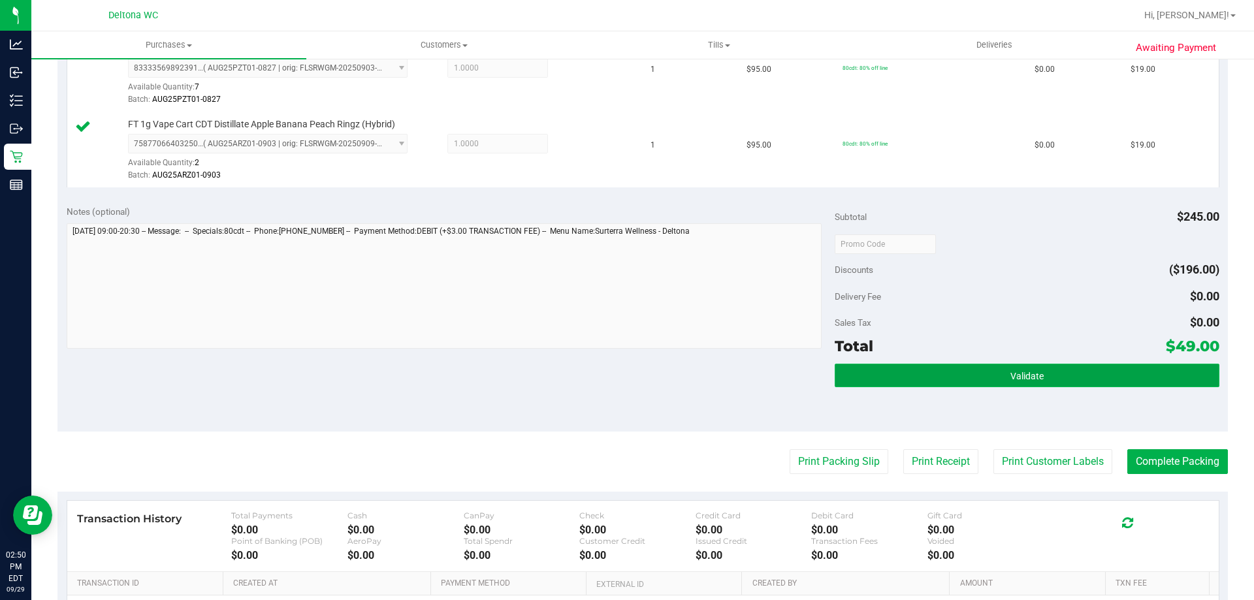
click at [913, 384] on button "Validate" at bounding box center [1027, 376] width 384 height 24
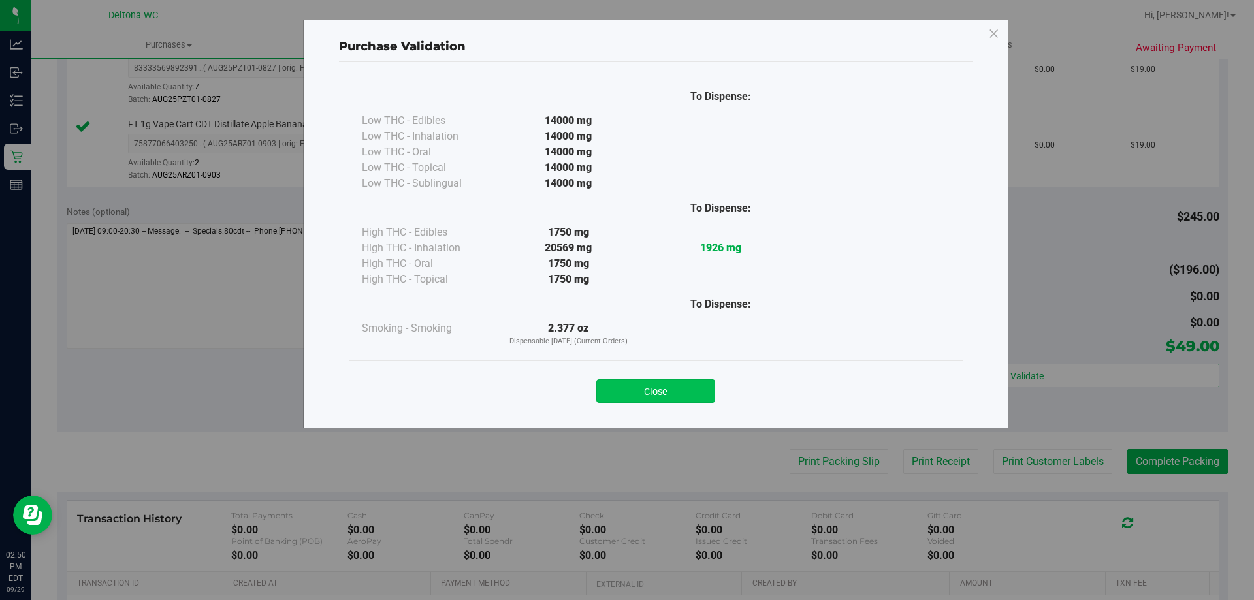
click at [702, 395] on button "Close" at bounding box center [655, 391] width 119 height 24
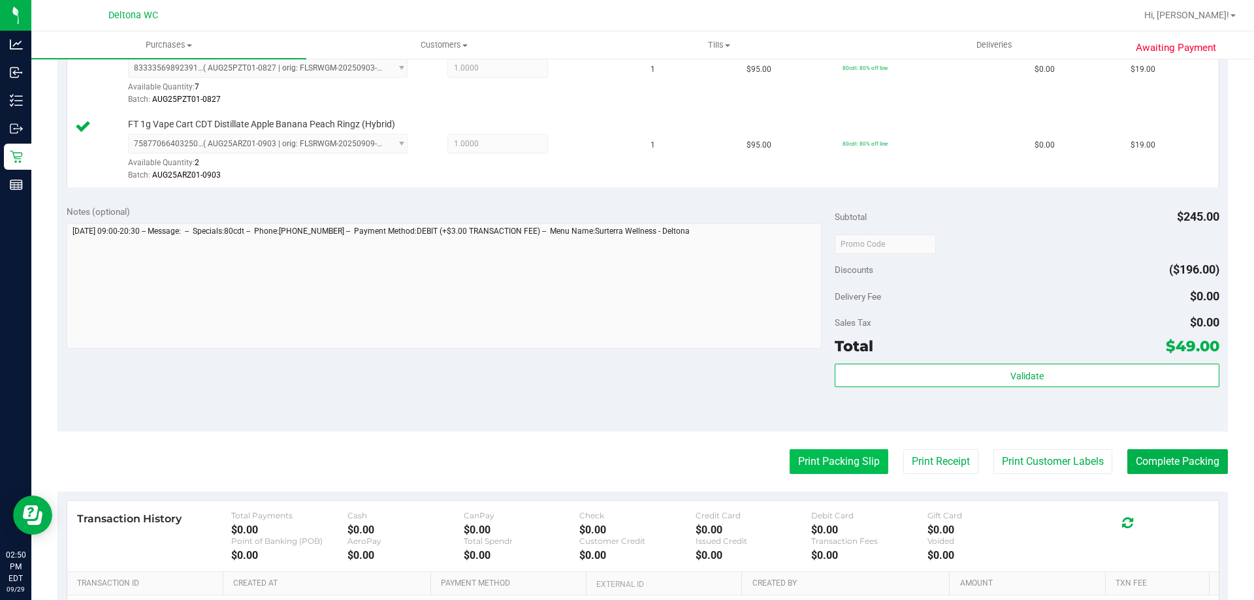
click at [837, 446] on purchase-details "Back Edit Purchase Cancel Purchase View Profile # 12025514 BioTrack ID: - Submi…" at bounding box center [642, 174] width 1170 height 1123
click at [837, 457] on button "Print Packing Slip" at bounding box center [839, 461] width 99 height 25
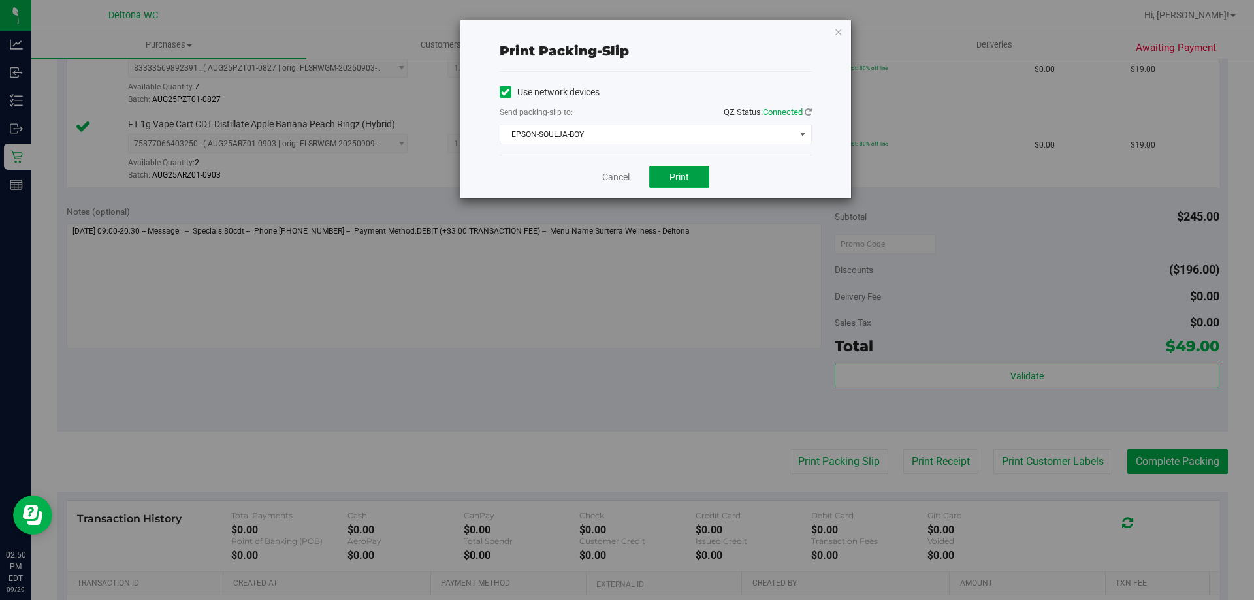
click at [662, 176] on button "Print" at bounding box center [679, 177] width 60 height 22
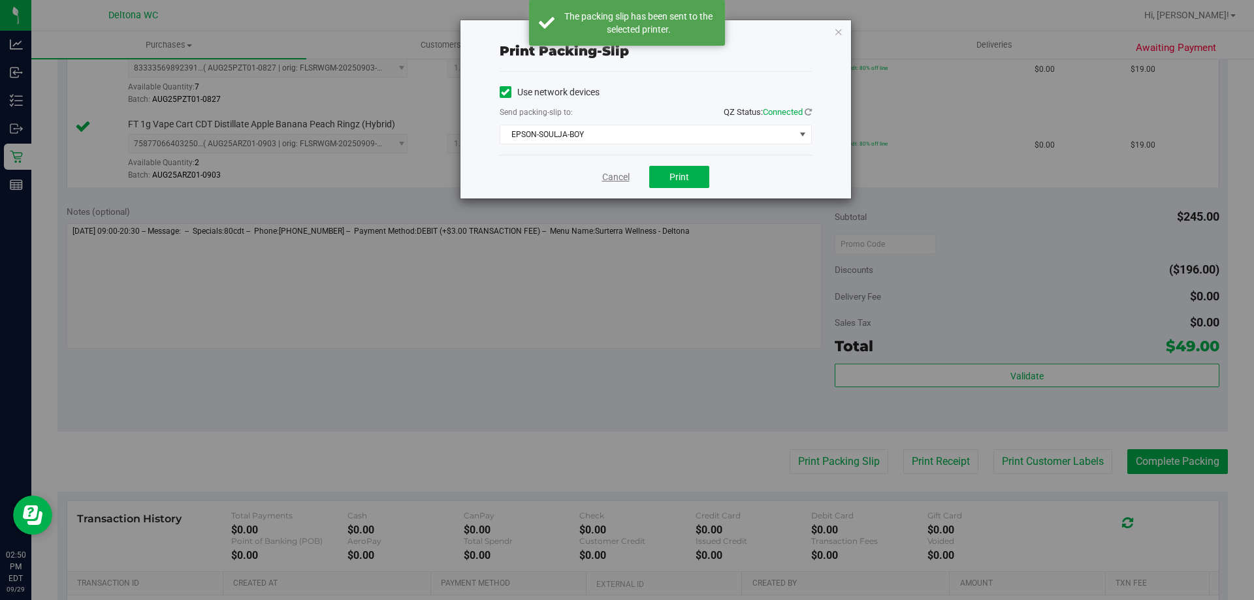
click at [612, 173] on link "Cancel" at bounding box center [615, 177] width 27 height 14
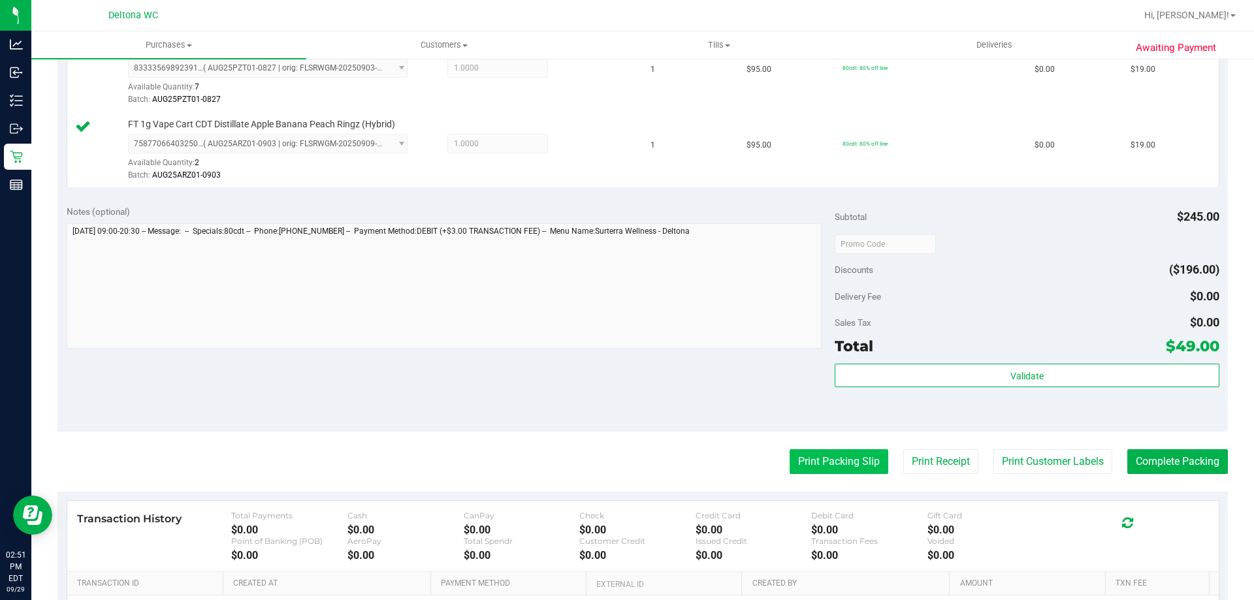
click at [875, 468] on button "Print Packing Slip" at bounding box center [839, 461] width 99 height 25
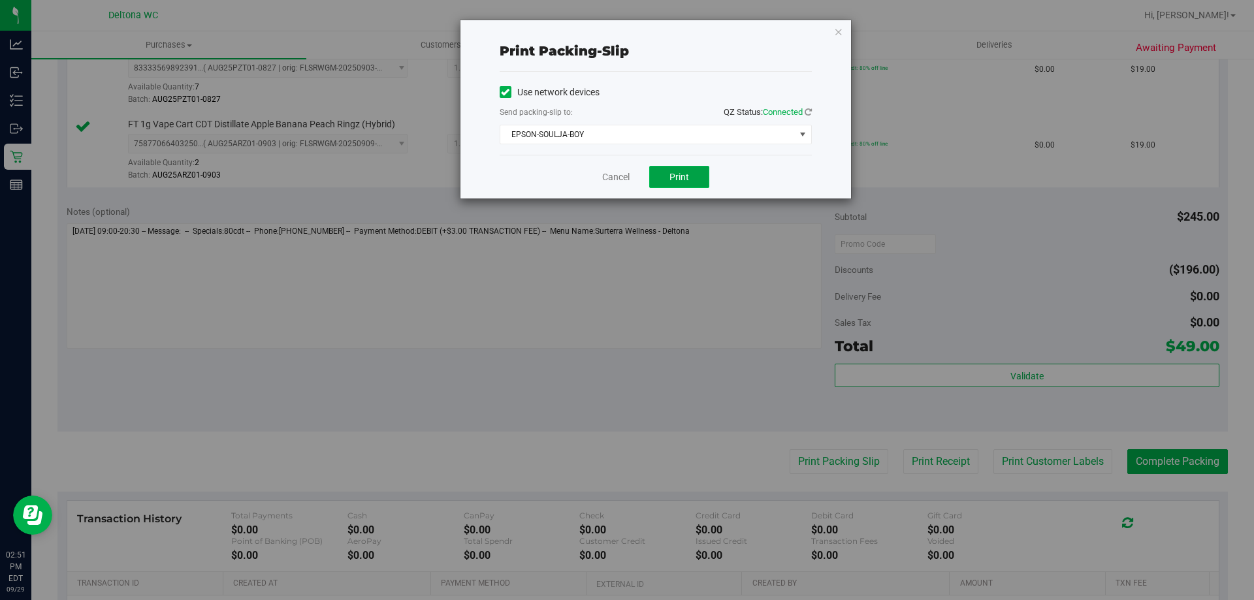
click at [696, 176] on button "Print" at bounding box center [679, 177] width 60 height 22
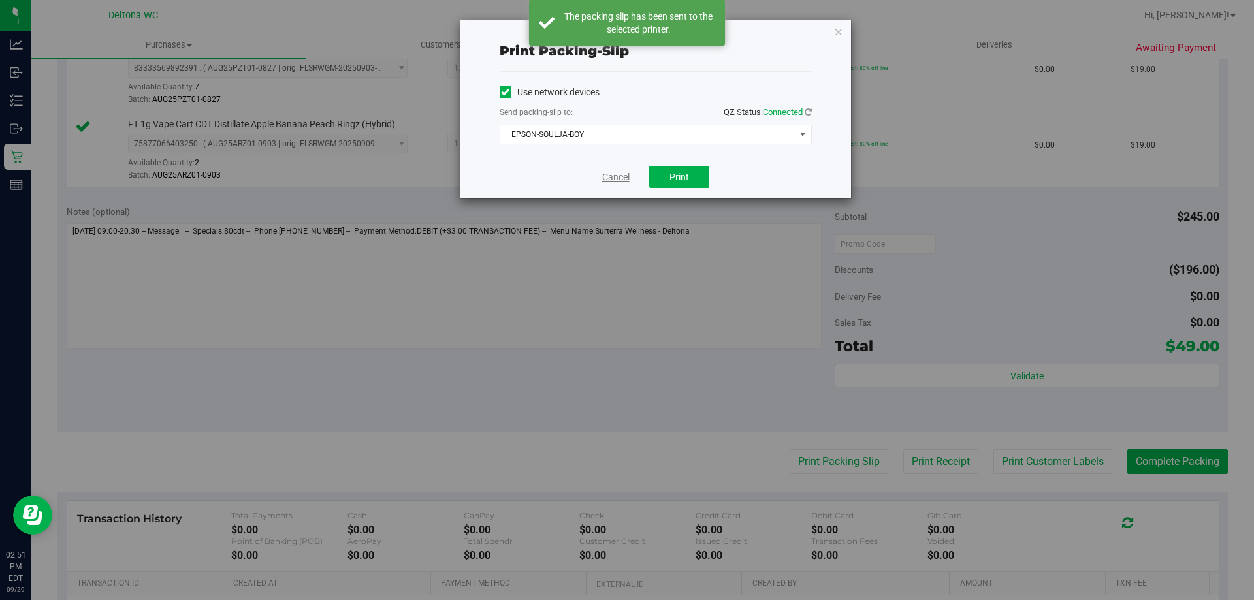
click at [626, 182] on link "Cancel" at bounding box center [615, 177] width 27 height 14
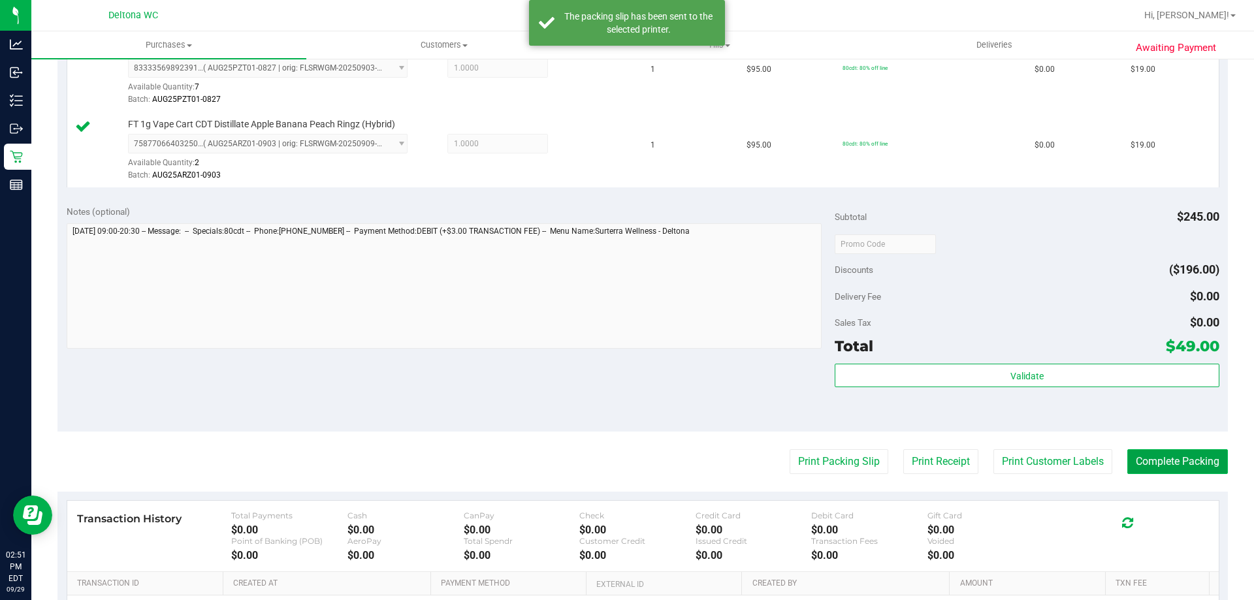
click at [1157, 467] on button "Complete Packing" at bounding box center [1177, 461] width 101 height 25
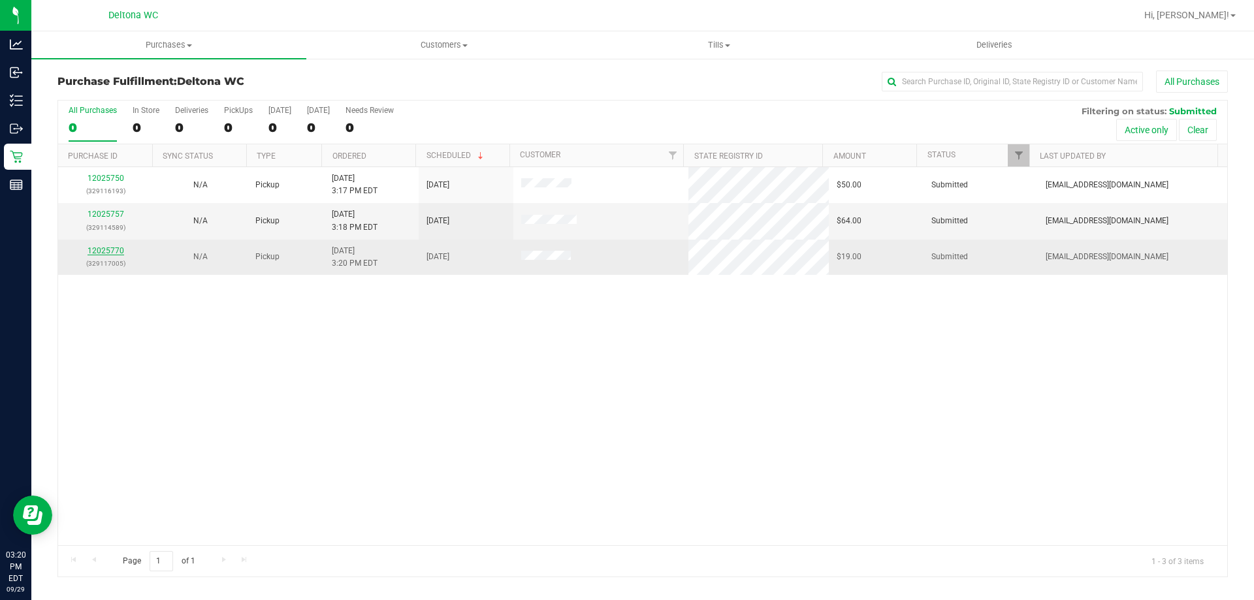
click at [113, 249] on link "12025770" at bounding box center [106, 250] width 37 height 9
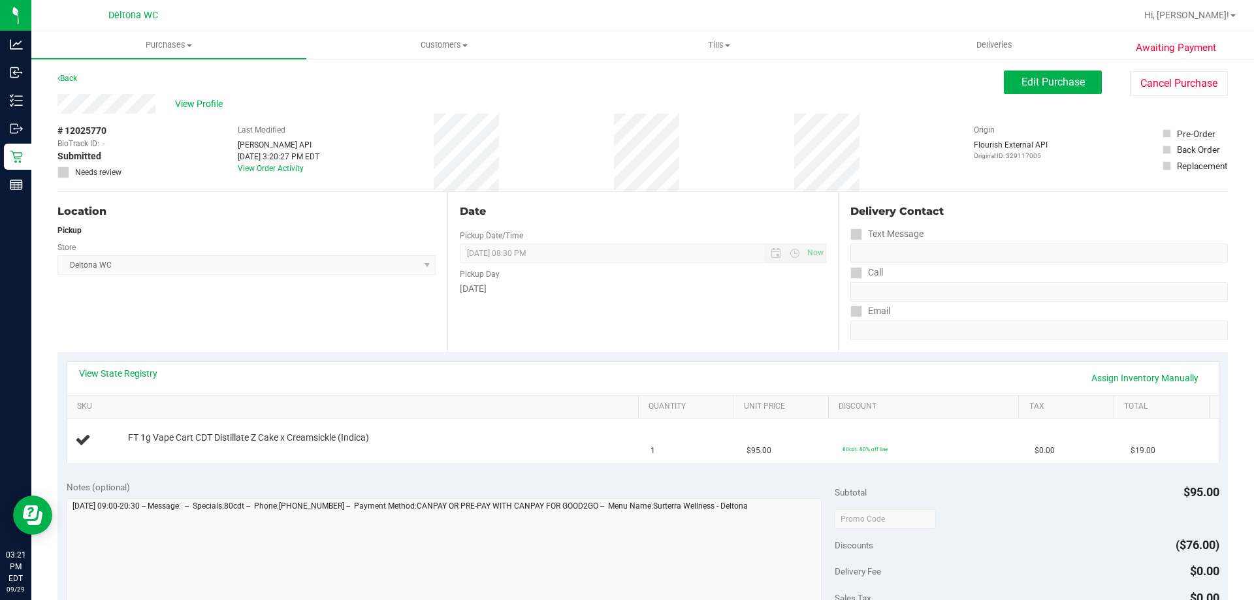
click at [225, 196] on div "Location Pickup Store Deltona WC Select Store Bonita Springs WC Boynton Beach W…" at bounding box center [252, 272] width 390 height 160
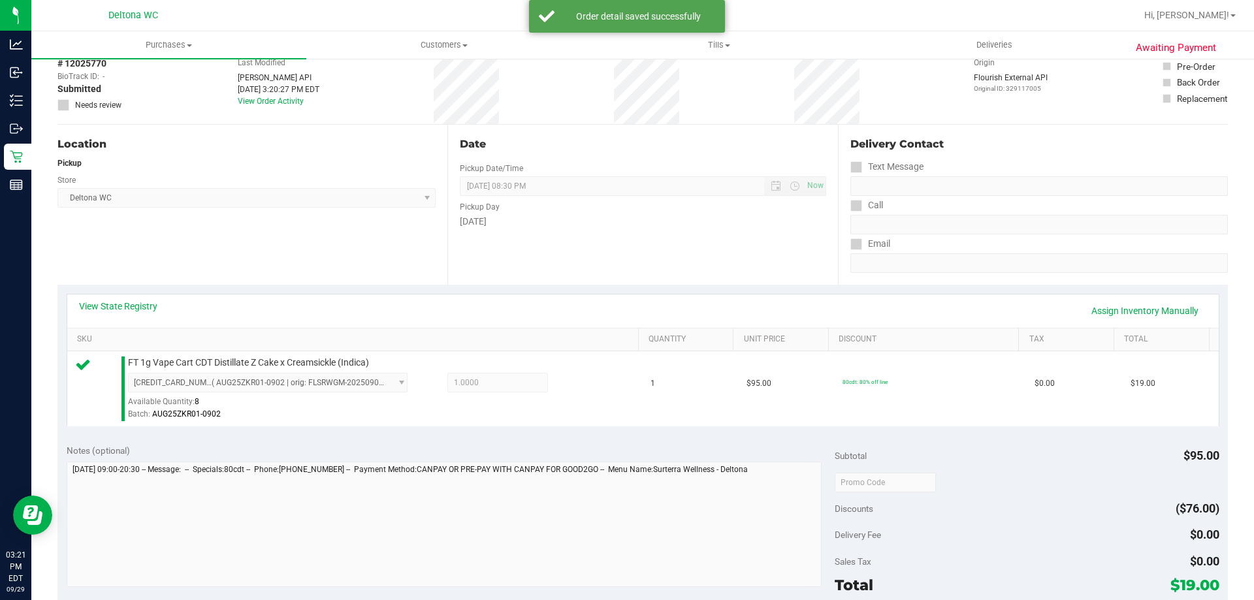
scroll to position [131, 0]
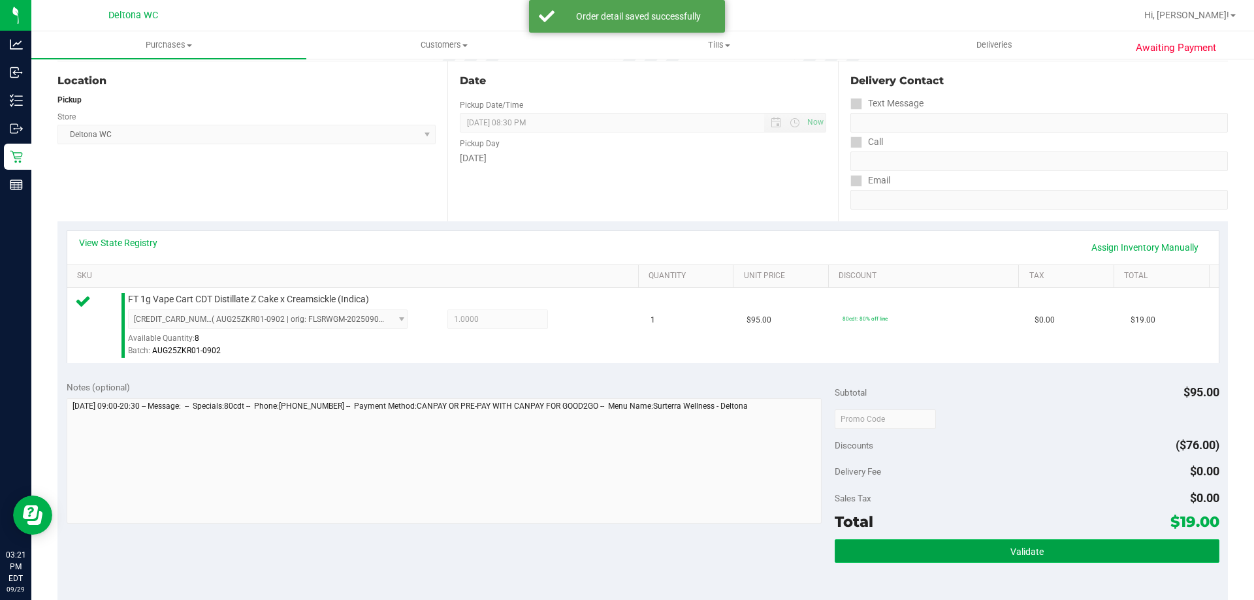
click at [870, 553] on button "Validate" at bounding box center [1027, 551] width 384 height 24
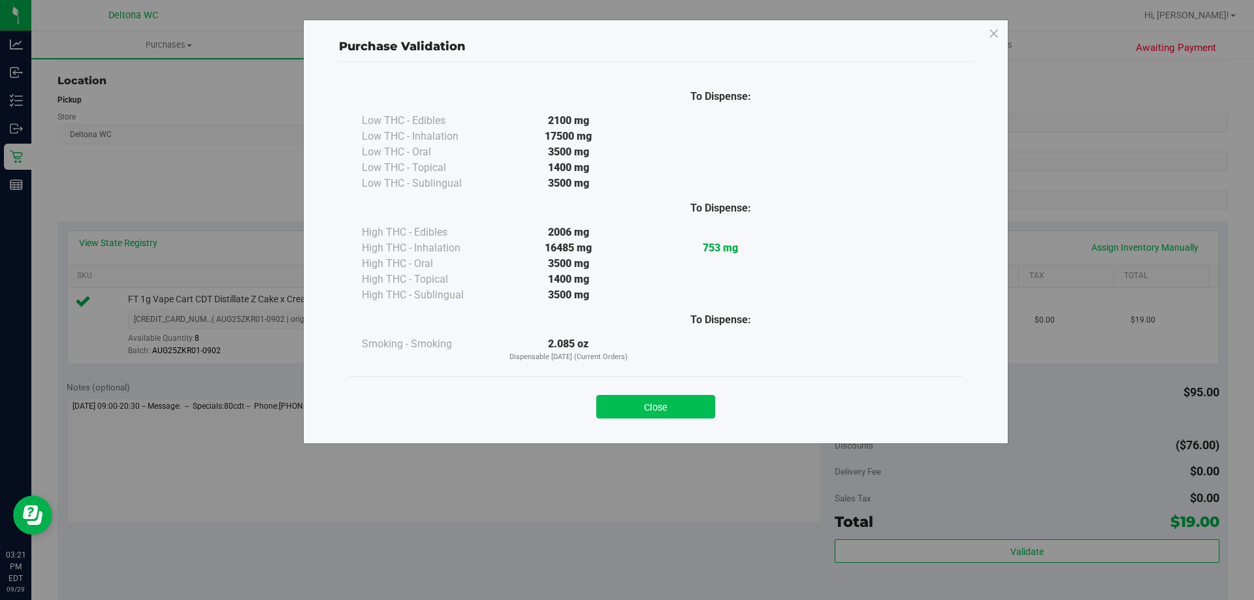
click at [688, 413] on button "Close" at bounding box center [655, 407] width 119 height 24
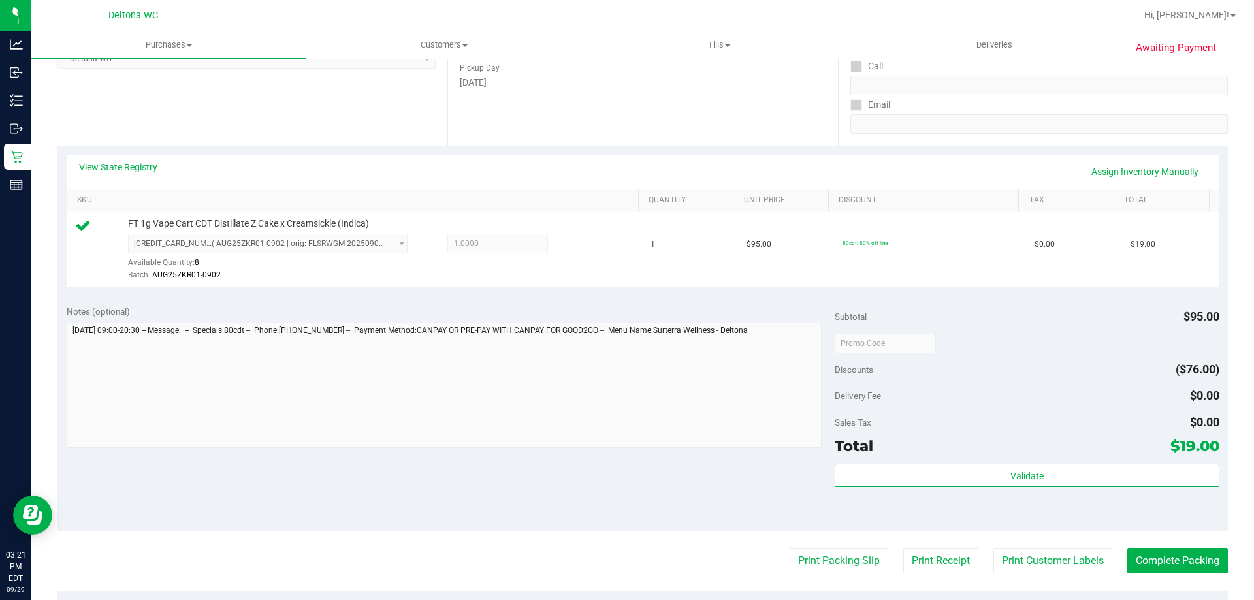
scroll to position [327, 0]
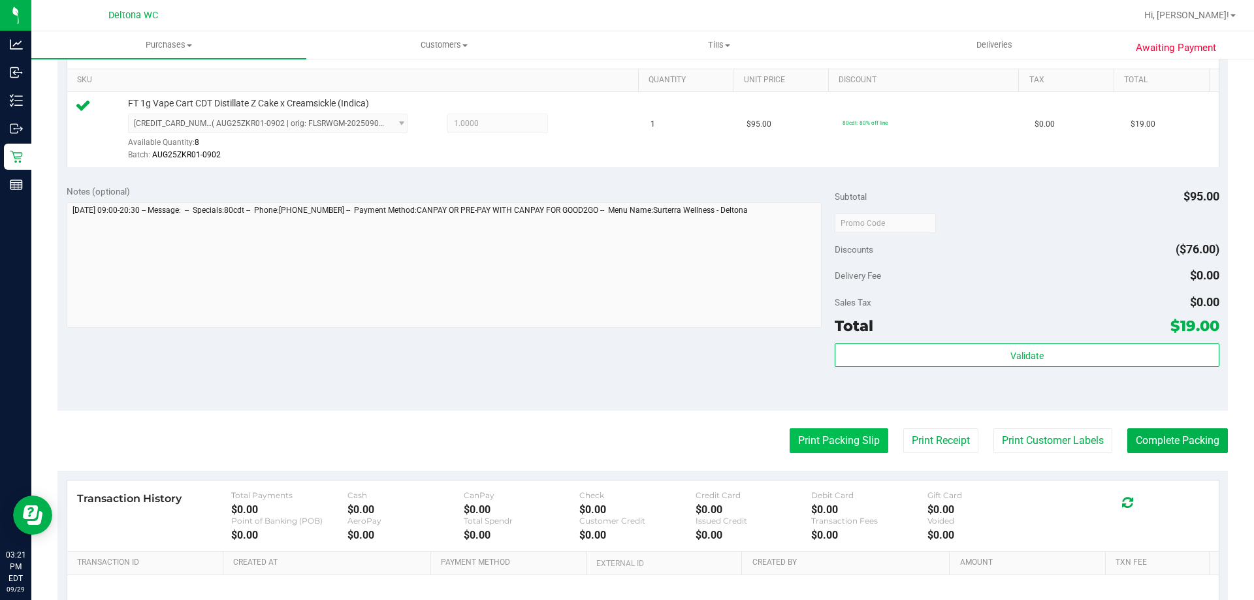
click at [822, 445] on button "Print Packing Slip" at bounding box center [839, 440] width 99 height 25
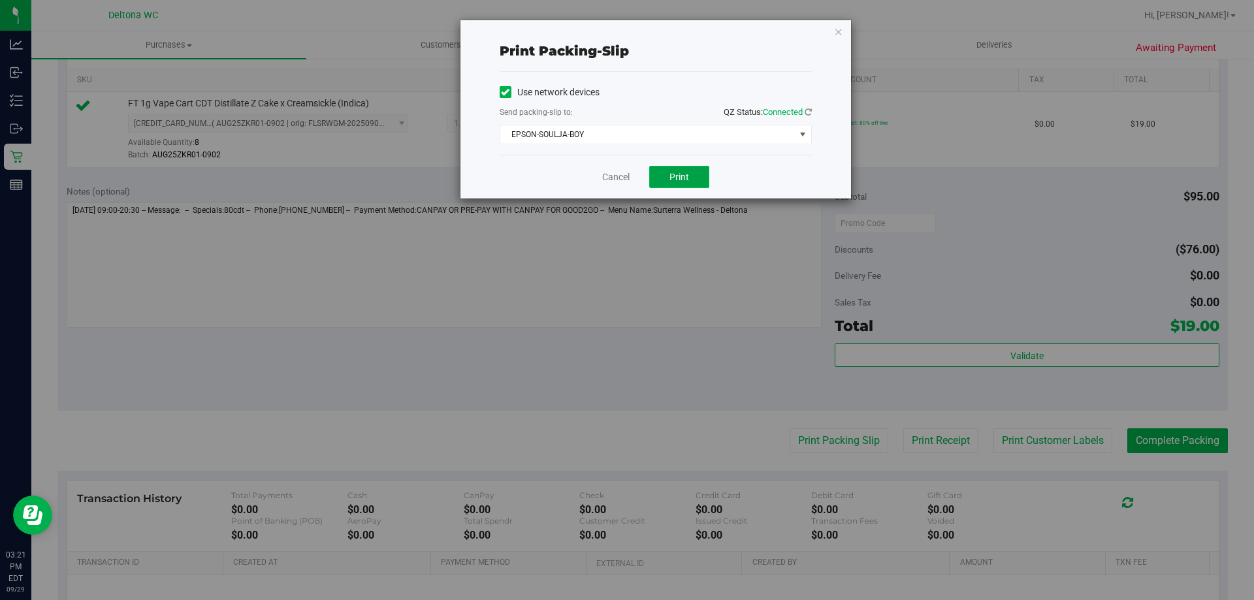
click at [684, 170] on button "Print" at bounding box center [679, 177] width 60 height 22
click at [623, 176] on link "Cancel" at bounding box center [615, 177] width 27 height 14
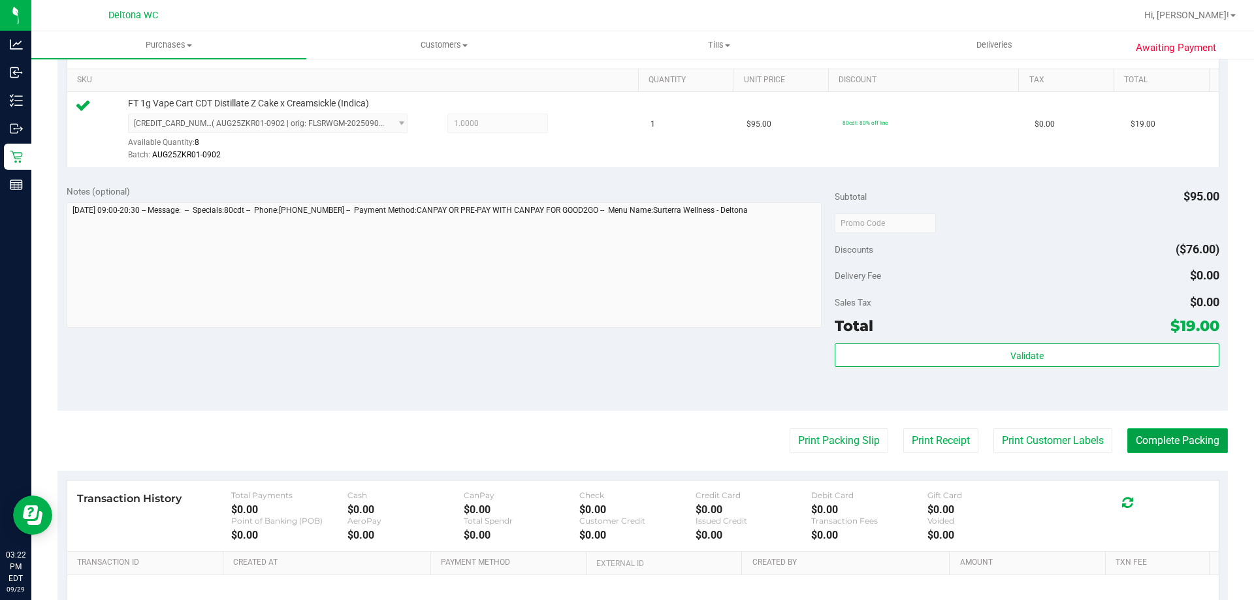
click at [1152, 450] on button "Complete Packing" at bounding box center [1177, 440] width 101 height 25
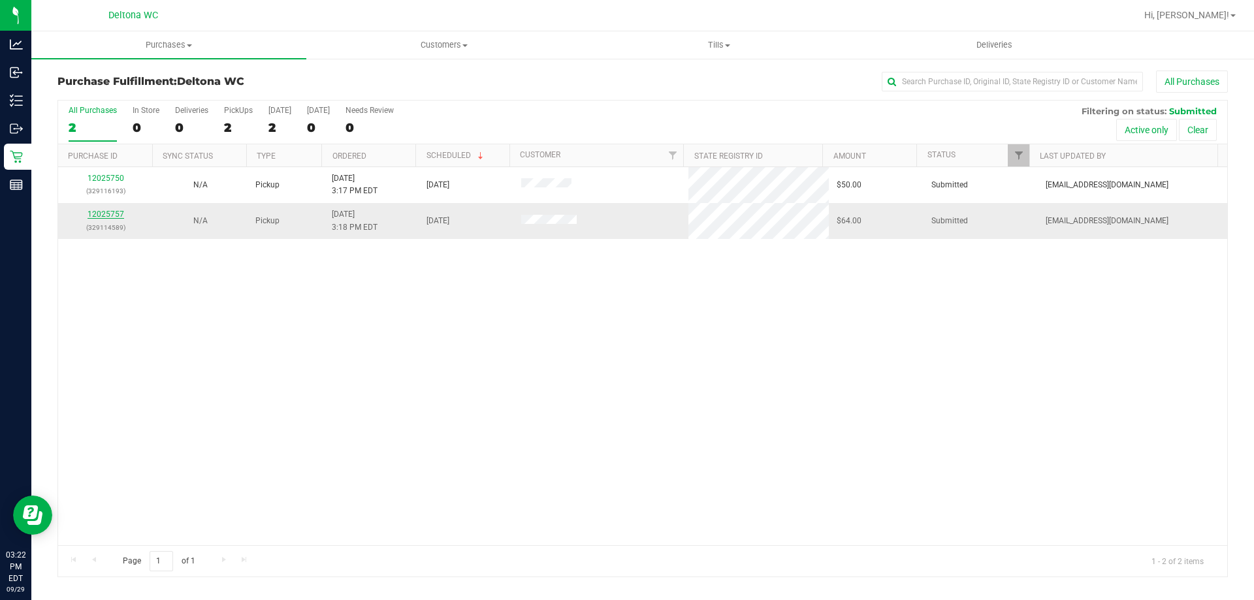
click at [110, 213] on link "12025757" at bounding box center [106, 214] width 37 height 9
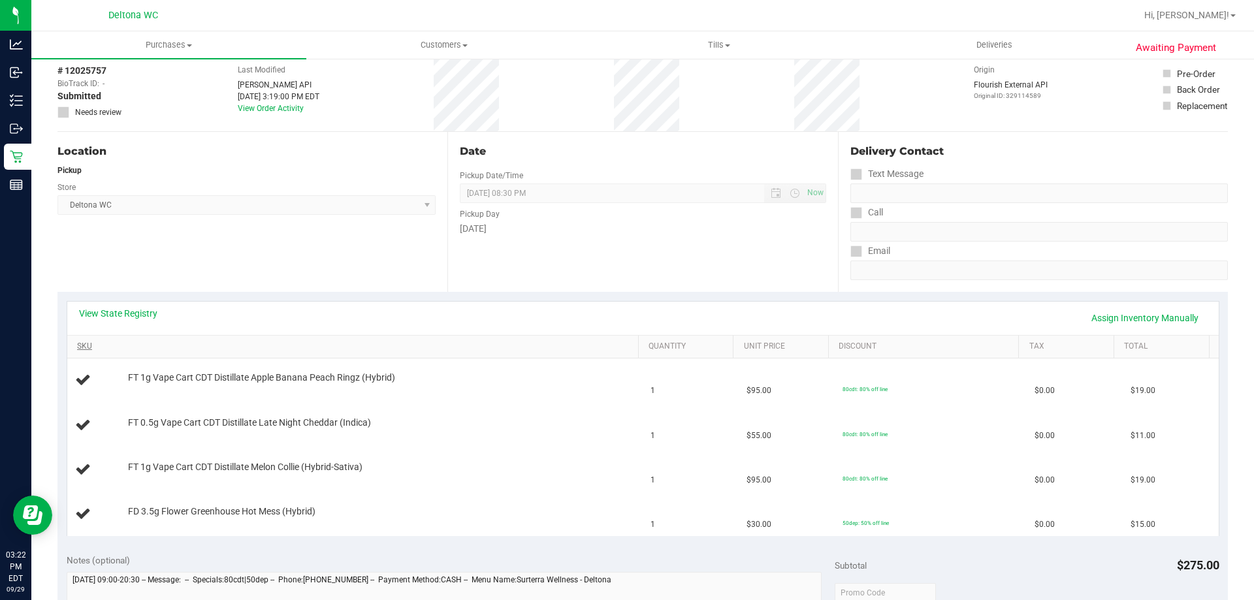
scroll to position [131, 0]
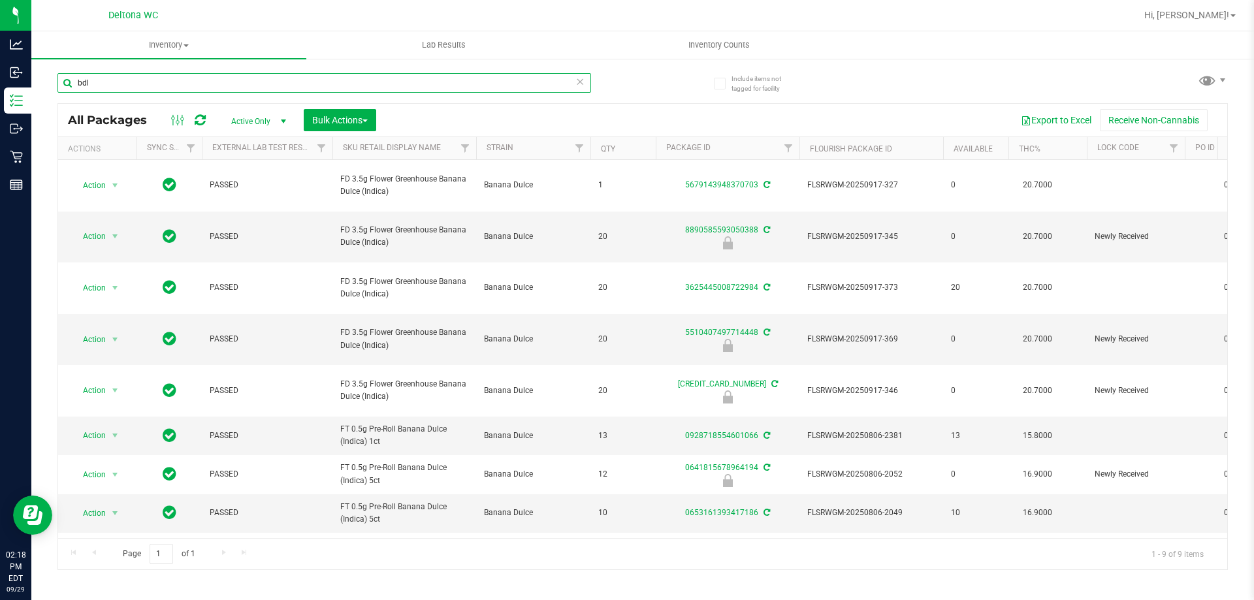
click at [315, 89] on input "bdl" at bounding box center [324, 83] width 534 height 20
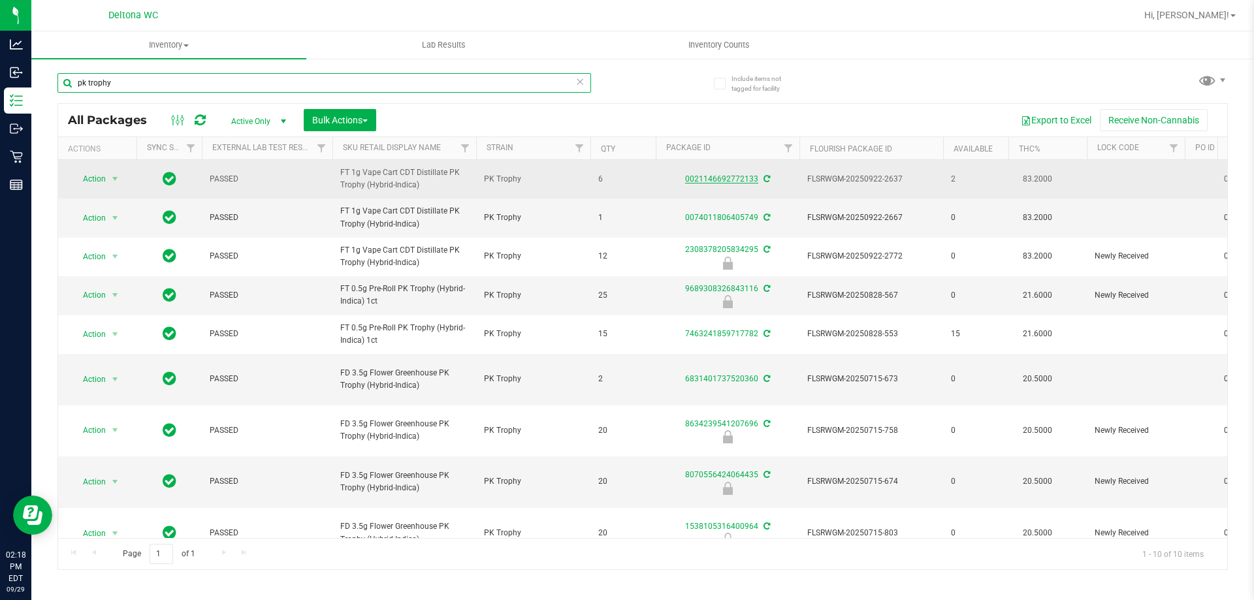
type input "pk trophy"
click at [739, 178] on link "0021146692772133" at bounding box center [721, 178] width 73 height 9
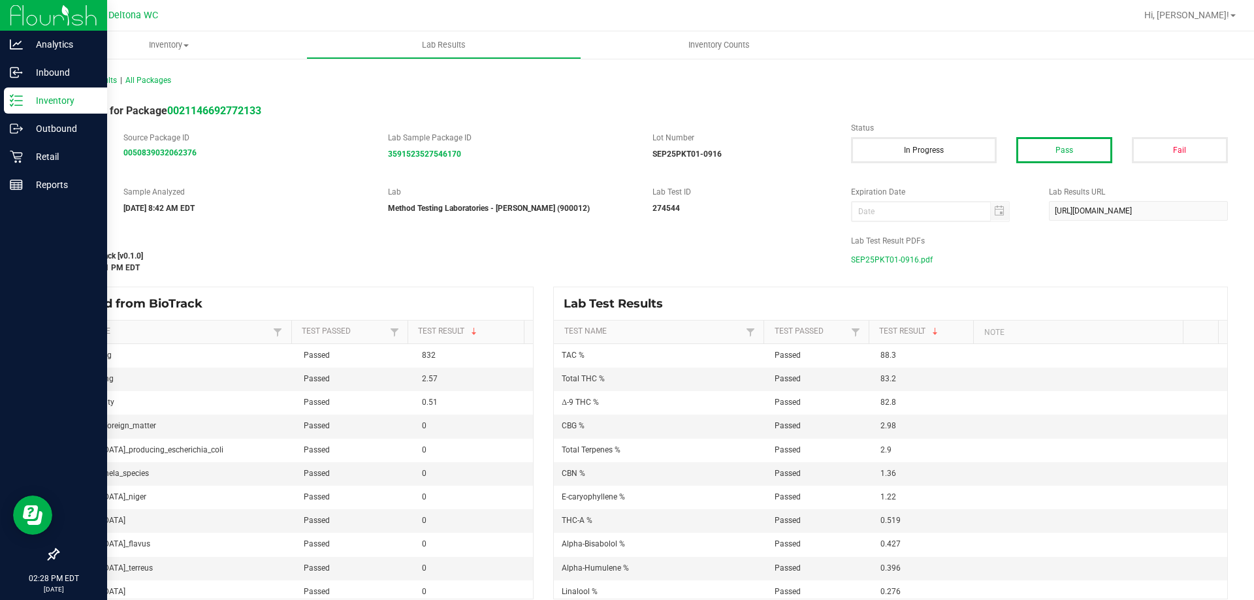
click at [31, 100] on p "Inventory" at bounding box center [62, 101] width 78 height 16
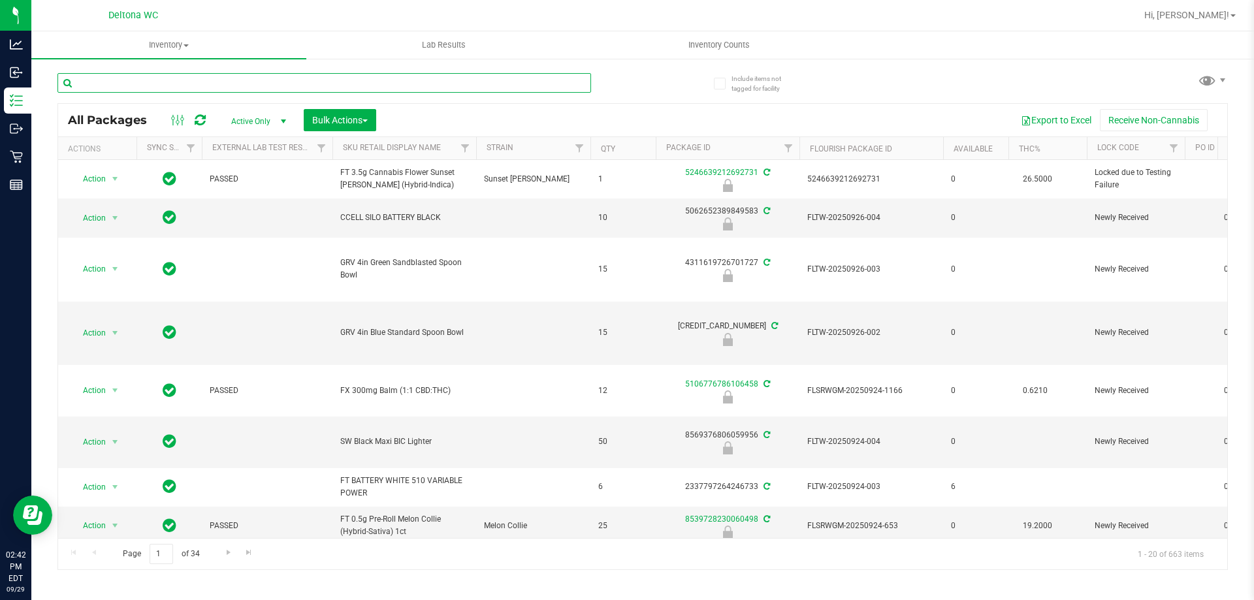
click at [260, 80] on input "text" at bounding box center [324, 83] width 534 height 20
paste input "FT 1g Soft Wax PB & Smelly (Hybrid)"
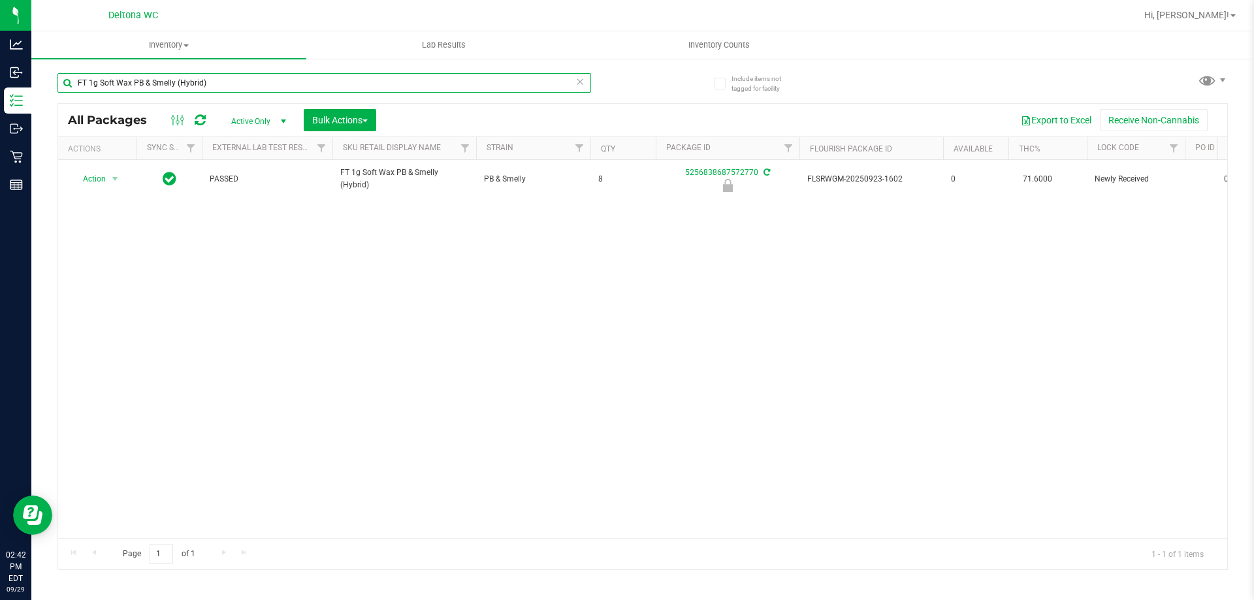
type input "FT 1g Soft Wax PB & Smelly (Hybrid)"
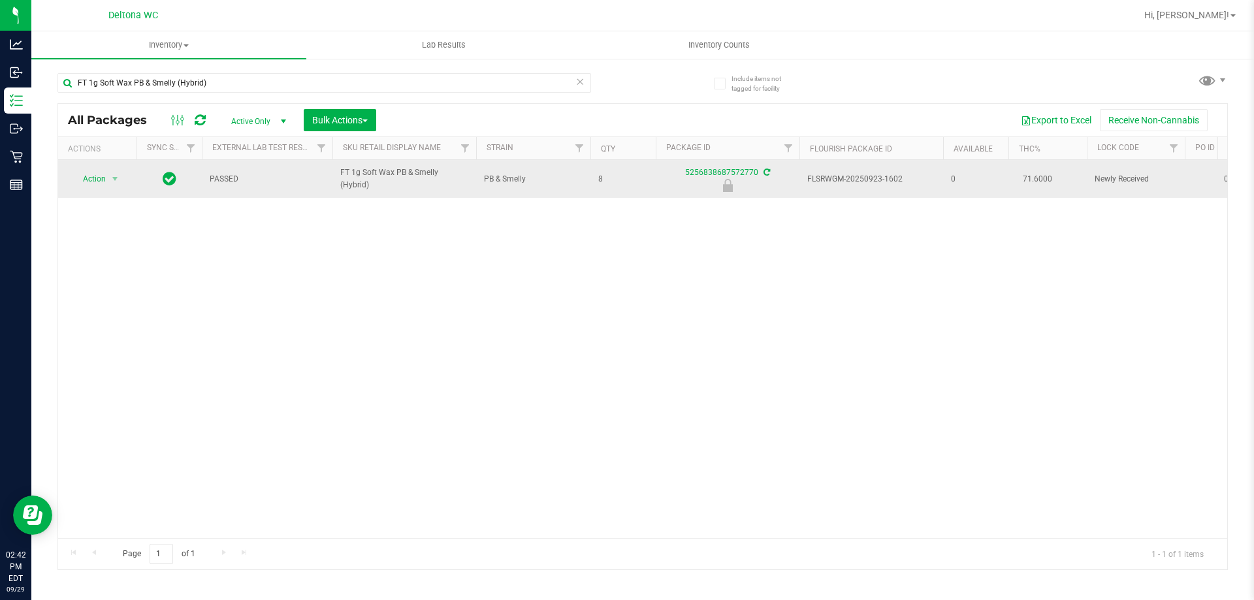
click at [98, 177] on span "Action" at bounding box center [88, 179] width 35 height 18
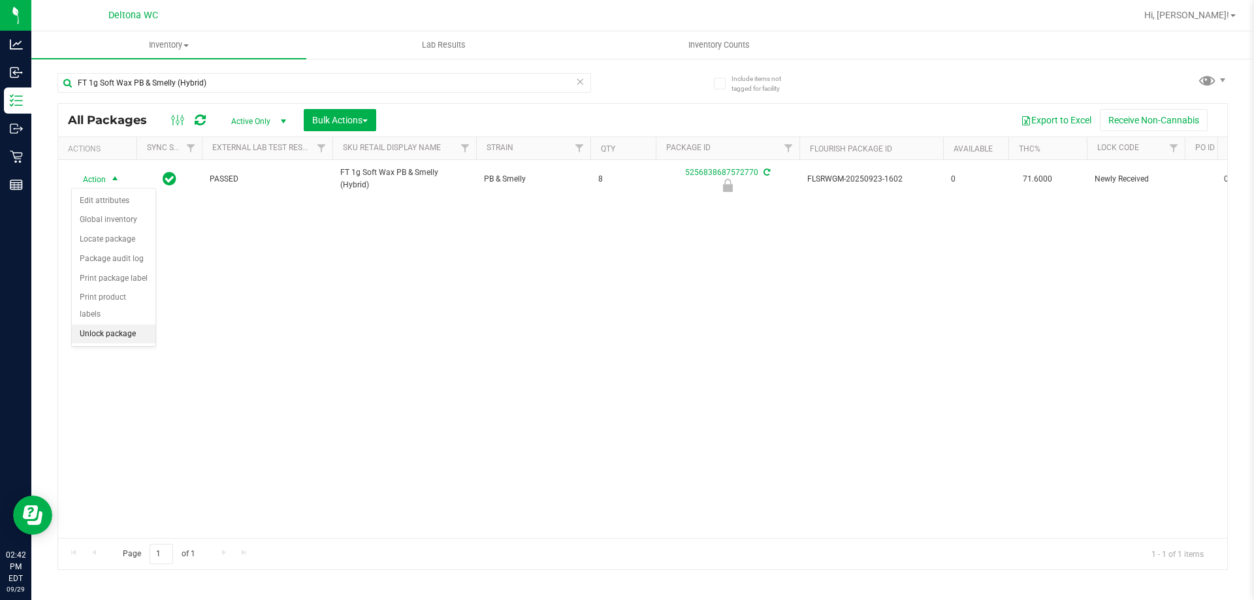
click at [125, 325] on li "Unlock package" at bounding box center [114, 335] width 84 height 20
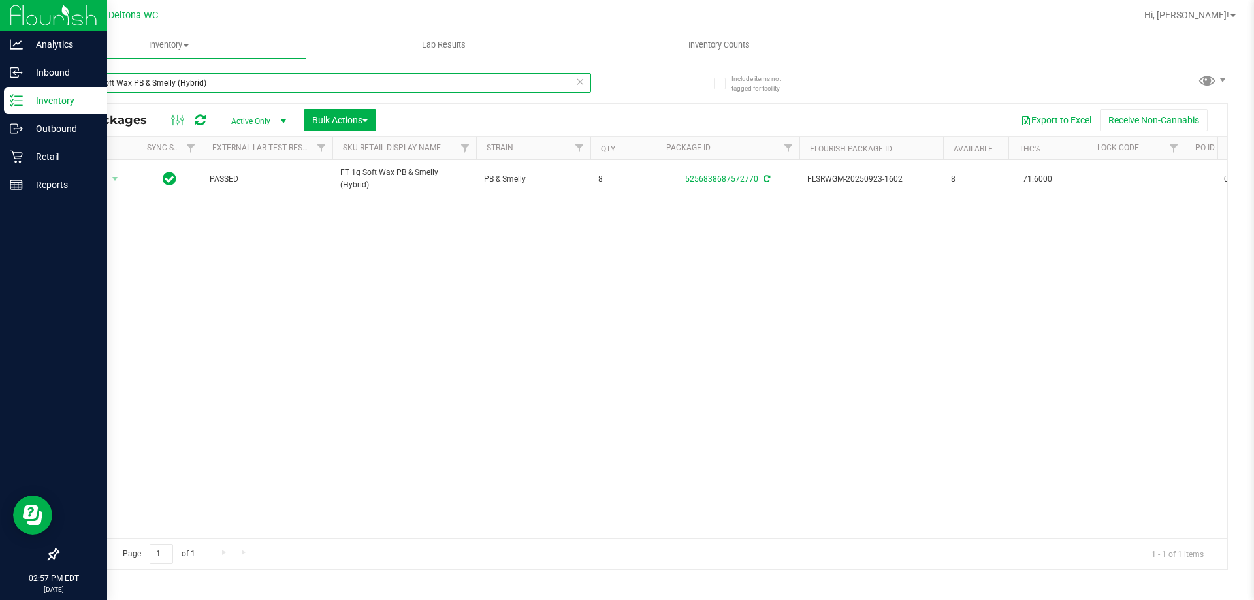
drag, startPoint x: 61, startPoint y: 62, endPoint x: 0, endPoint y: 7, distance: 81.8
click at [0, 17] on div "Analytics Inbound Inventory Outbound Retail Reports 02:57 PM EDT 09/29/2025 09/…" at bounding box center [627, 300] width 1254 height 600
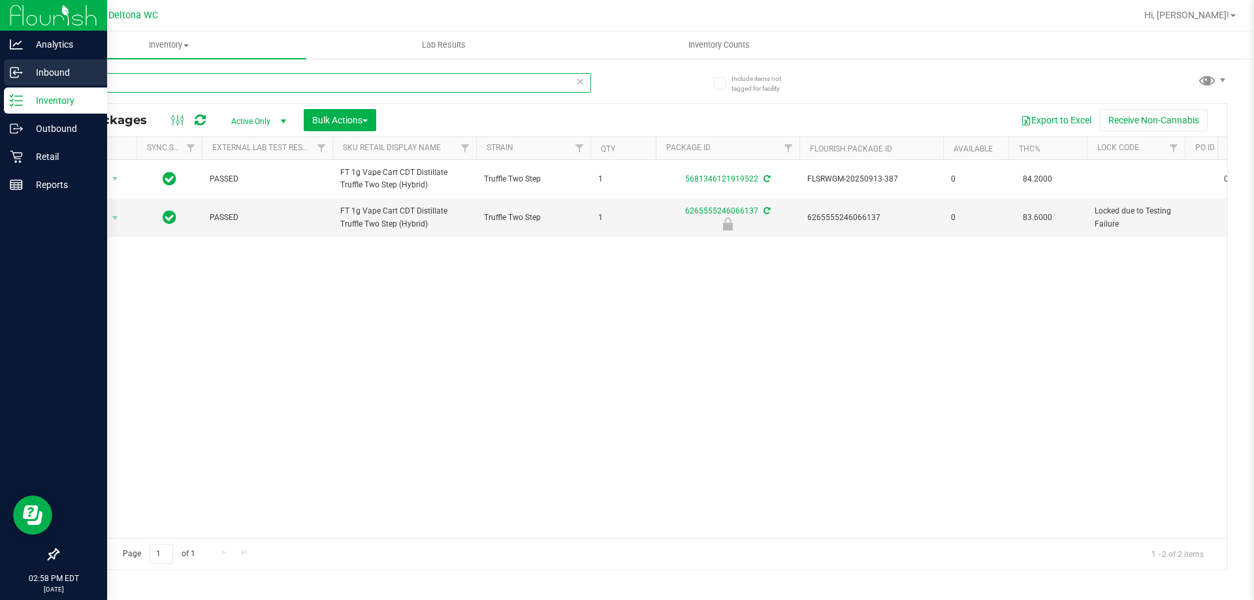
drag, startPoint x: 171, startPoint y: 91, endPoint x: 0, endPoint y: 71, distance: 172.2
click at [0, 71] on div "Analytics Inbound Inventory Outbound Retail Reports 02:58 PM EDT 09/29/2025 09/…" at bounding box center [627, 300] width 1254 height 600
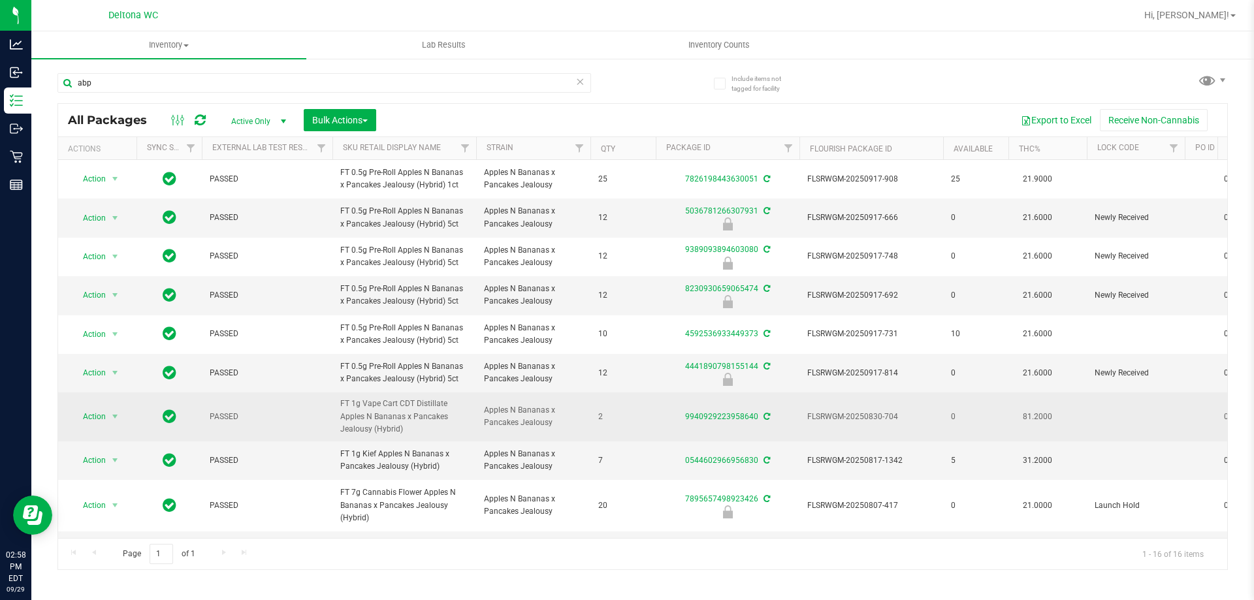
drag, startPoint x: 410, startPoint y: 432, endPoint x: 338, endPoint y: 417, distance: 73.4
click at [338, 417] on td "FT 1g Vape Cart CDT Distillate Apples N Bananas x Pancakes Jealousy (Hybrid)" at bounding box center [404, 417] width 144 height 49
copy span "FT 1g Vape Cart CDT Distillate Apples N Bananas x Pancakes Jealousy (Hybrid)"
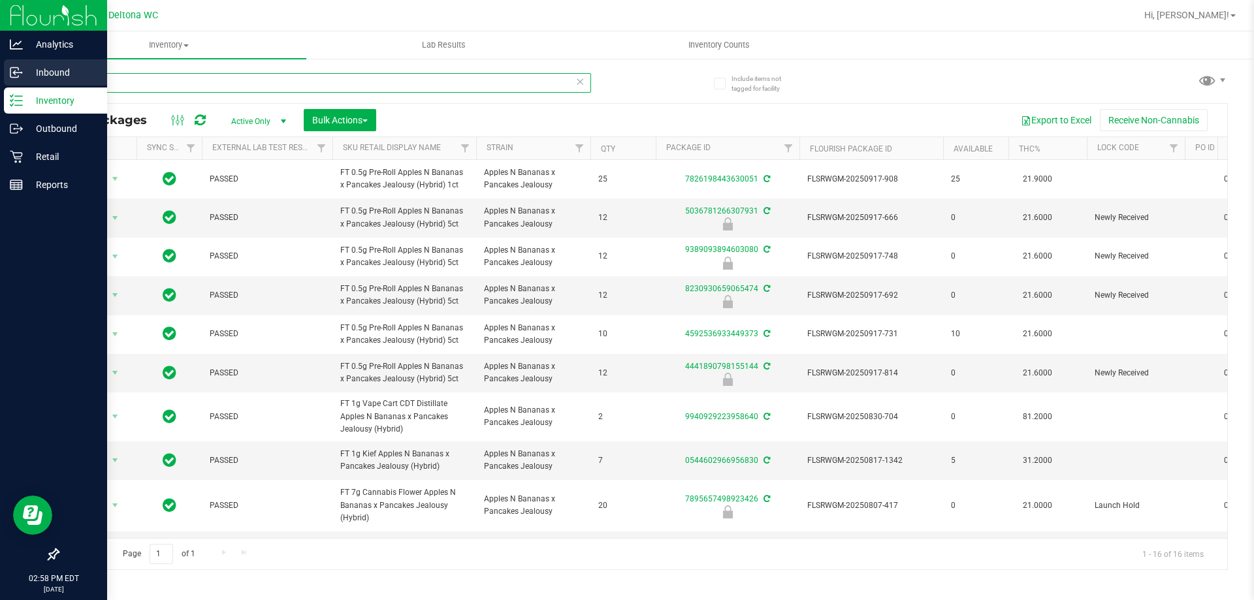
drag, startPoint x: 233, startPoint y: 88, endPoint x: 0, endPoint y: 83, distance: 233.2
click at [0, 83] on div "Analytics Inbound Inventory Outbound Retail Reports 02:58 PM EDT 09/29/2025 09/…" at bounding box center [627, 300] width 1254 height 600
paste input "FT 1g Vape Cart CDT Distillate Apples N Bananas x Pancakes Jealousy (Hybrid)"
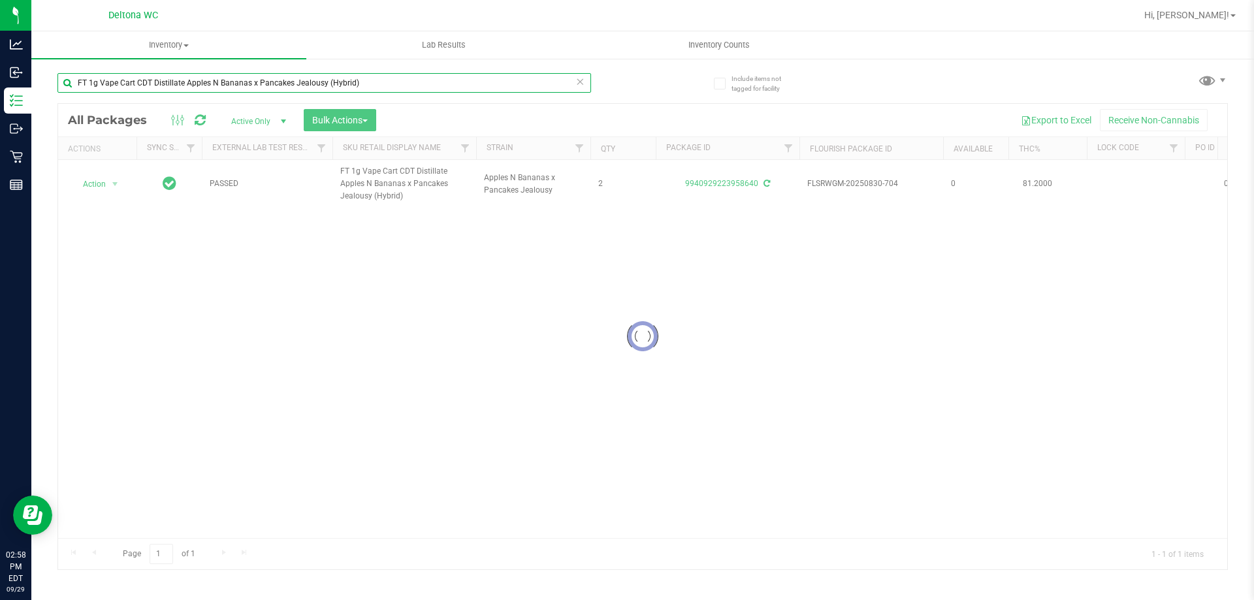
type input "FT 1g Vape Cart CDT Distillate Apples N Bananas x Pancakes Jealousy (Hybrid)"
